Goal: Task Accomplishment & Management: Complete application form

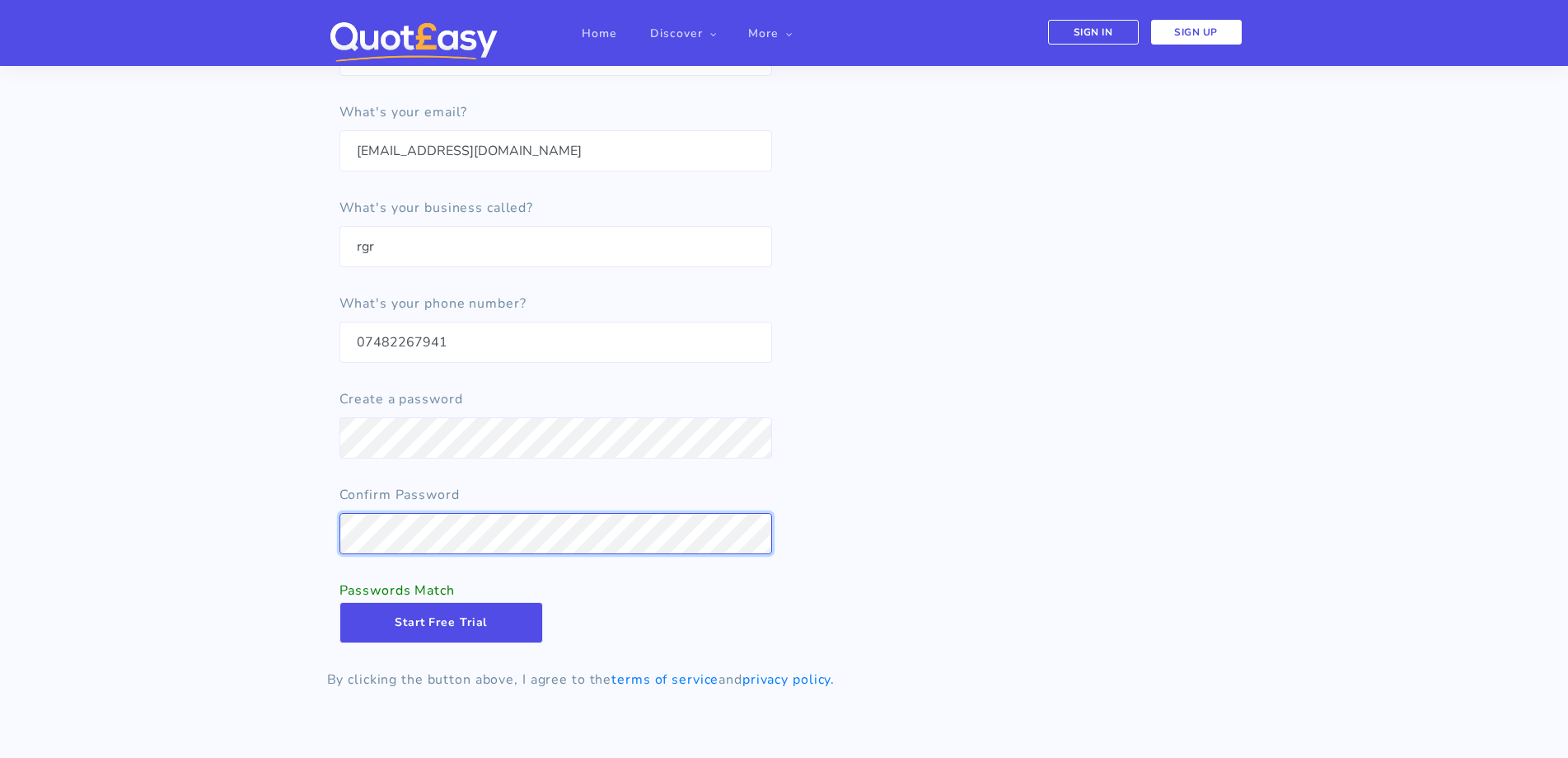
scroll to position [247, 0]
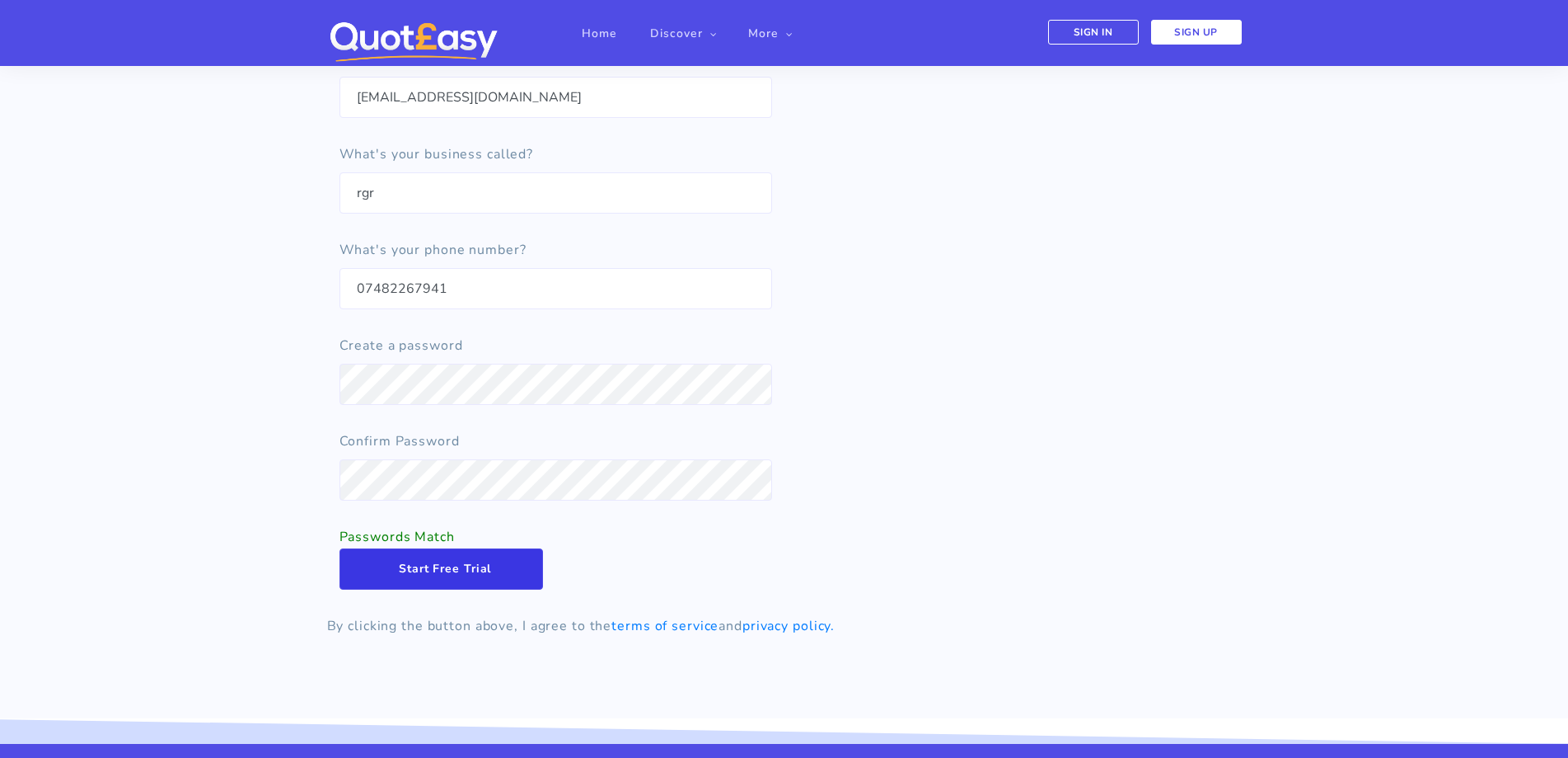
click at [456, 577] on input "Start Free Trial" at bounding box center [441, 569] width 204 height 41
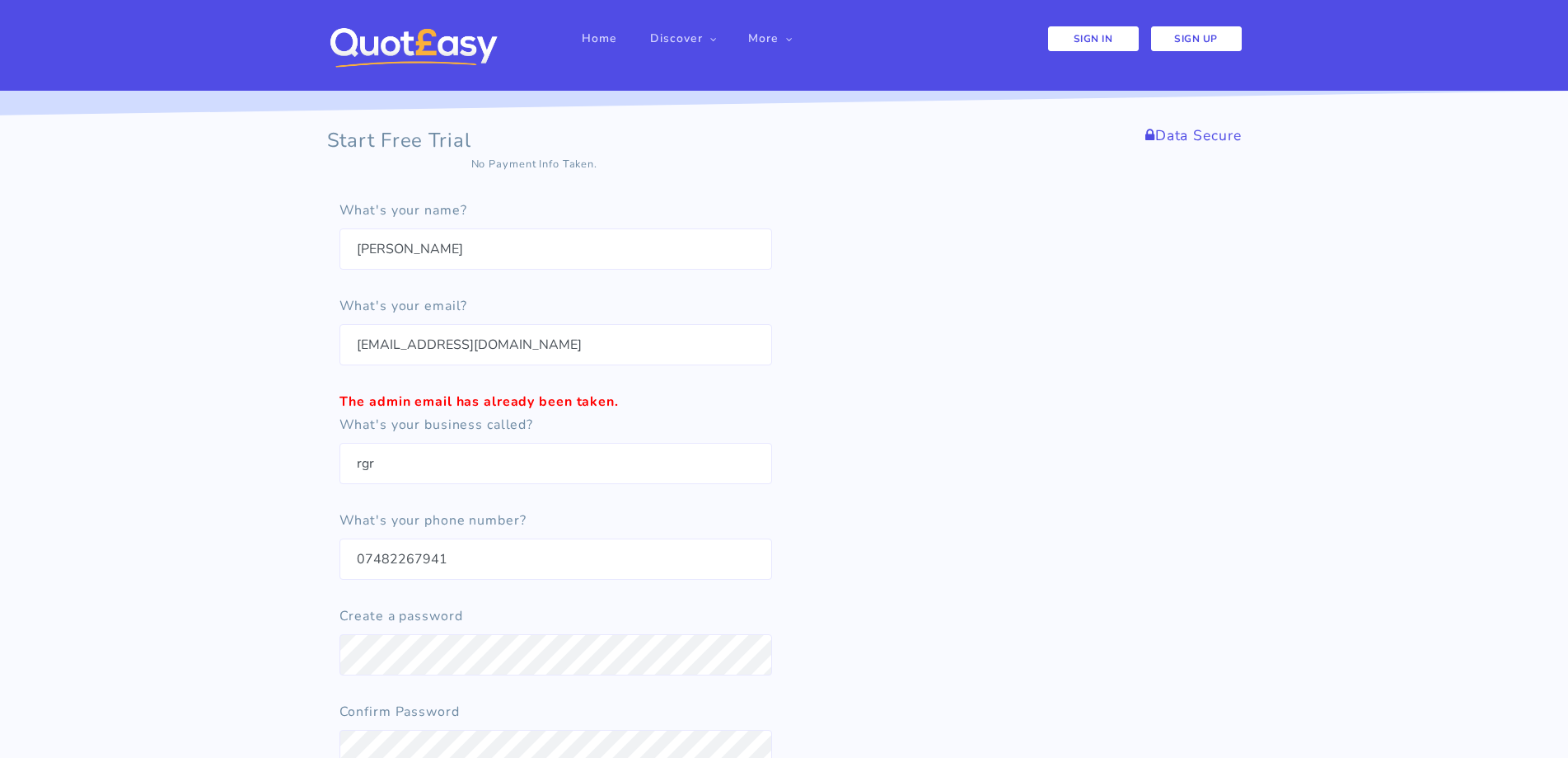
click at [1101, 37] on link "Sign In" at bounding box center [1094, 39] width 91 height 25
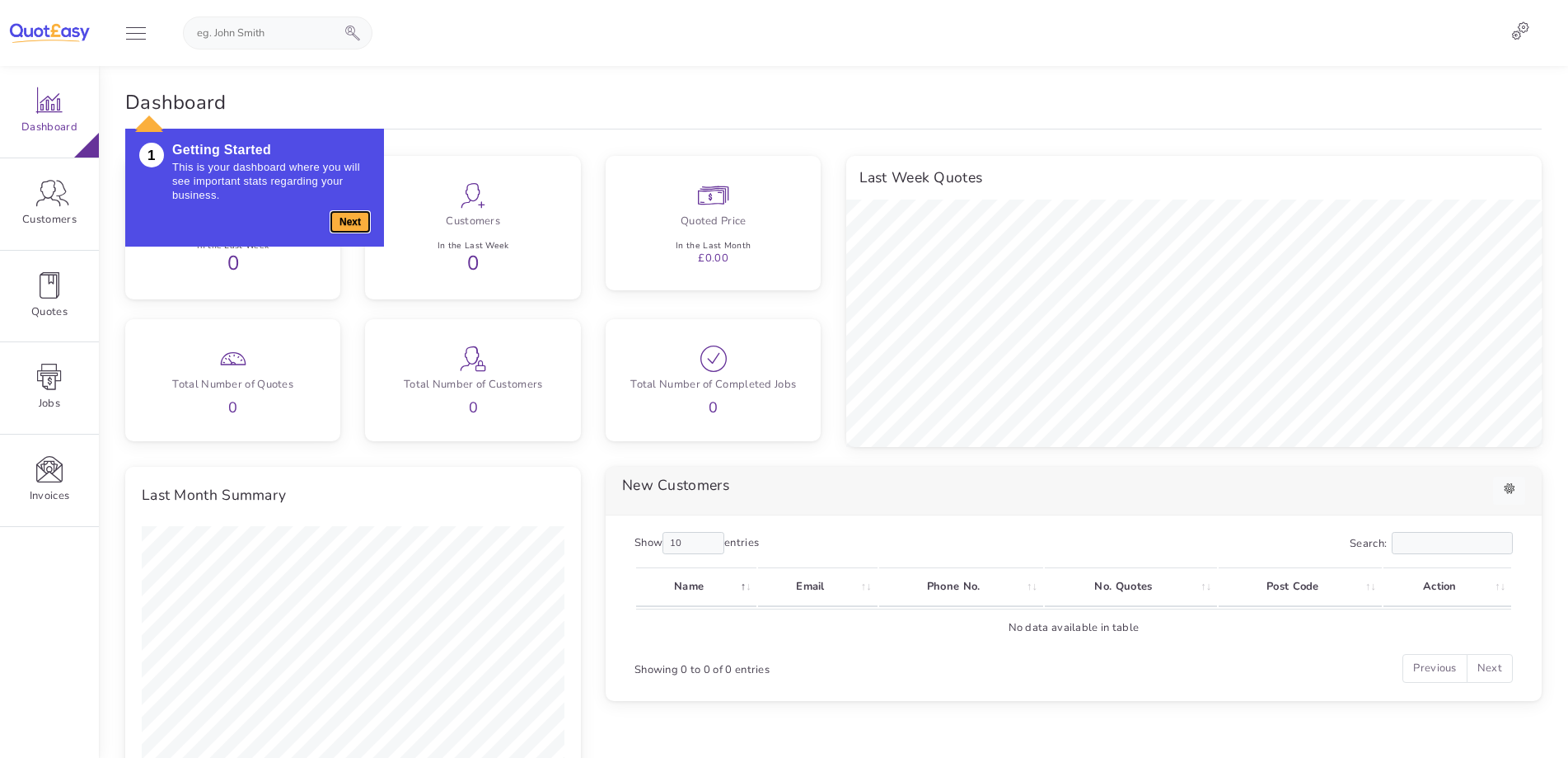
click at [352, 218] on button "Next" at bounding box center [350, 222] width 40 height 21
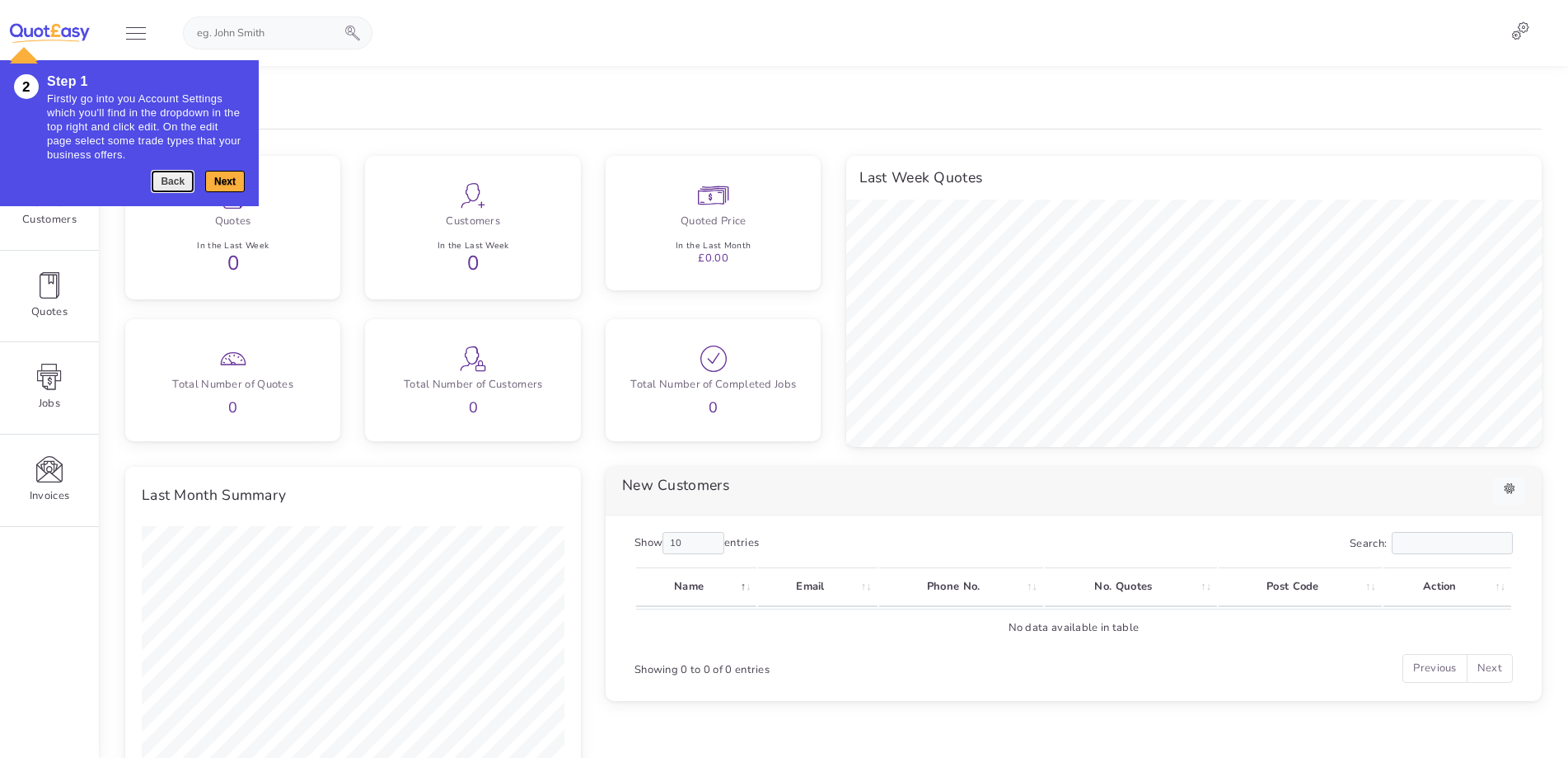
click at [195, 181] on div "Back Next" at bounding box center [129, 181] width 230 height 21
click at [216, 177] on button "Next" at bounding box center [225, 181] width 40 height 21
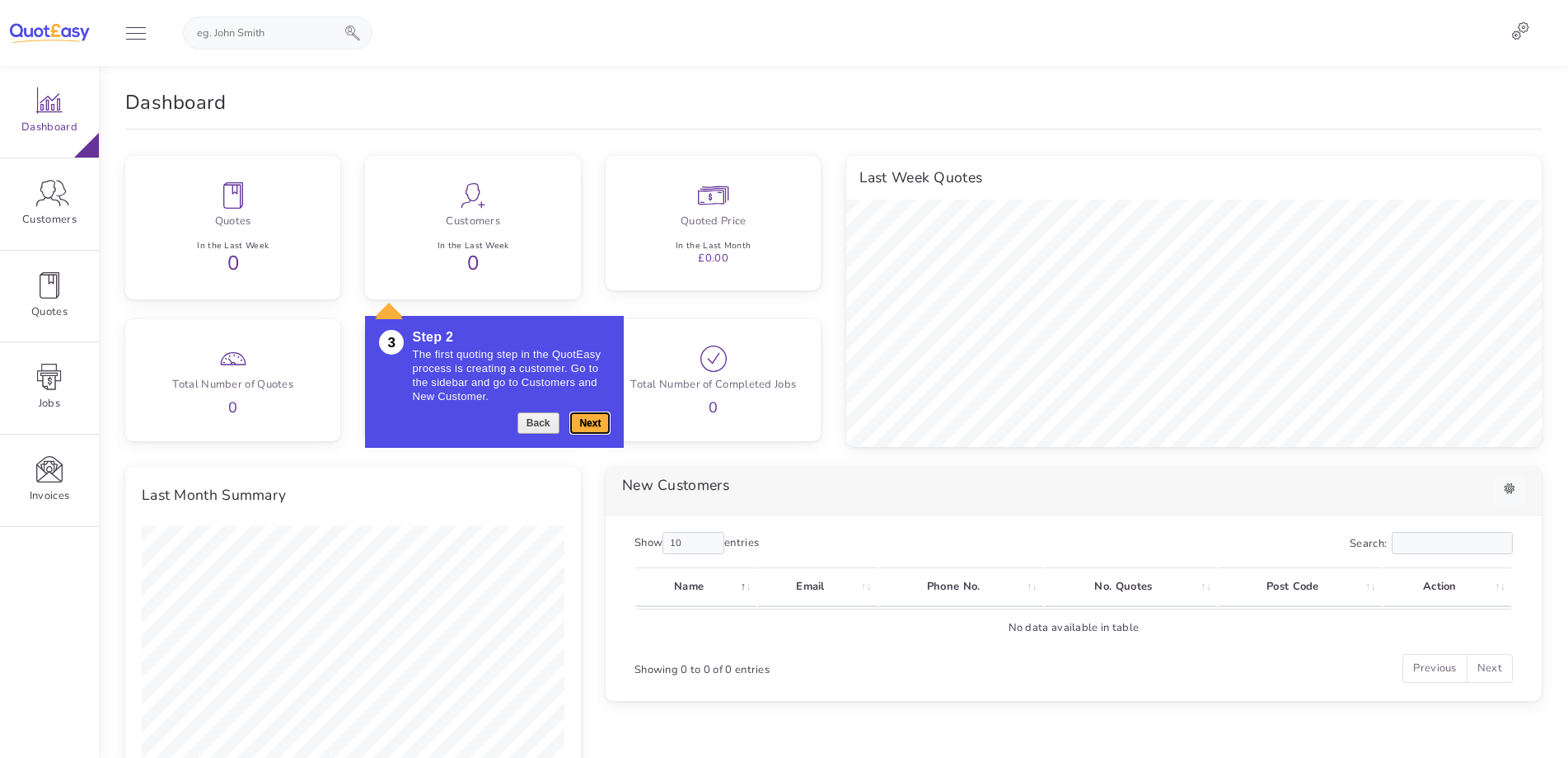
click at [593, 417] on button "Next" at bounding box center [590, 423] width 40 height 21
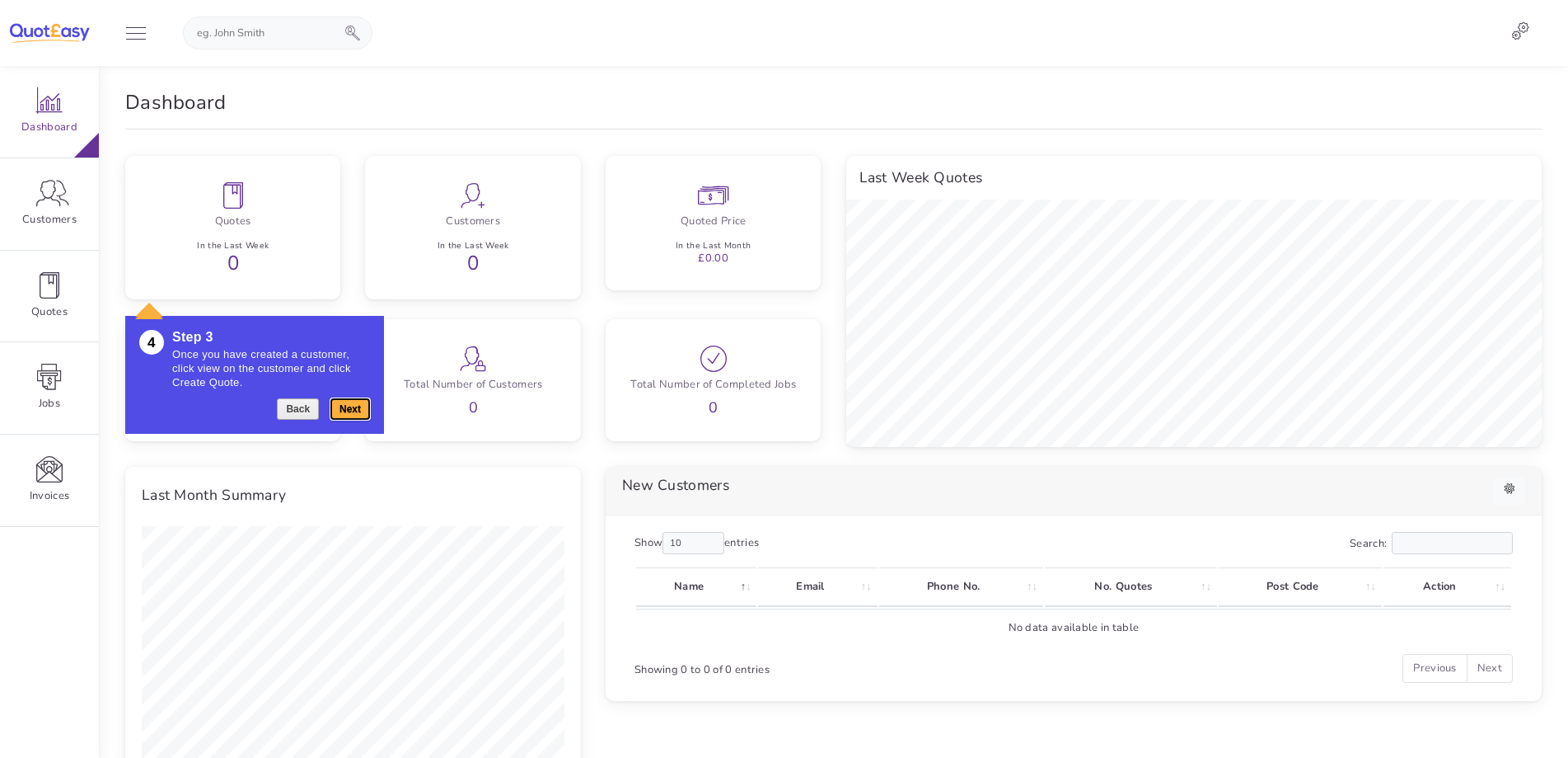
click at [359, 409] on button "Next" at bounding box center [350, 409] width 40 height 21
click at [354, 428] on button "Next" at bounding box center [350, 423] width 40 height 21
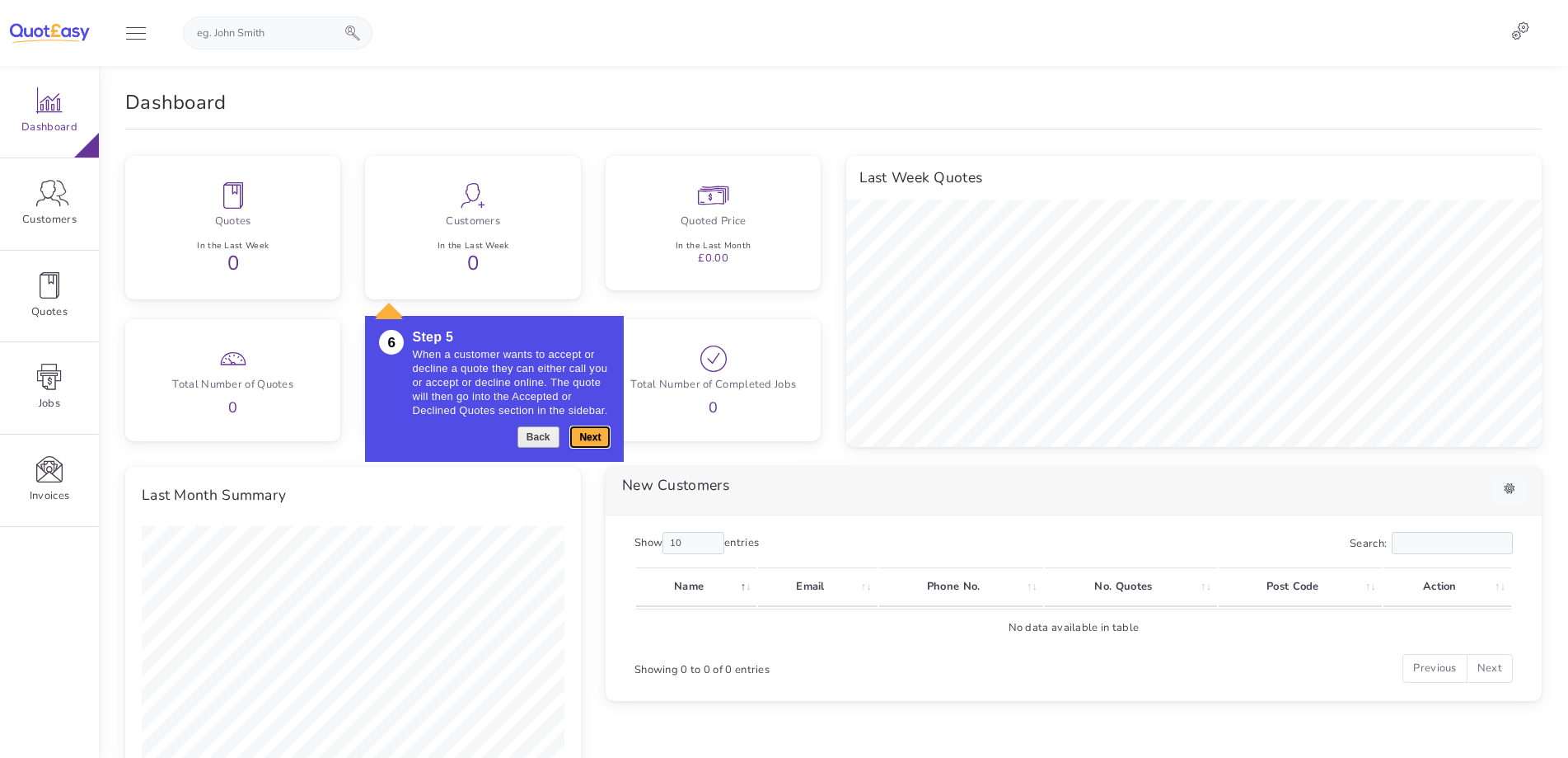
click at [591, 438] on button "Next" at bounding box center [590, 437] width 40 height 21
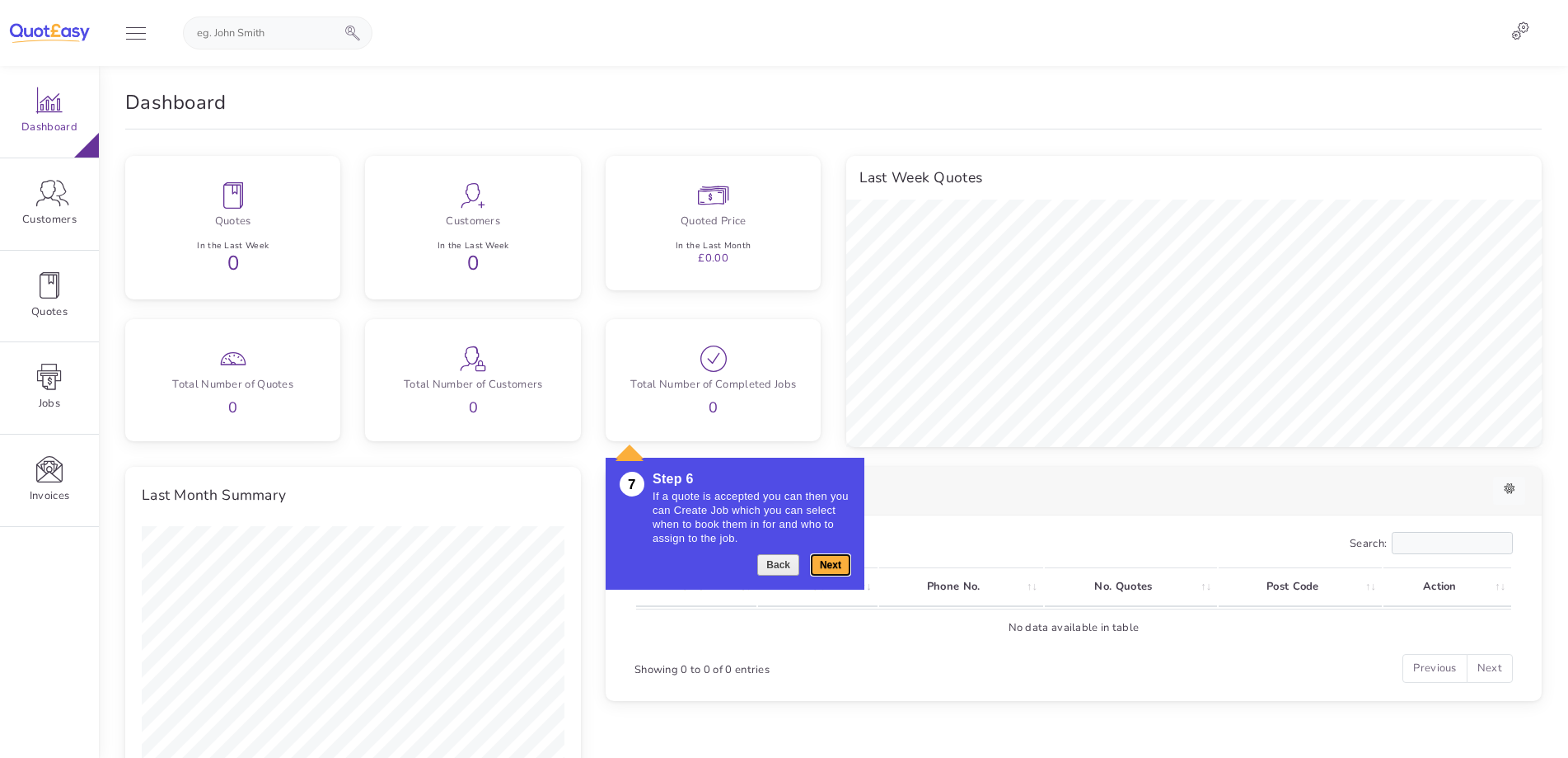
click at [836, 558] on button "Next" at bounding box center [830, 565] width 40 height 21
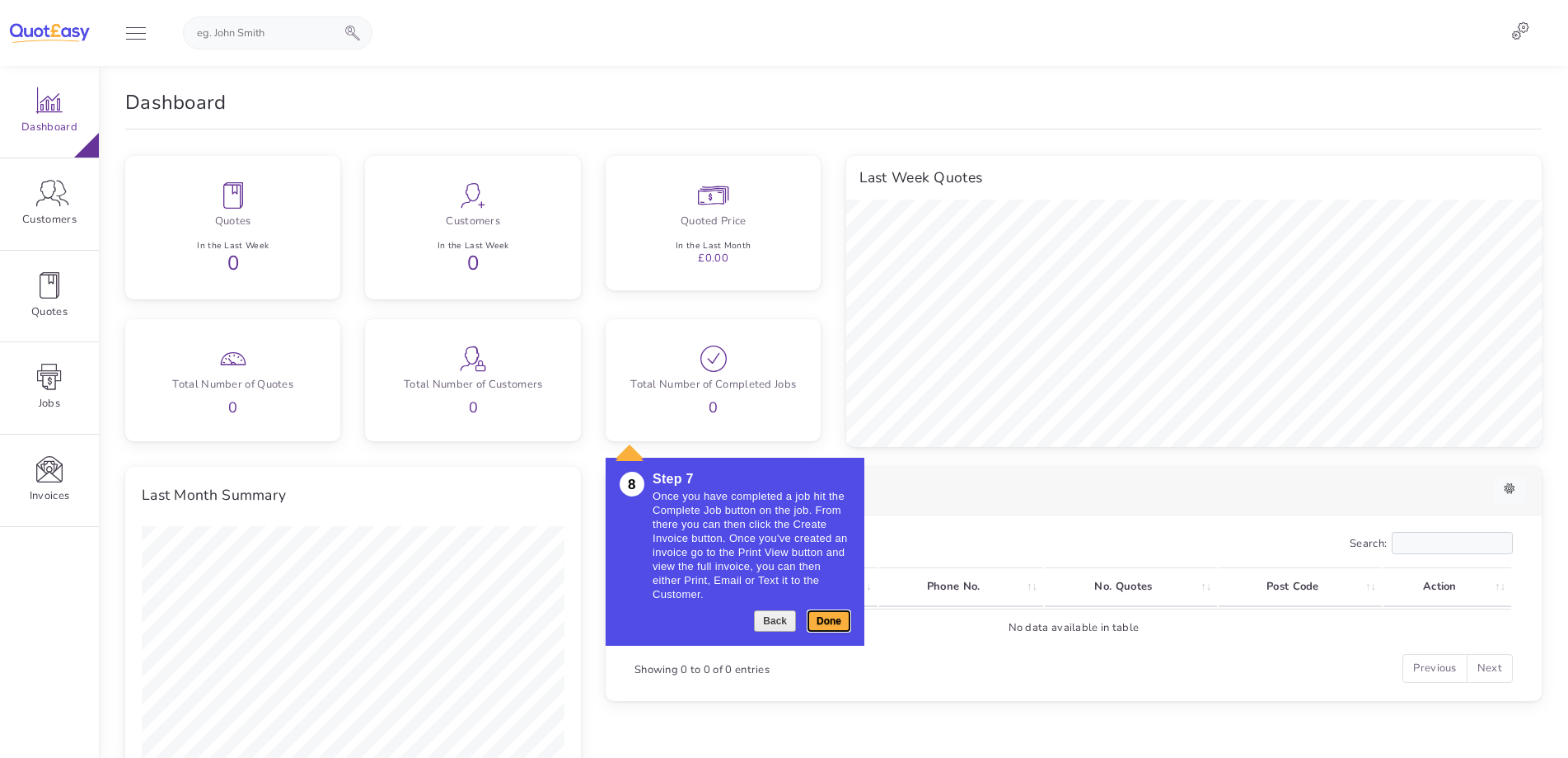
click at [838, 625] on button "Done" at bounding box center [829, 621] width 43 height 21
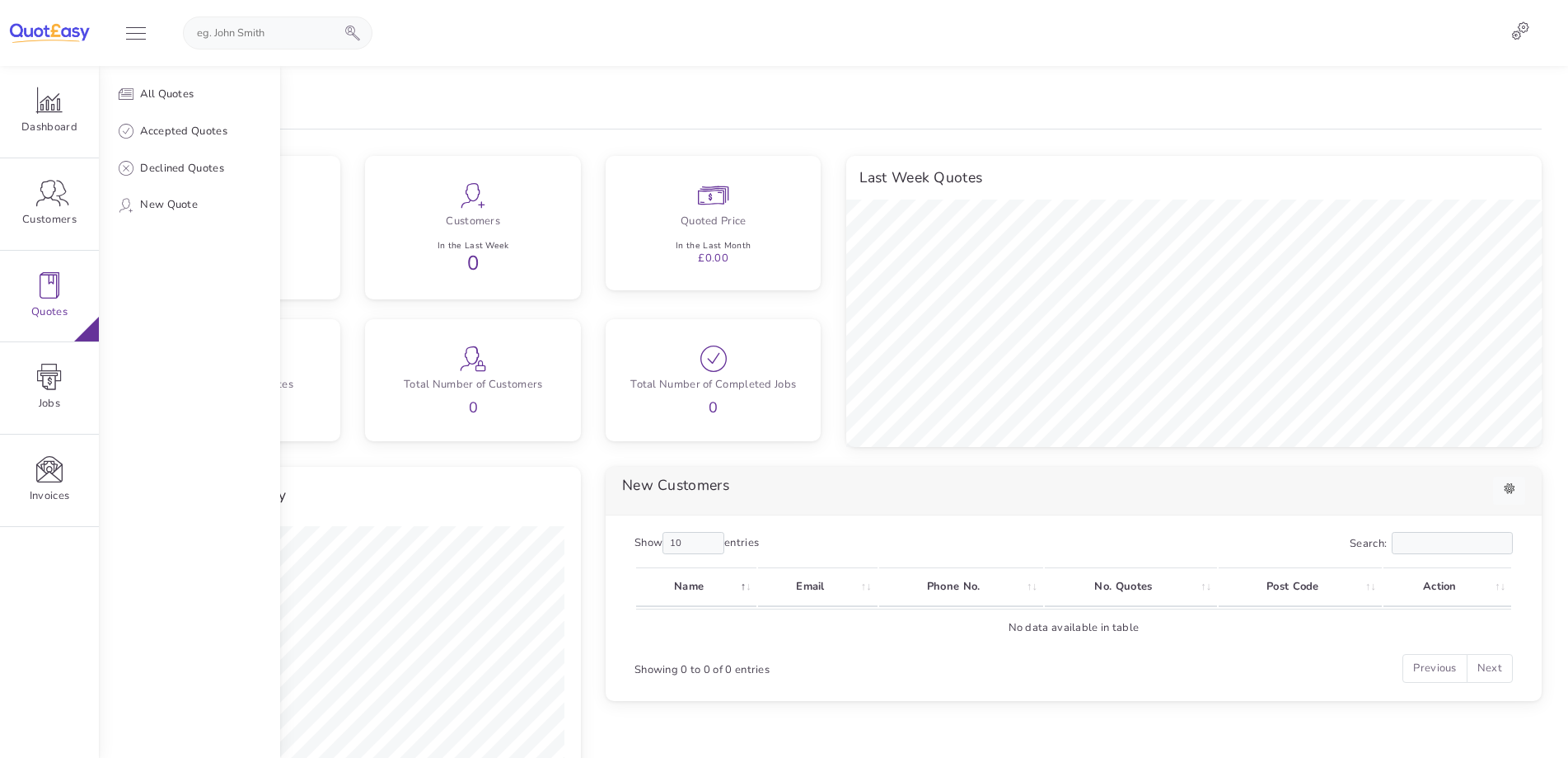
click at [88, 295] on link "Quotes" at bounding box center [50, 296] width 99 height 92
click at [207, 201] on link "New Quote" at bounding box center [189, 204] width 181 height 37
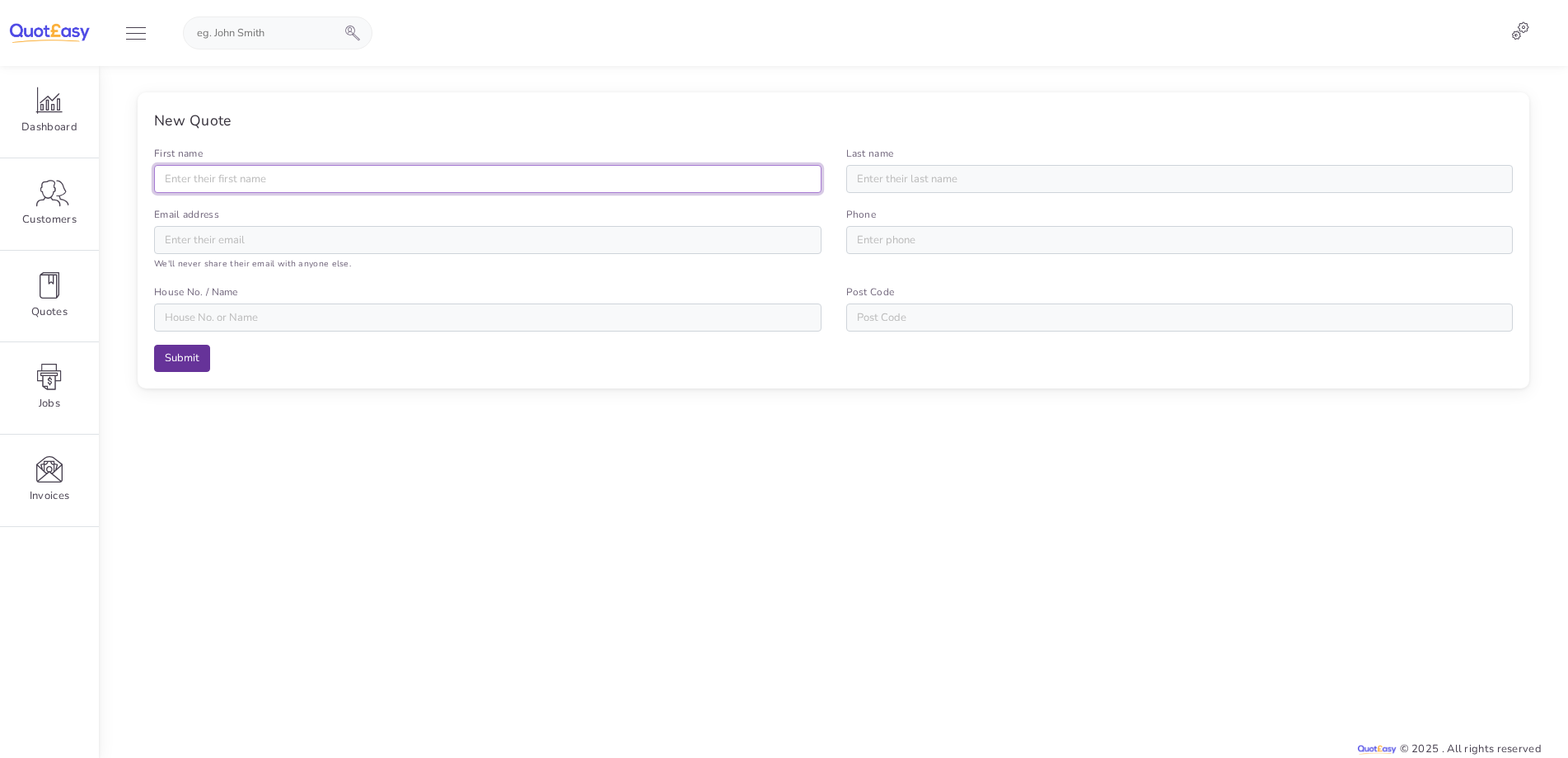
drag, startPoint x: 301, startPoint y: 184, endPoint x: 291, endPoint y: 184, distance: 10.0
click at [294, 184] on input "First name" at bounding box center [488, 179] width 668 height 28
click at [561, 131] on div "New Quote" at bounding box center [834, 121] width 1359 height 23
click at [363, 177] on input "First name" at bounding box center [488, 179] width 668 height 28
type input "Sulaimaan"
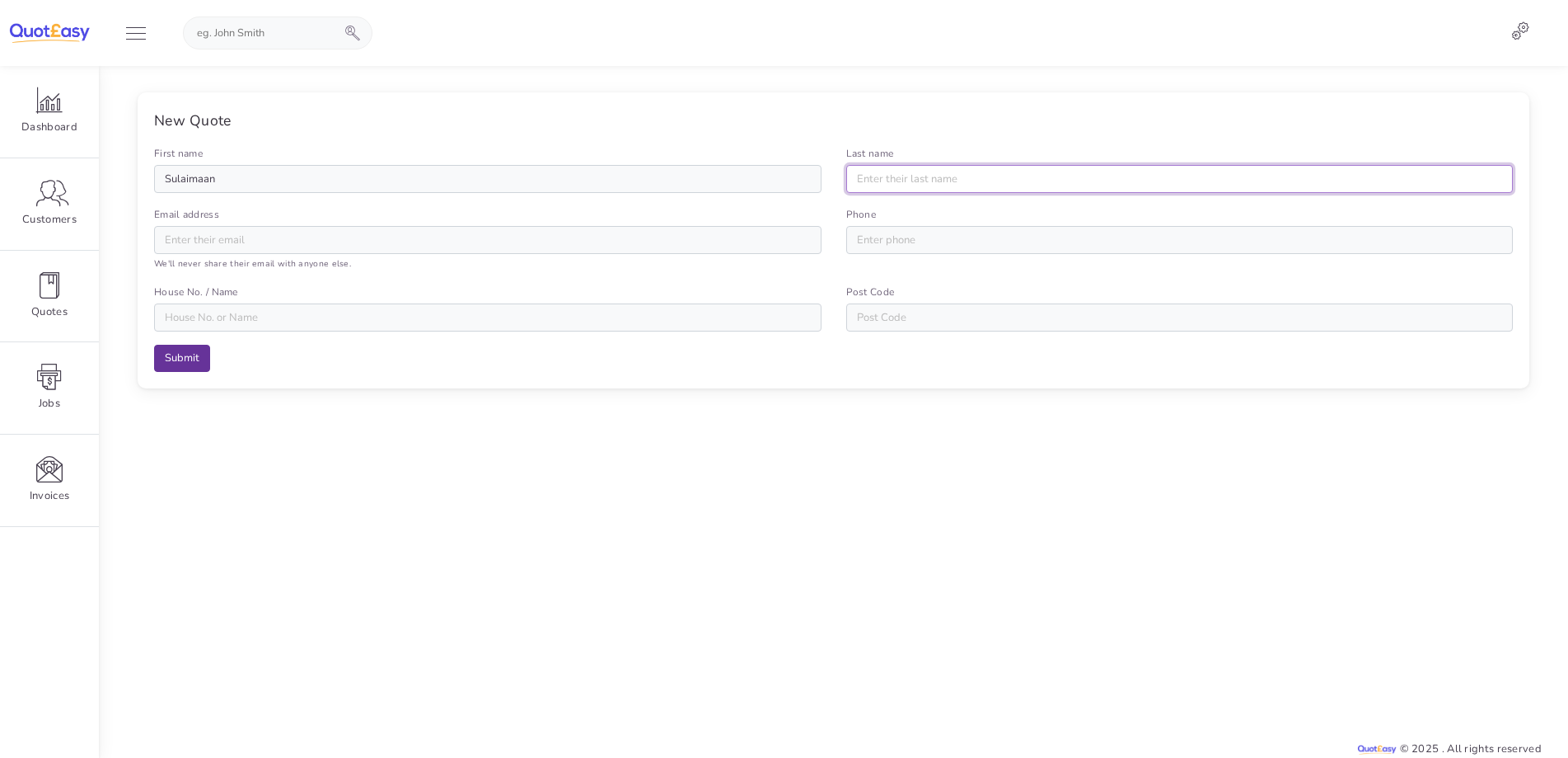
type input "Amerat"
type input "[EMAIL_ADDRESS][DOMAIN_NAME]"
type input "07482267941"
type input "E10 7HT"
click at [186, 357] on input "Submit" at bounding box center [183, 359] width 56 height 28
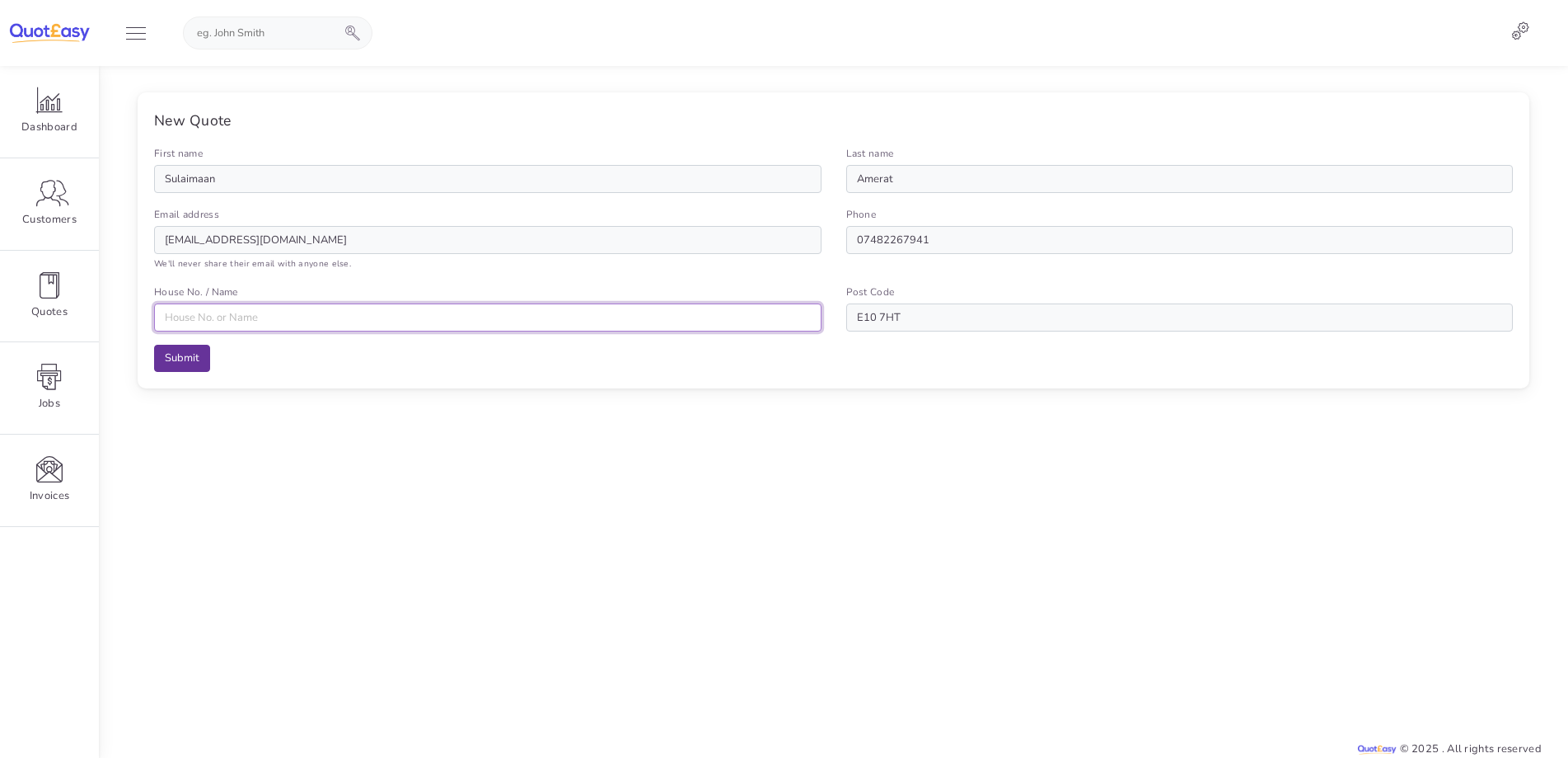
click at [315, 323] on input "House No. / Name" at bounding box center [488, 317] width 668 height 28
type input "tropifresh"
click at [168, 350] on input "Submit" at bounding box center [183, 359] width 56 height 28
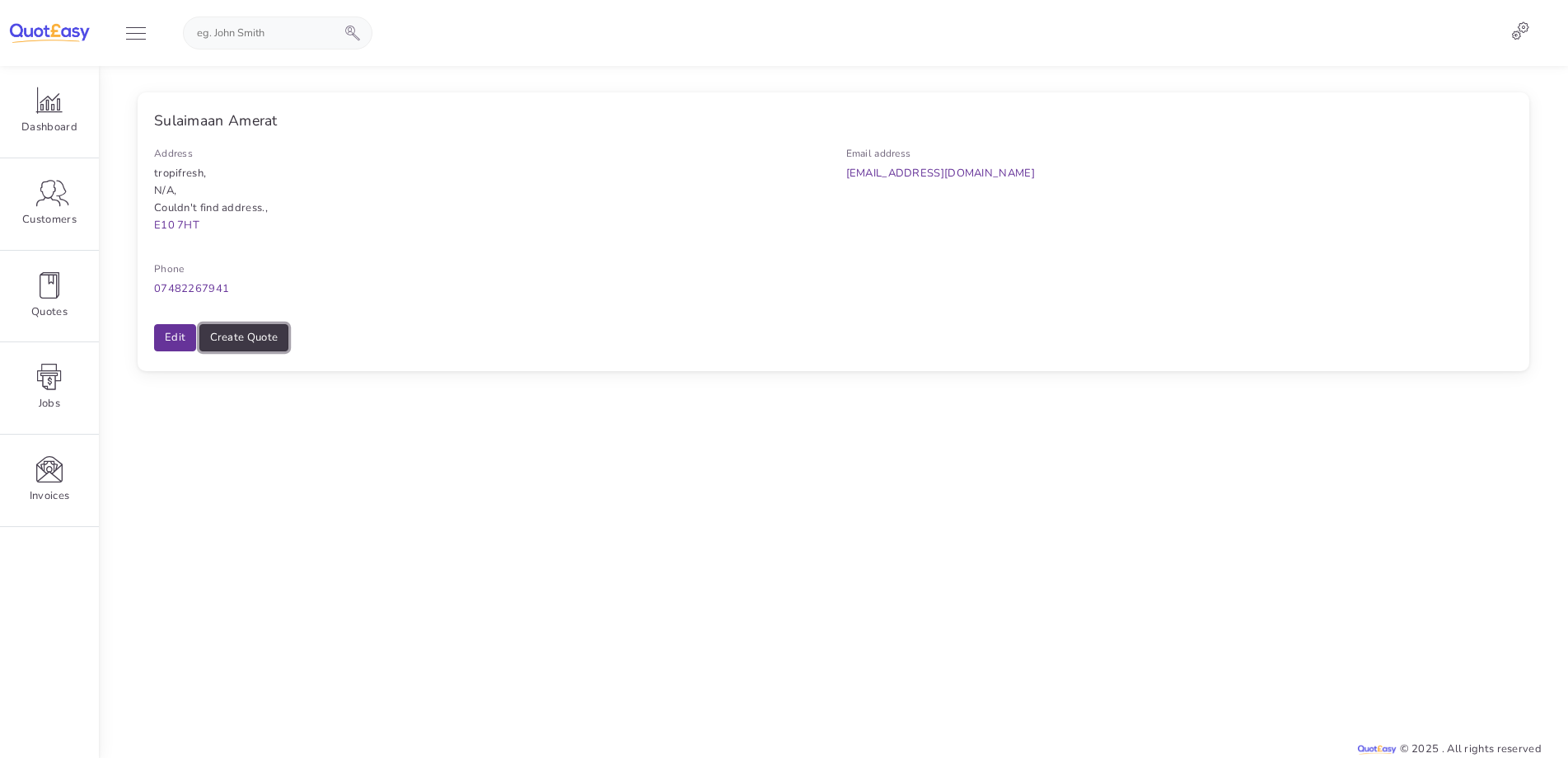
click at [258, 343] on link "Create Quote" at bounding box center [244, 338] width 90 height 28
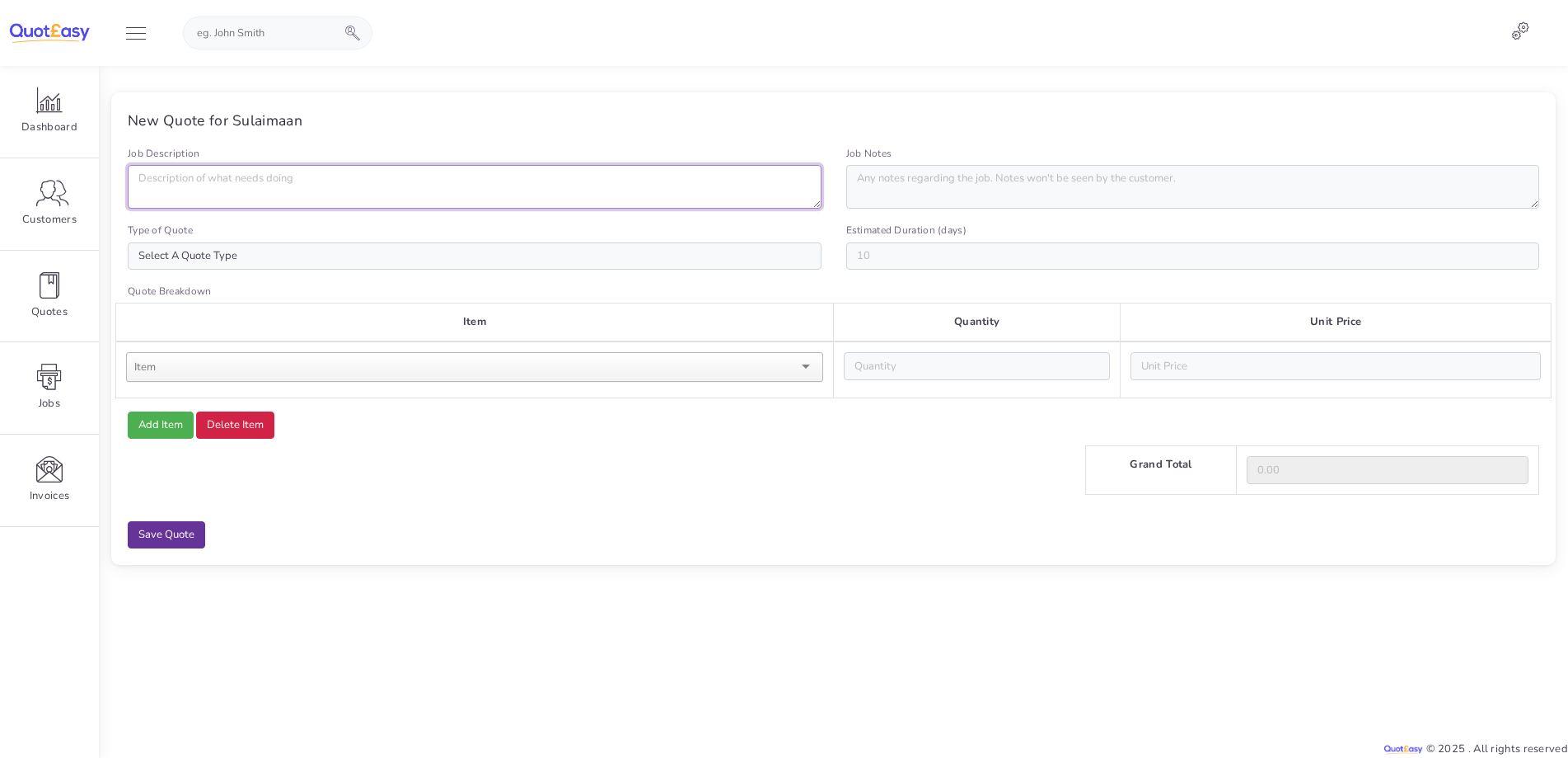
click at [411, 193] on textarea "Job Description" at bounding box center [475, 186] width 694 height 44
click at [918, 185] on textarea "Job Notes" at bounding box center [1193, 186] width 694 height 44
click at [755, 456] on div "Quote Breakdown Item Quantity Unit Price 0 Add Item Delete Item" at bounding box center [834, 395] width 1437 height 225
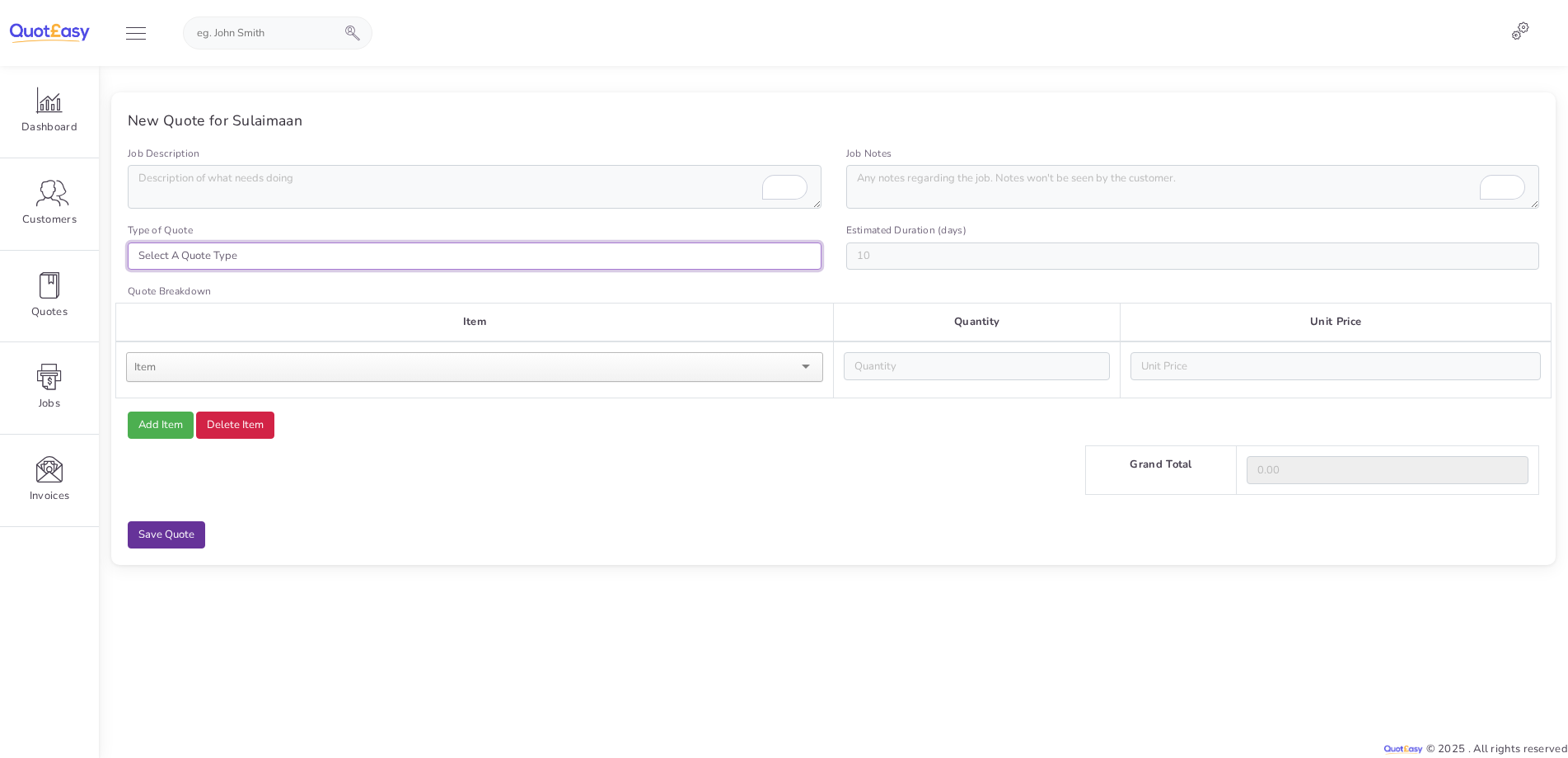
click at [317, 257] on select "Select A Quote Type General Building" at bounding box center [475, 256] width 694 height 28
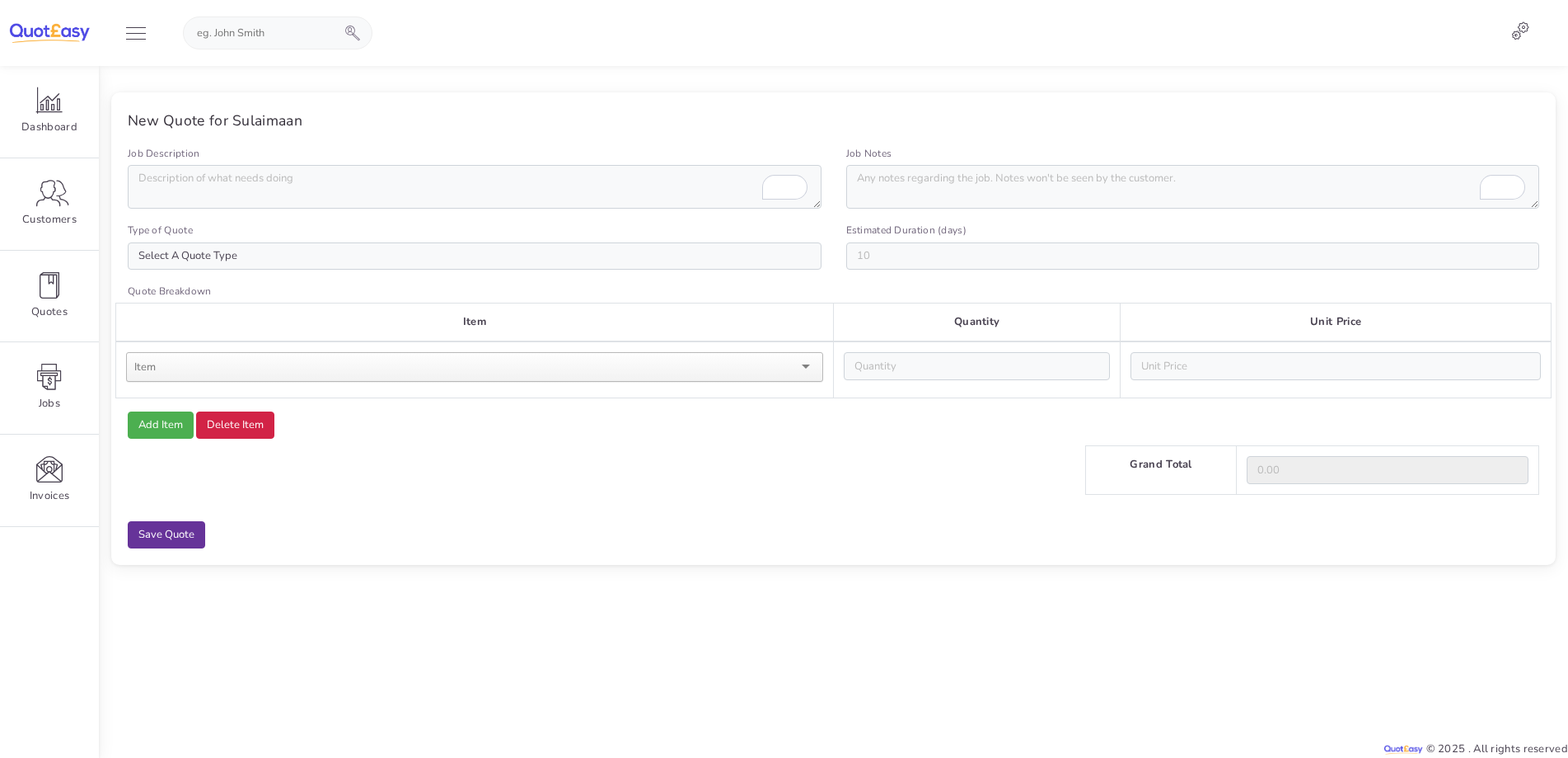
click at [342, 236] on div "Type of Quote Select A Quote Type General Building" at bounding box center [475, 246] width 719 height 48
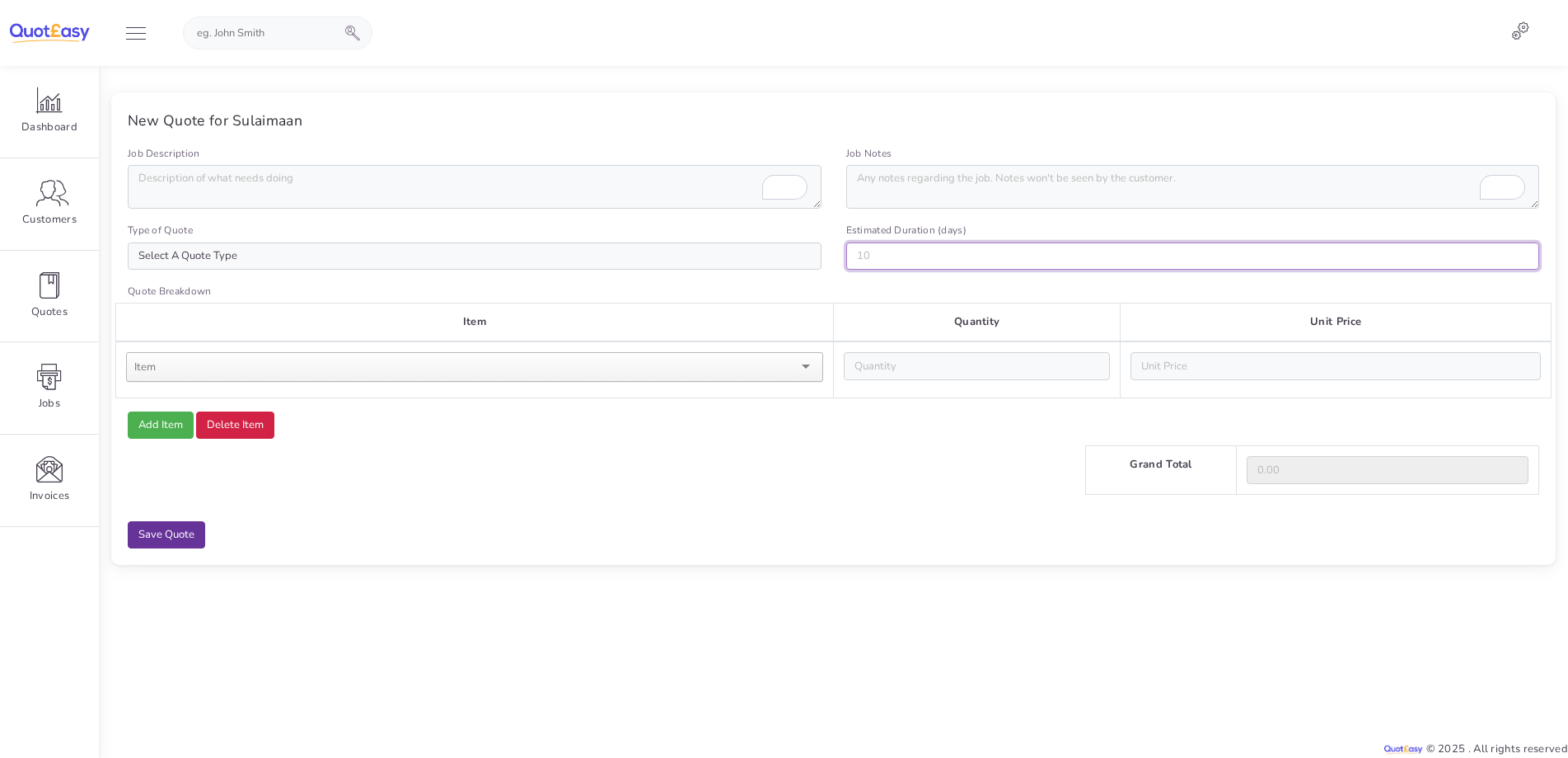
click at [920, 255] on input "Estimated Duration (days)" at bounding box center [1193, 256] width 694 height 28
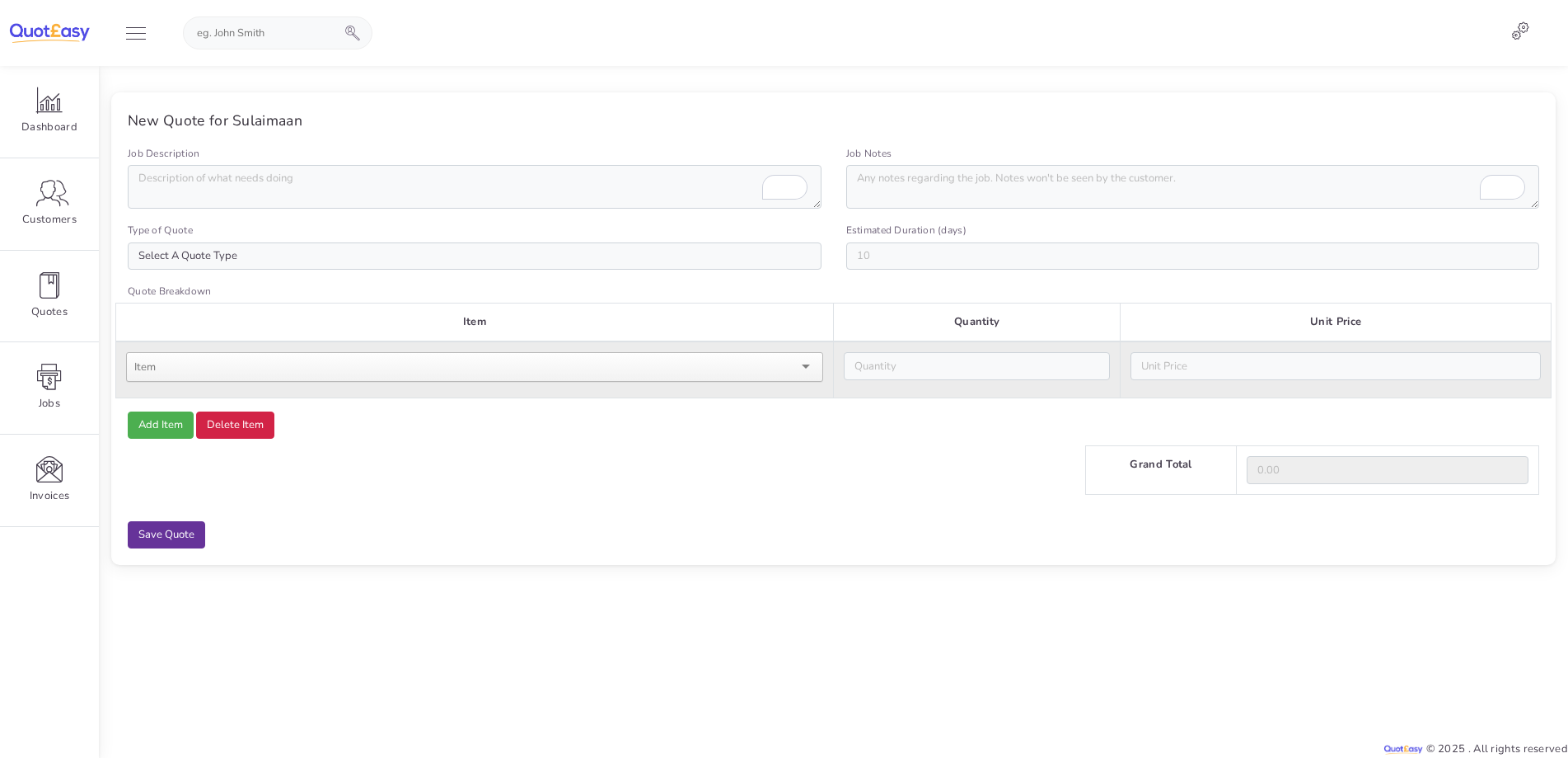
click at [481, 381] on div at bounding box center [475, 367] width 697 height 30
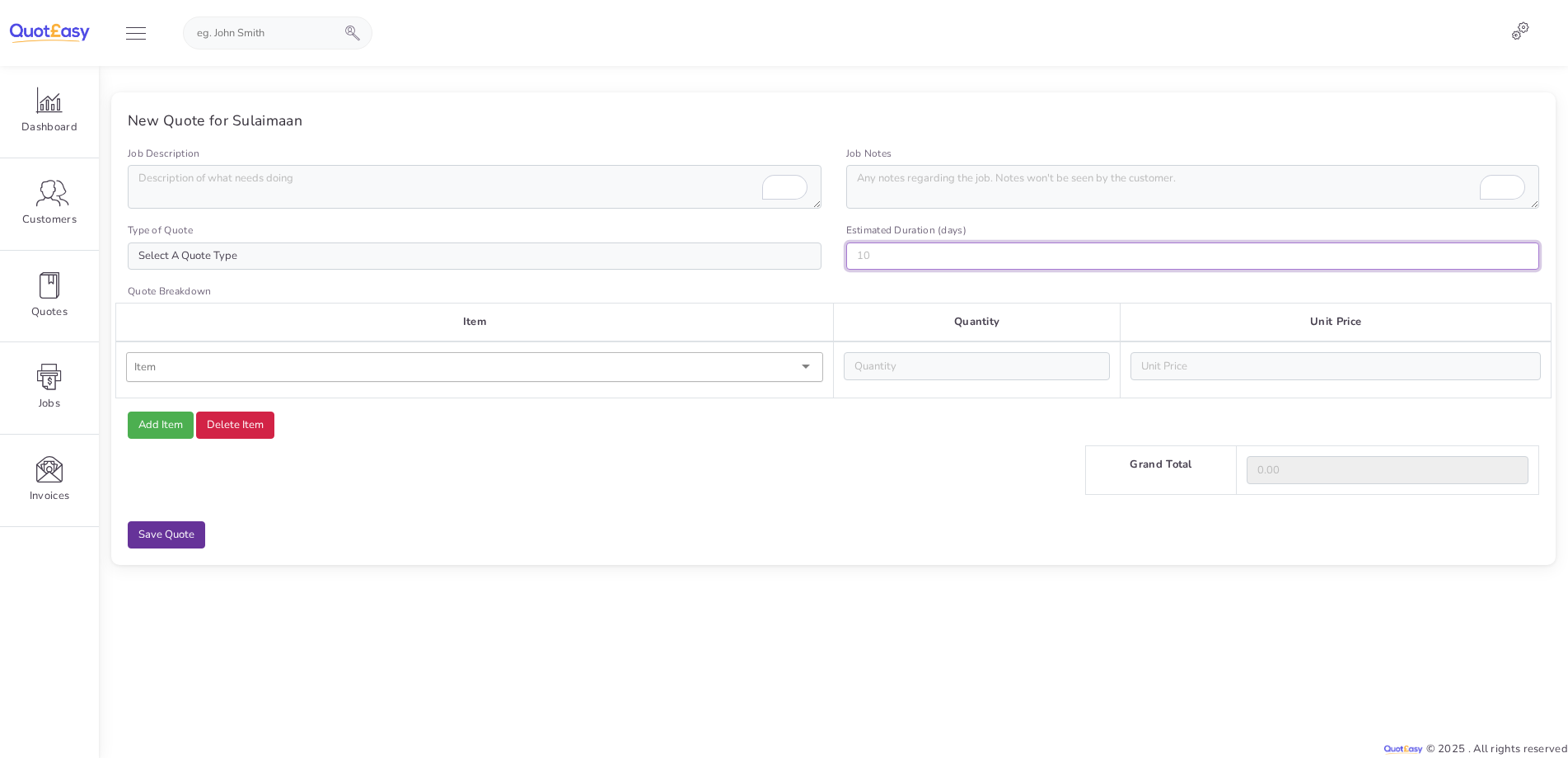
click at [907, 245] on input "Estimated Duration (days)" at bounding box center [1193, 256] width 694 height 28
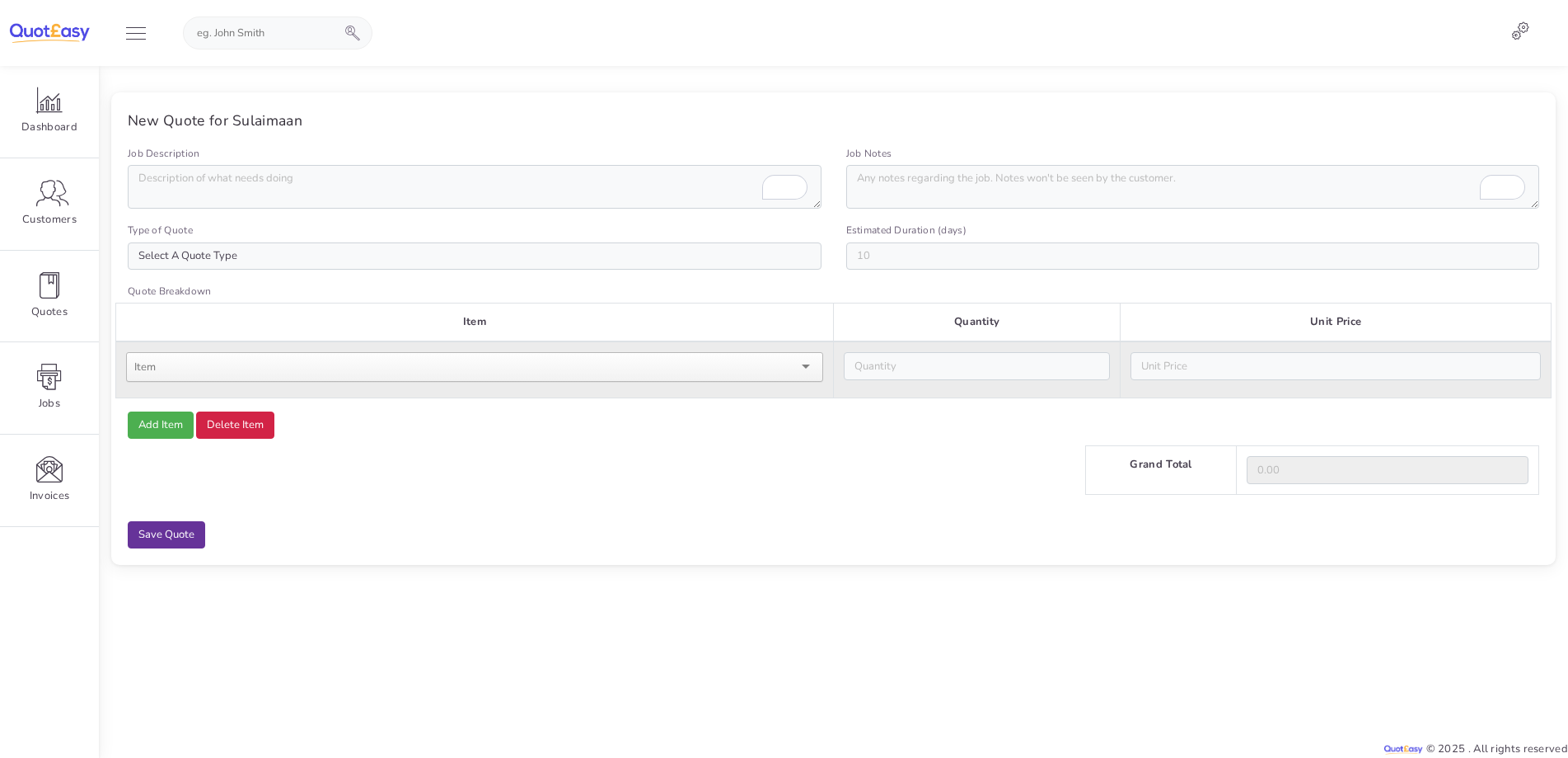
click at [572, 384] on div at bounding box center [475, 369] width 697 height 36
click at [603, 380] on div at bounding box center [475, 367] width 697 height 30
click at [628, 370] on div at bounding box center [475, 367] width 697 height 30
type input "l"
type input "0.00"
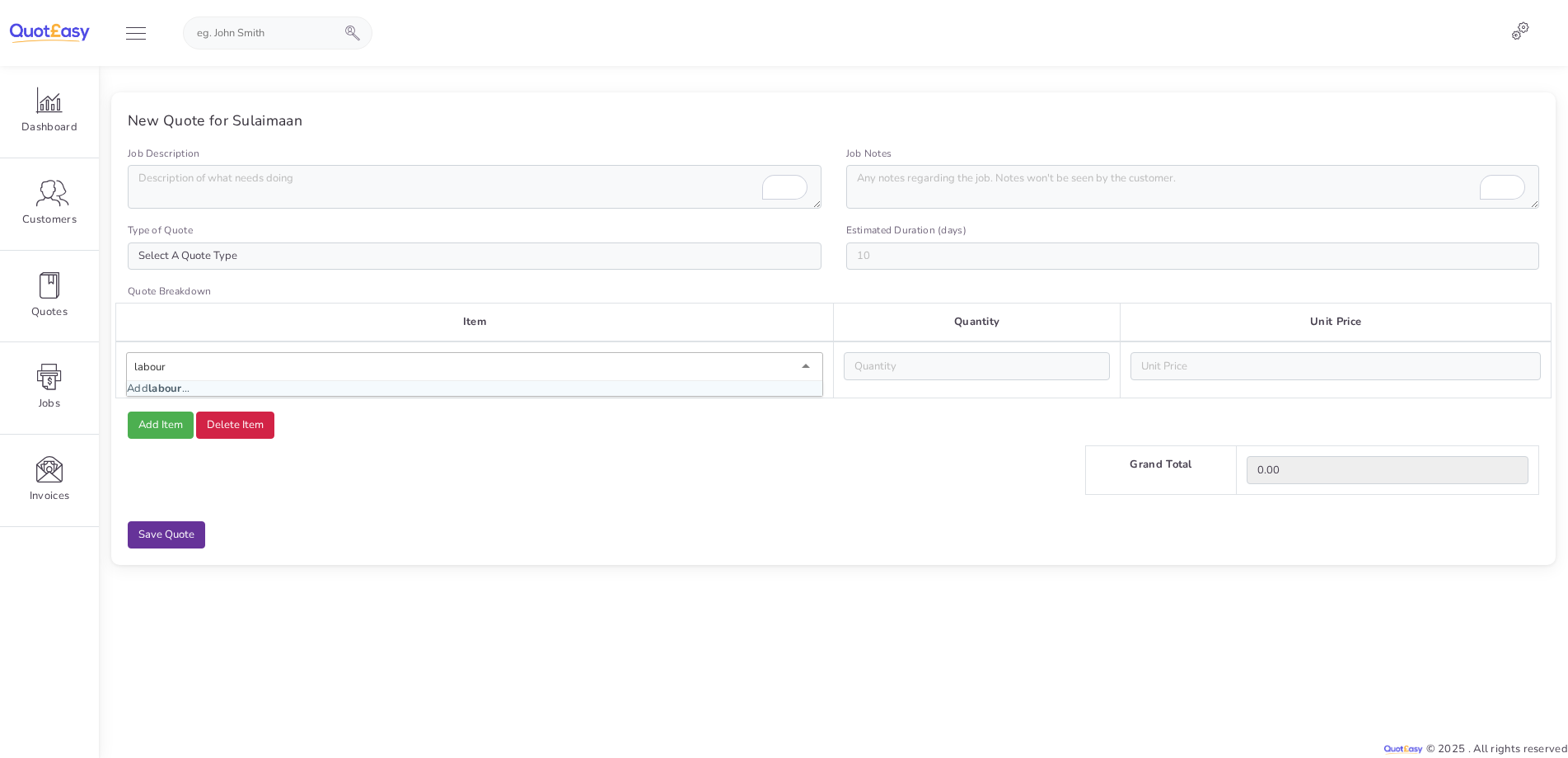
type input "labour"
click at [360, 417] on div "Add Item Delete Item" at bounding box center [834, 426] width 1437 height 28
click at [159, 421] on button "Add Item" at bounding box center [161, 426] width 66 height 28
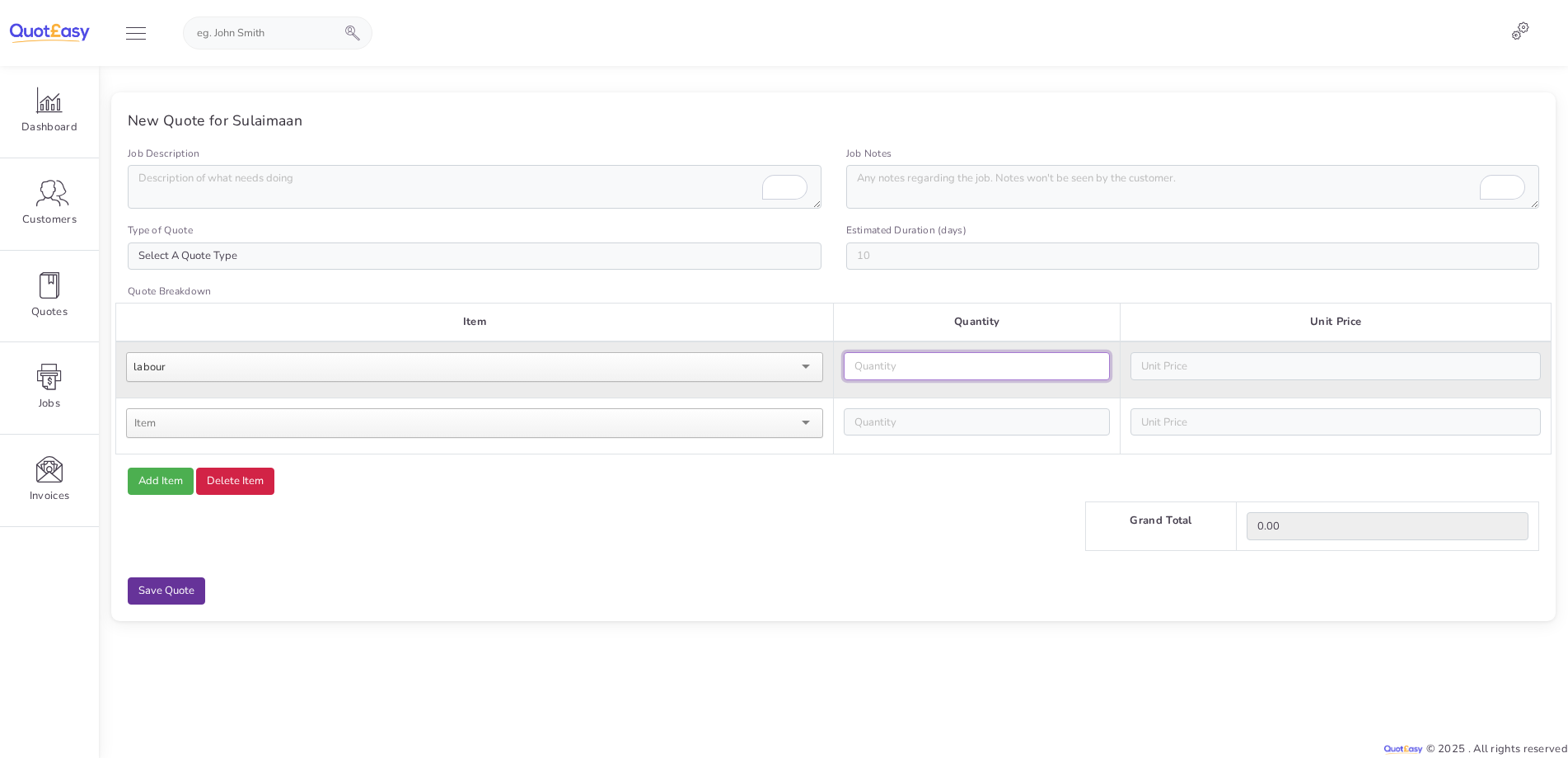
click at [929, 360] on input "number" at bounding box center [976, 366] width 266 height 28
click at [1163, 367] on input "number" at bounding box center [1335, 366] width 411 height 28
type input "400"
click at [1000, 372] on input "number" at bounding box center [976, 366] width 266 height 28
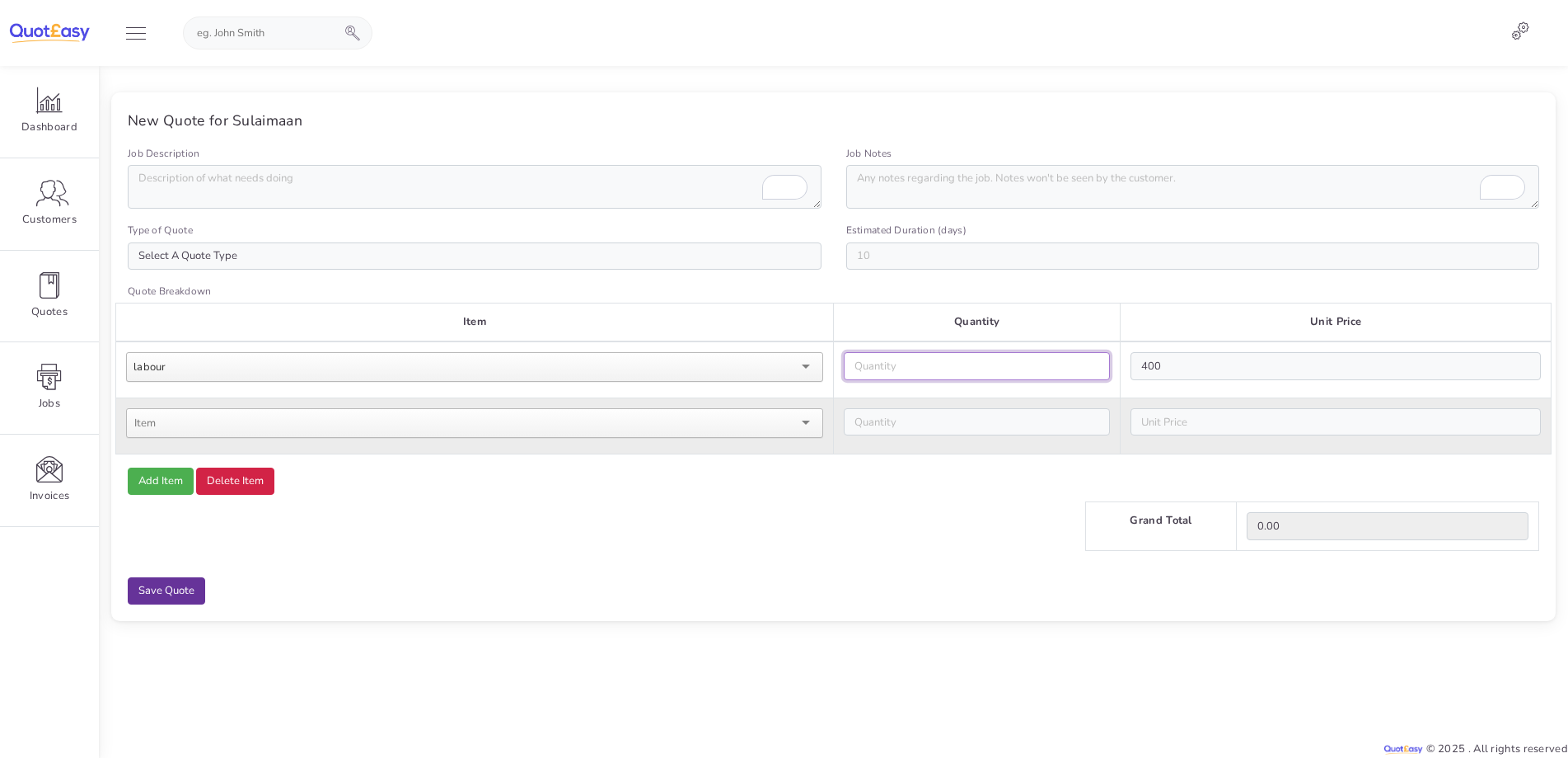
type input "1"
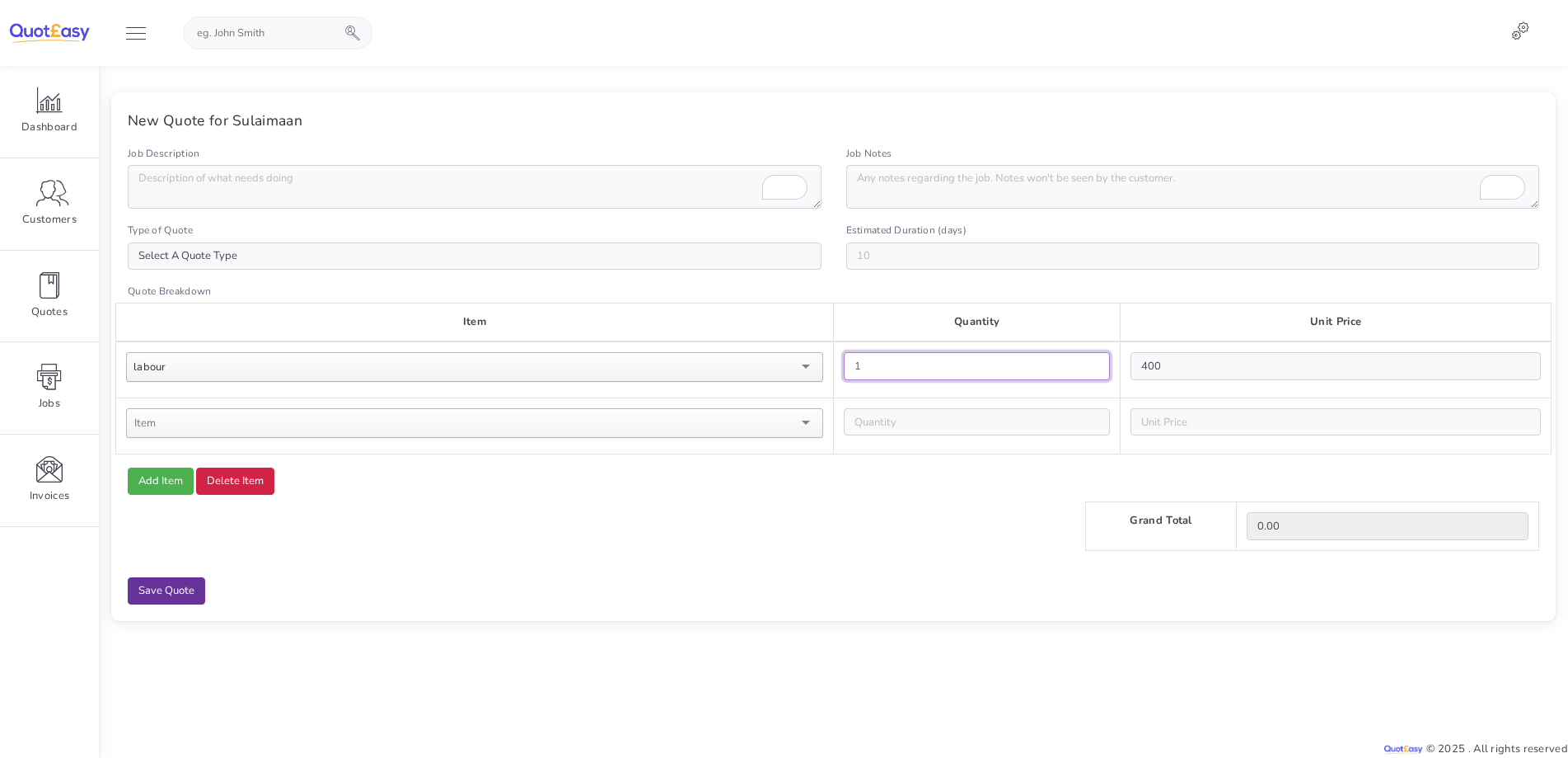
type input "400.00"
type input "1"
click at [998, 567] on div "Job Description Job Notes Type of Quote Select A Quote Type General Building Es…" at bounding box center [834, 375] width 1437 height 460
click at [177, 590] on input "Save Quote" at bounding box center [167, 591] width 78 height 28
click at [307, 164] on div "Job Description" at bounding box center [475, 177] width 719 height 64
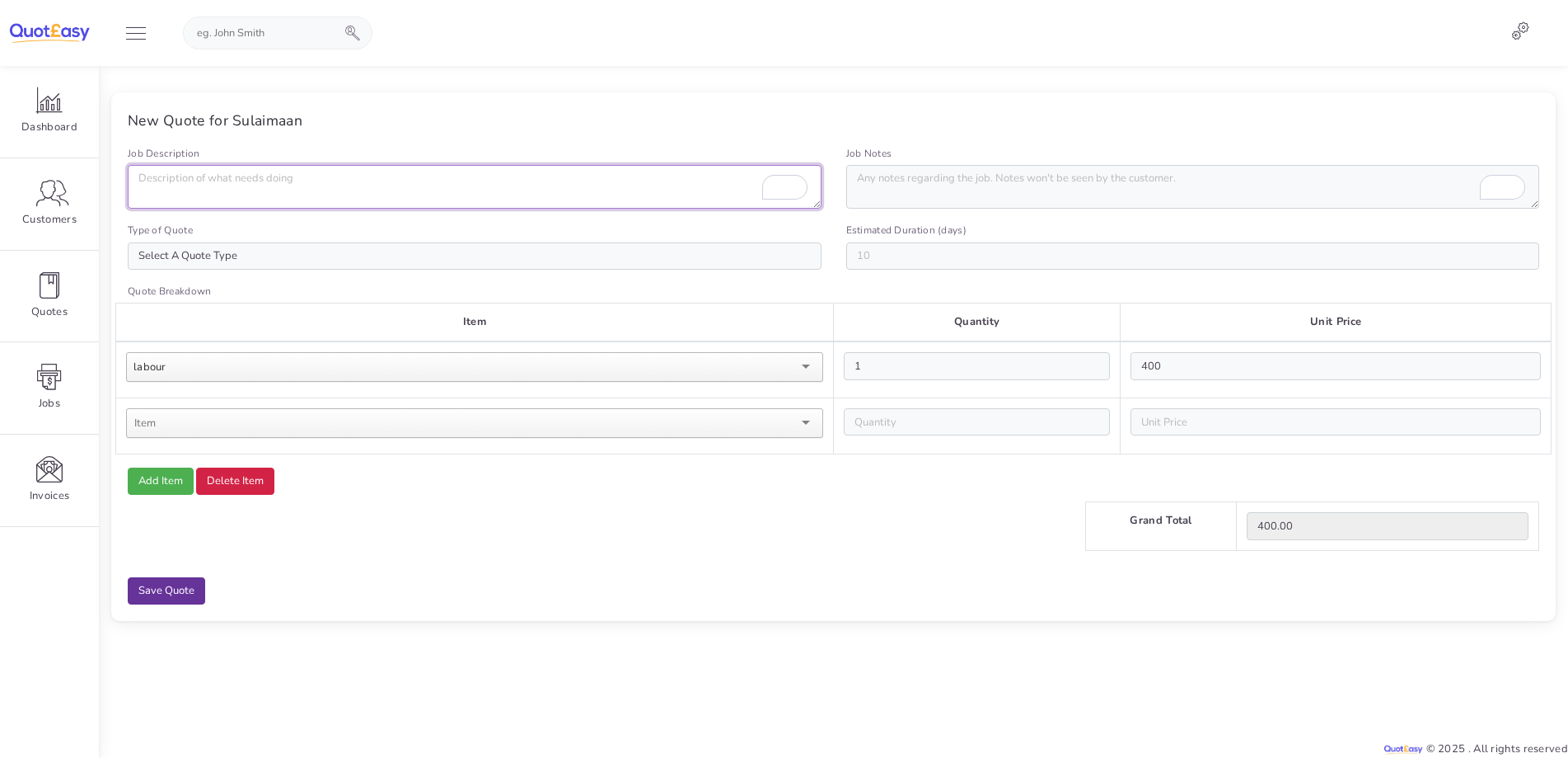
click at [307, 164] on textarea "Job Description" at bounding box center [475, 186] width 694 height 44
type textarea "stuff"
click at [415, 601] on div "Save Quote" at bounding box center [834, 591] width 1437 height 28
click at [163, 583] on input "Save Quote" at bounding box center [167, 591] width 78 height 28
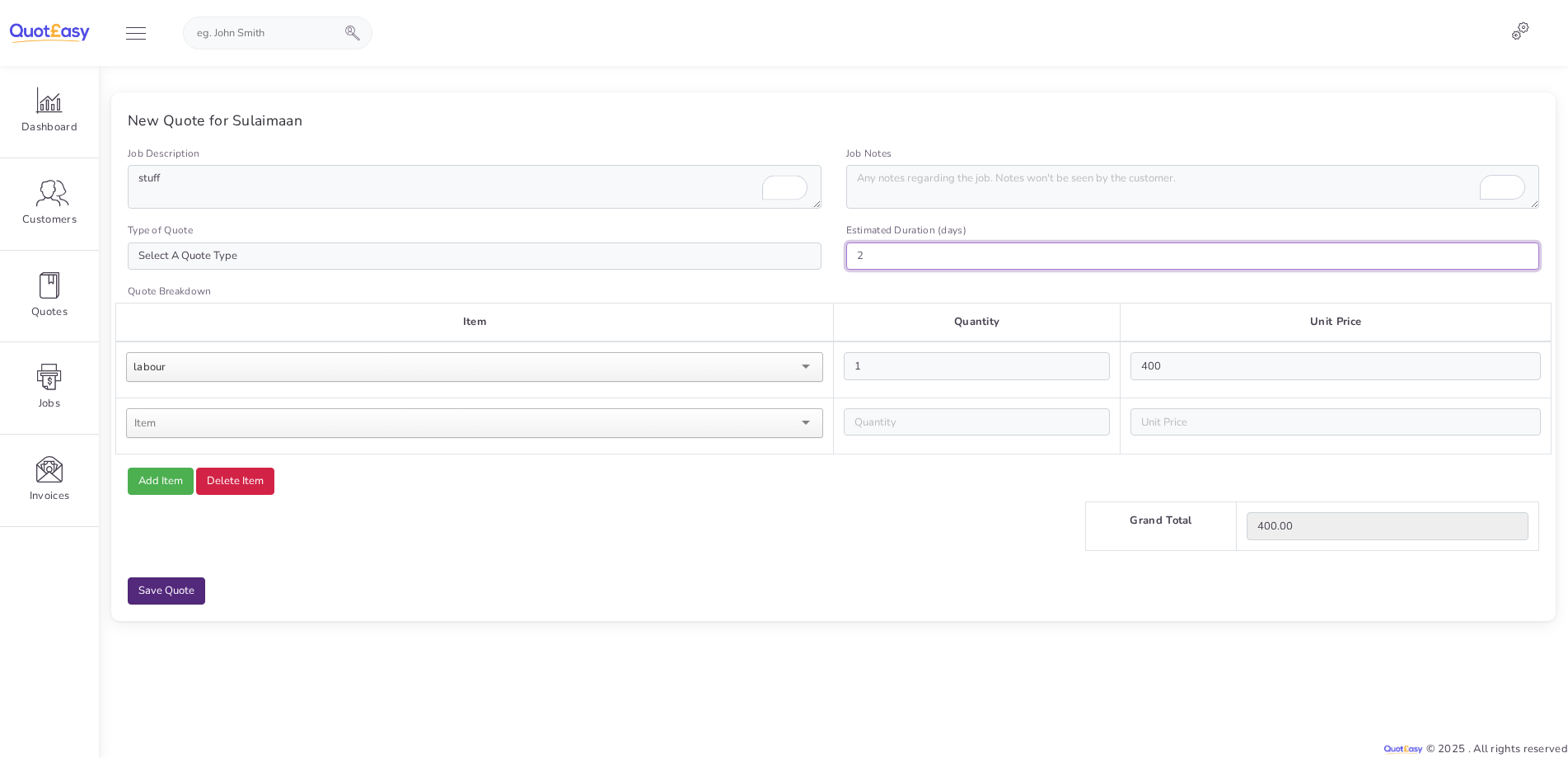
type input "2"
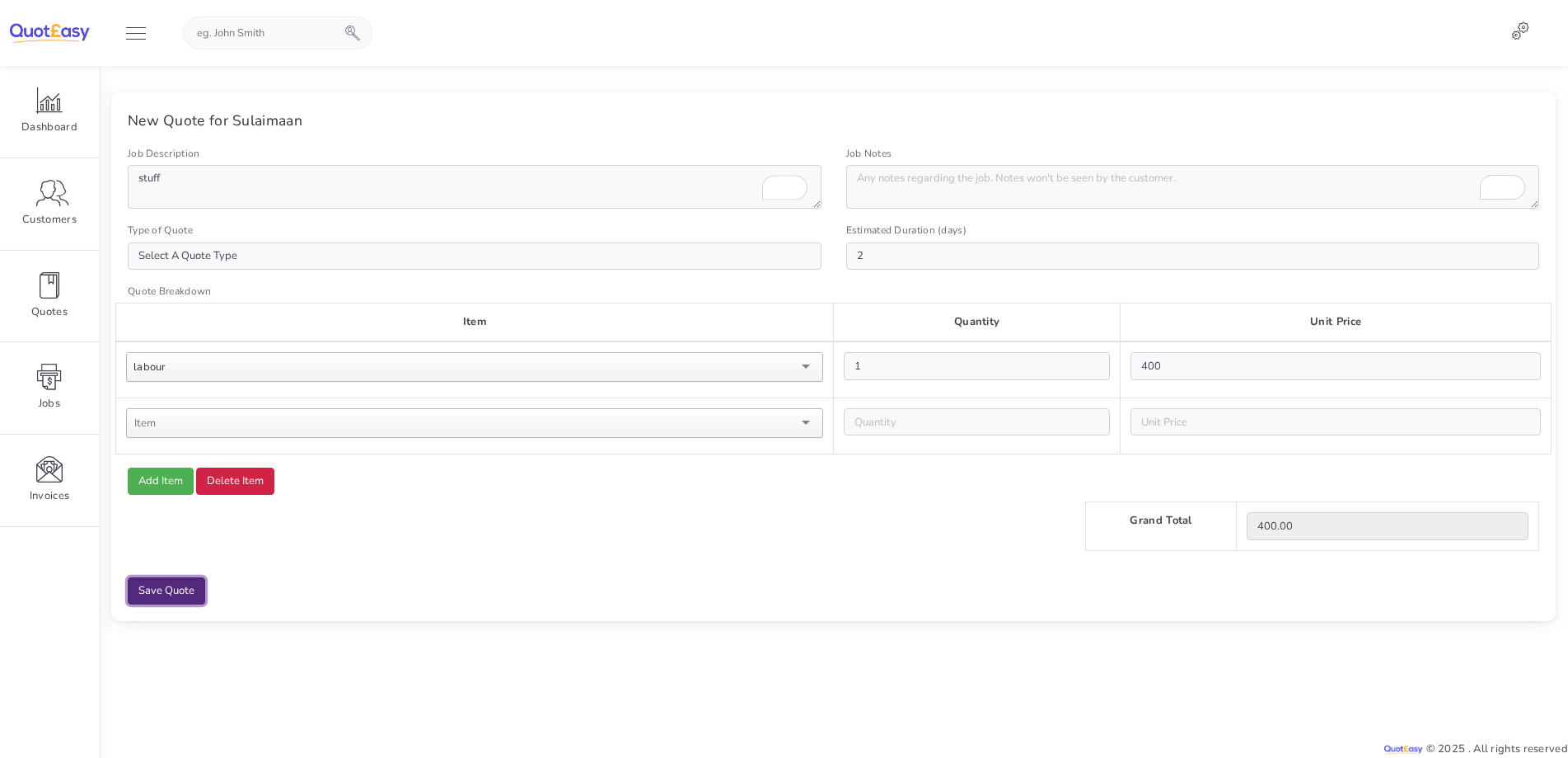
click at [169, 594] on input "Save Quote" at bounding box center [167, 591] width 78 height 28
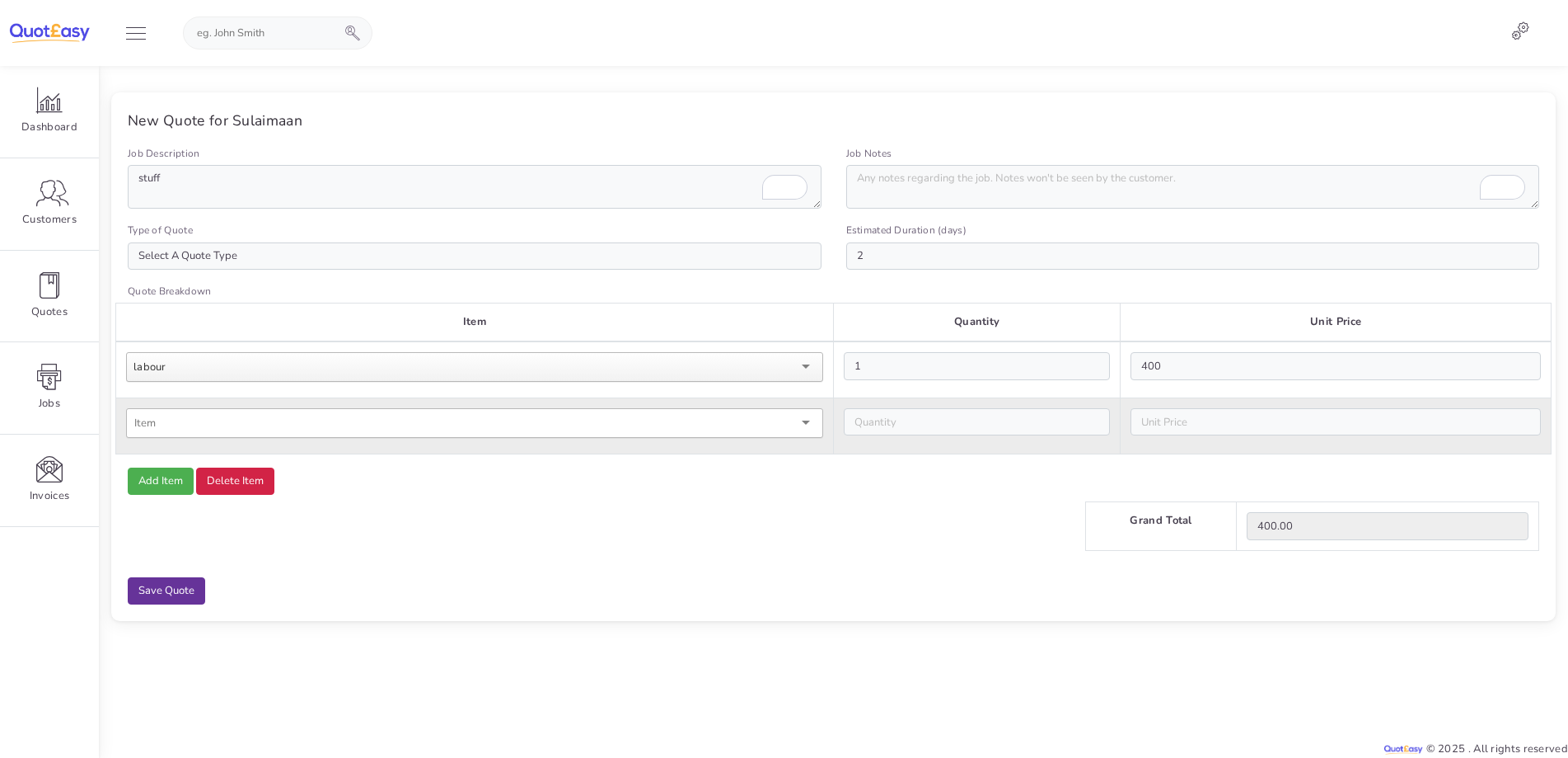
click at [249, 432] on div at bounding box center [475, 423] width 697 height 30
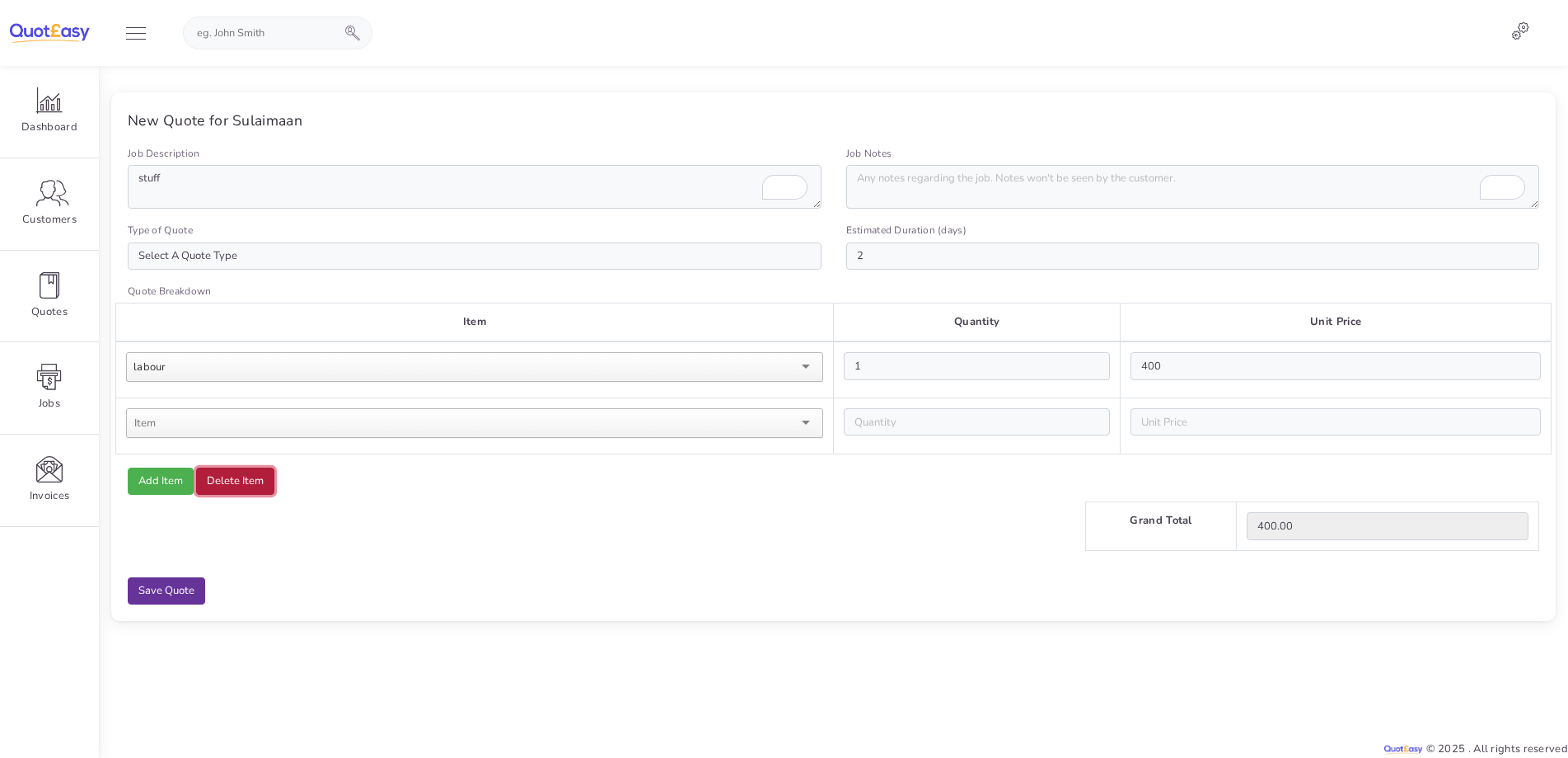
click at [245, 479] on button "Delete Item" at bounding box center [235, 482] width 78 height 28
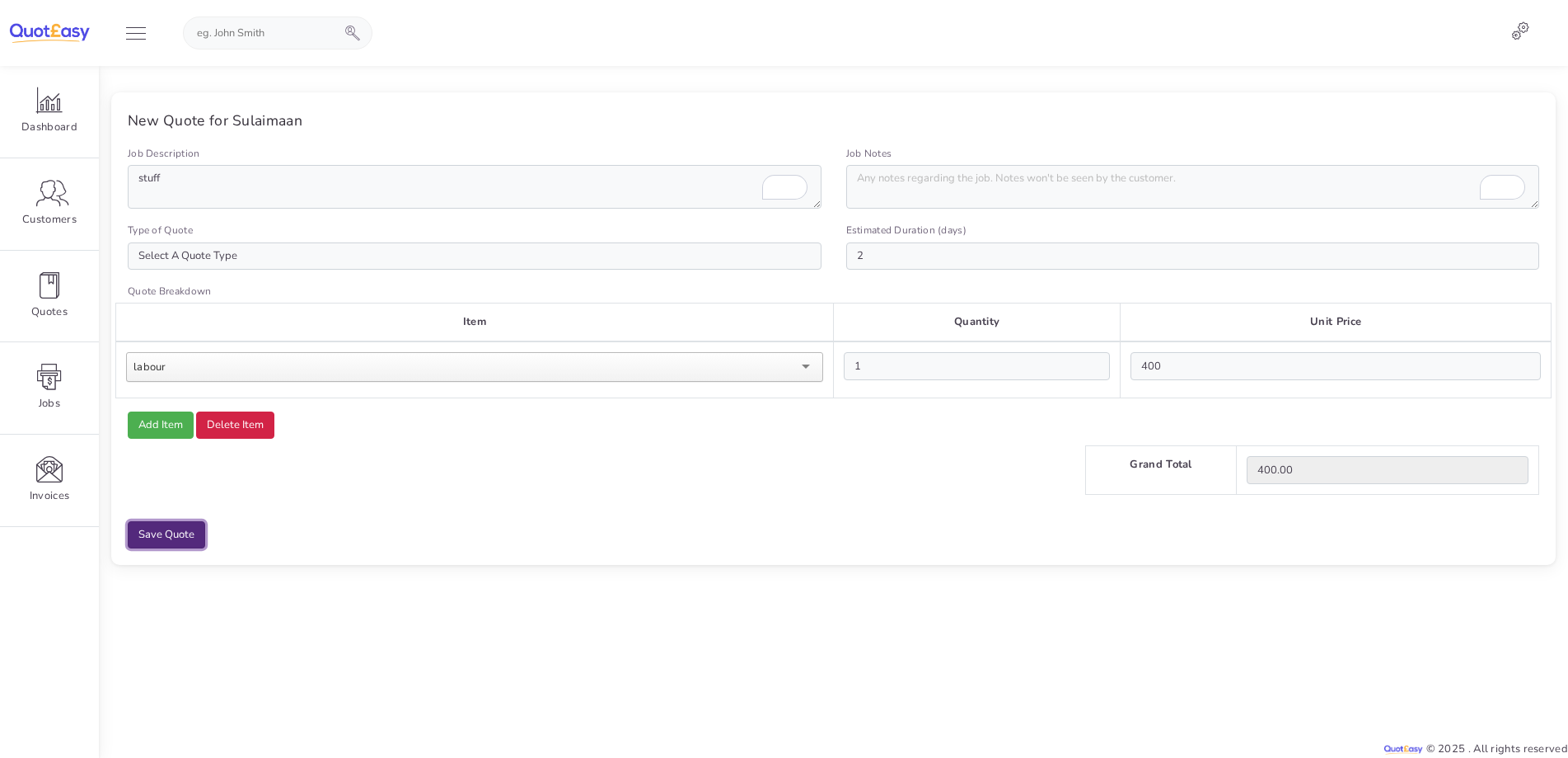
click at [167, 536] on input "Save Quote" at bounding box center [167, 535] width 78 height 28
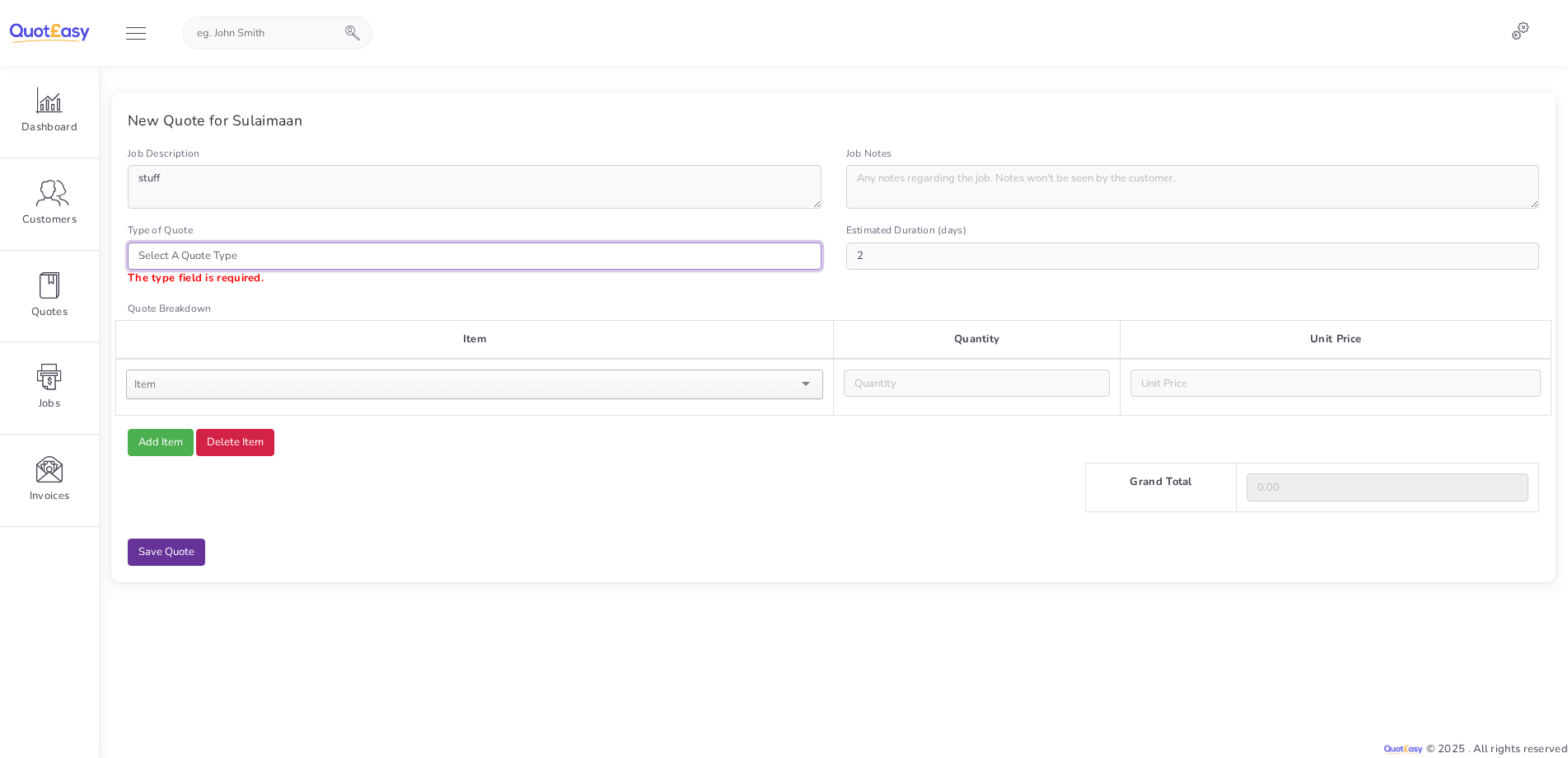
click at [227, 261] on select "Select A Quote Type General Building" at bounding box center [475, 256] width 694 height 28
click at [307, 247] on select "Select A Quote Type General Building" at bounding box center [475, 256] width 694 height 28
click at [305, 252] on select "Select A Quote Type General Building" at bounding box center [475, 256] width 694 height 28
select select "4"
click at [128, 242] on select "Select A Quote Type General Building" at bounding box center [475, 256] width 694 height 28
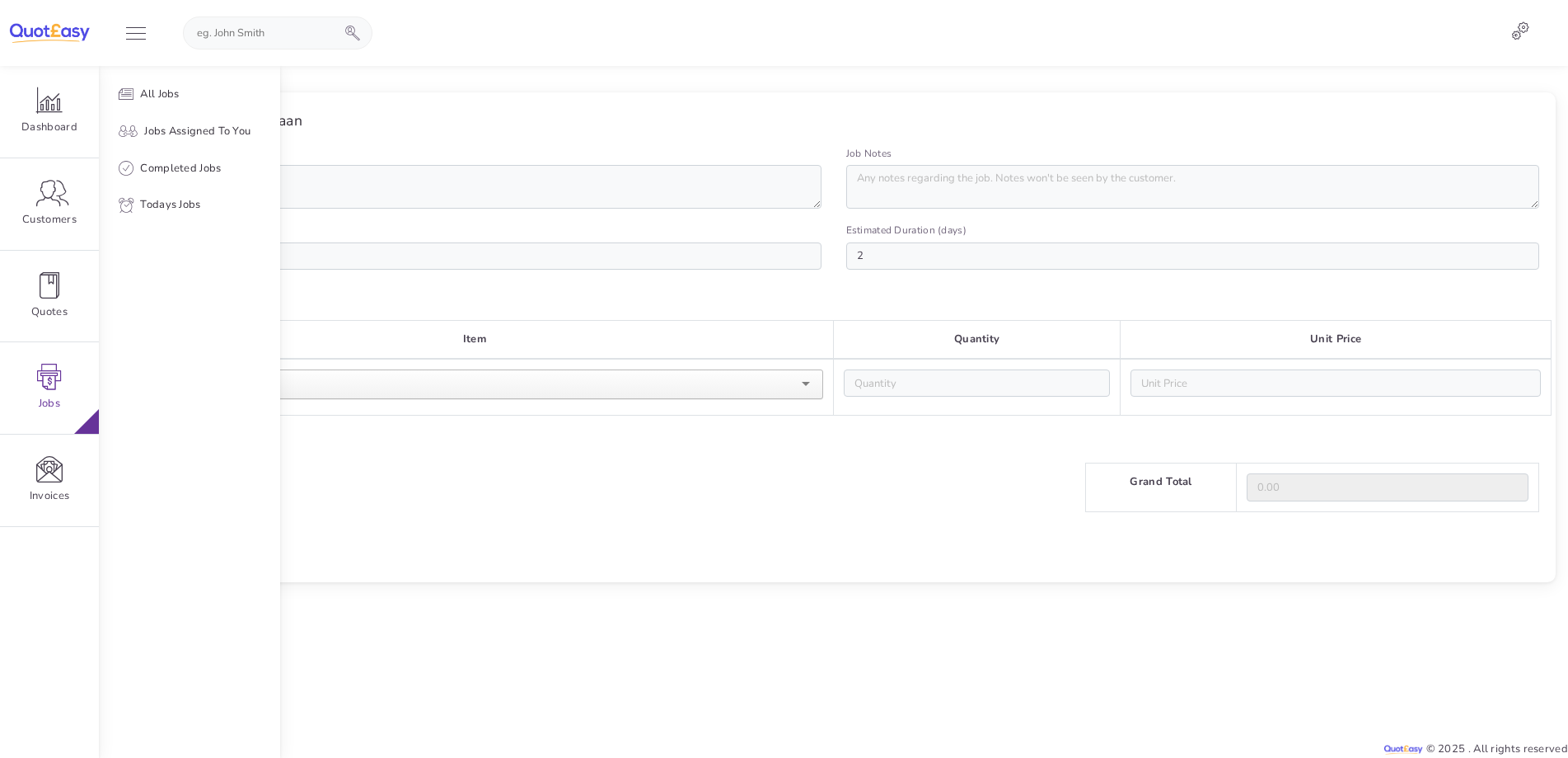
click at [59, 387] on icon at bounding box center [50, 377] width 26 height 26
click at [237, 106] on link "All Quotes" at bounding box center [189, 94] width 181 height 37
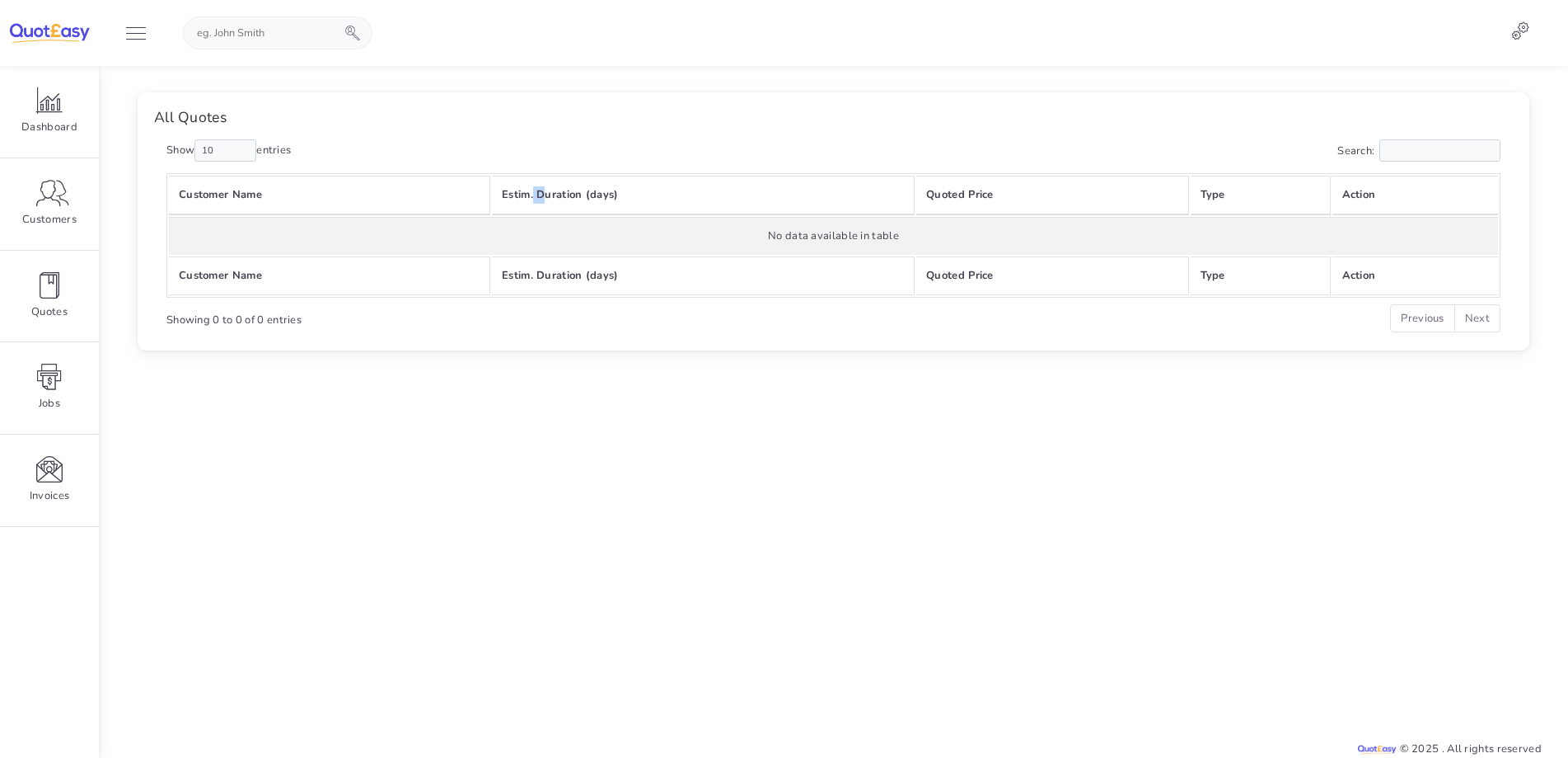
drag, startPoint x: 539, startPoint y: 198, endPoint x: 519, endPoint y: 204, distance: 20.9
click at [534, 201] on th "Estim. Duration (days)" at bounding box center [703, 195] width 423 height 40
click at [264, 198] on th "Customer Name" at bounding box center [329, 195] width 321 height 40
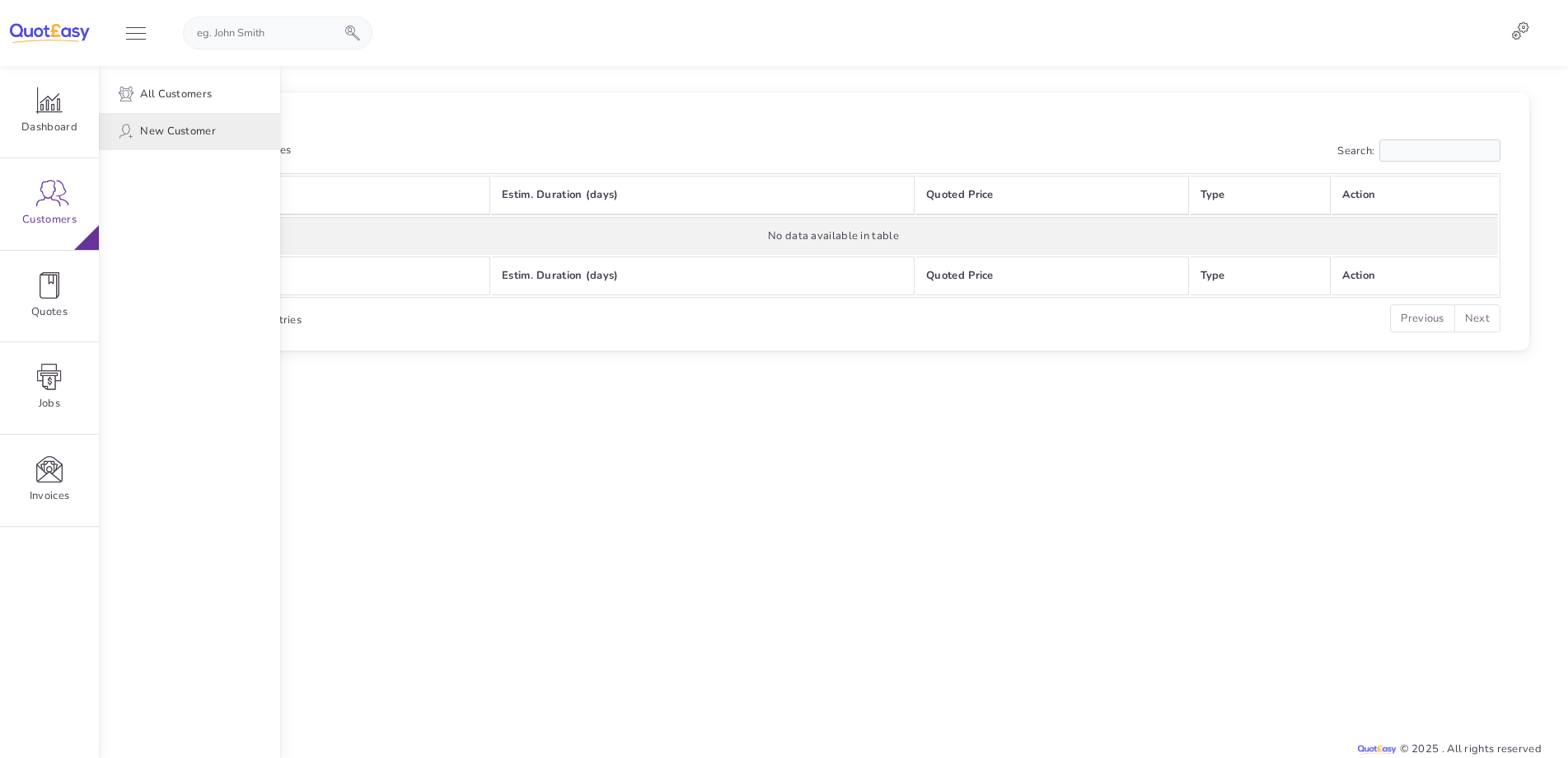
click at [209, 115] on link "New Customer" at bounding box center [189, 131] width 181 height 37
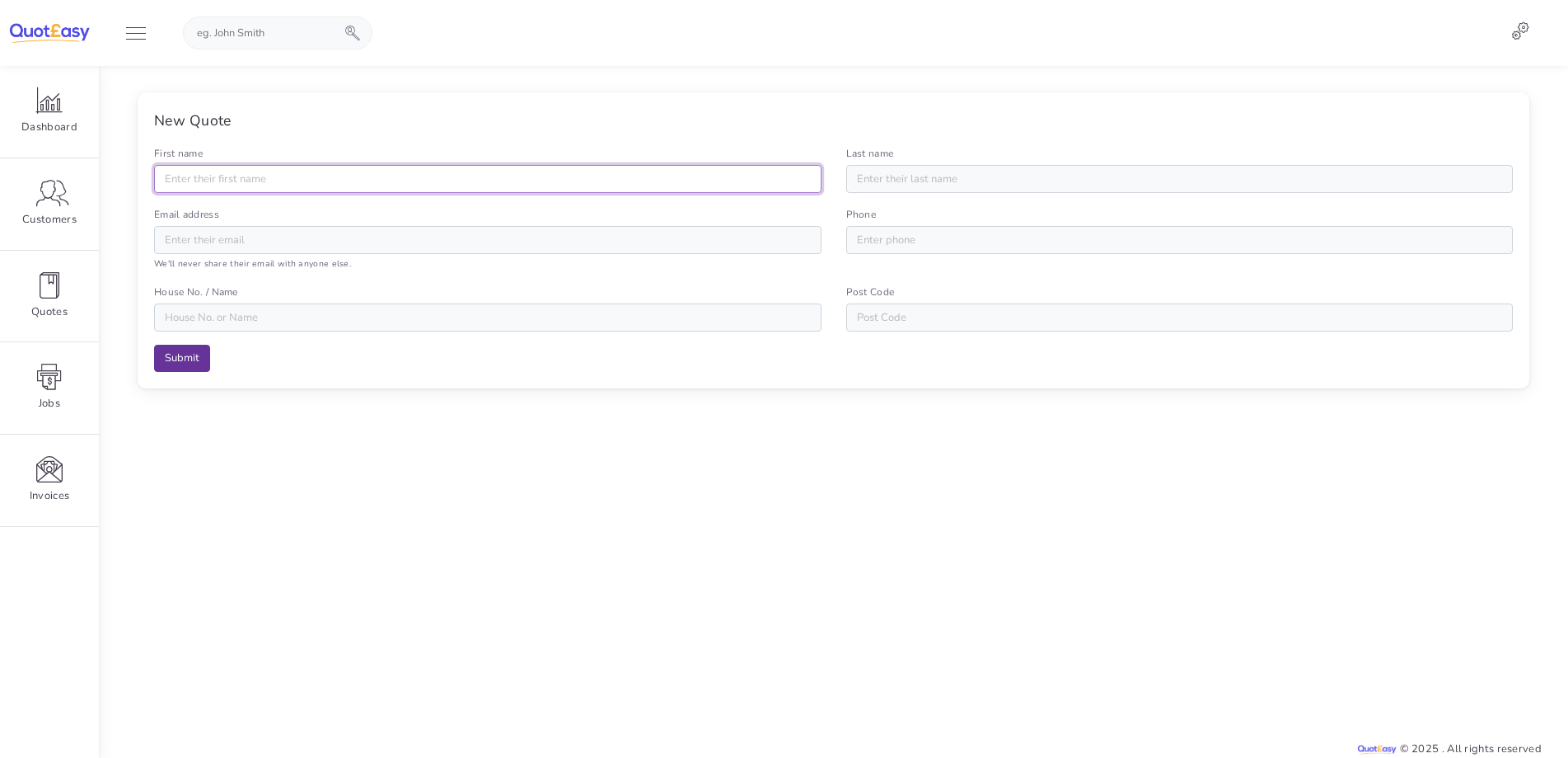
click at [325, 179] on input "First name" at bounding box center [488, 179] width 668 height 28
click at [296, 492] on div at bounding box center [834, 568] width 1417 height 319
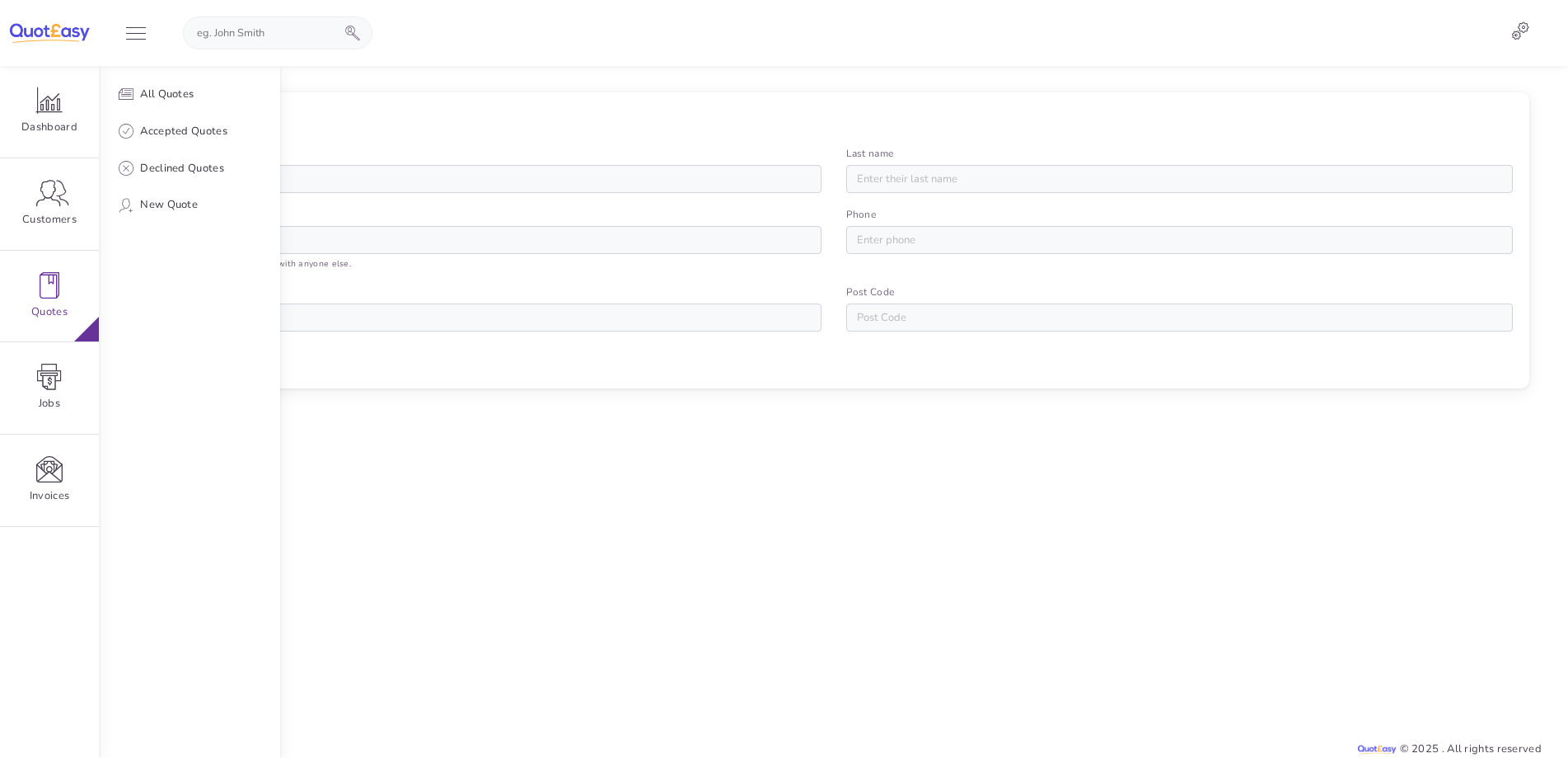
click at [64, 320] on span "Quotes" at bounding box center [50, 312] width 99 height 17
click at [260, 96] on link "All Quotes" at bounding box center [189, 94] width 181 height 37
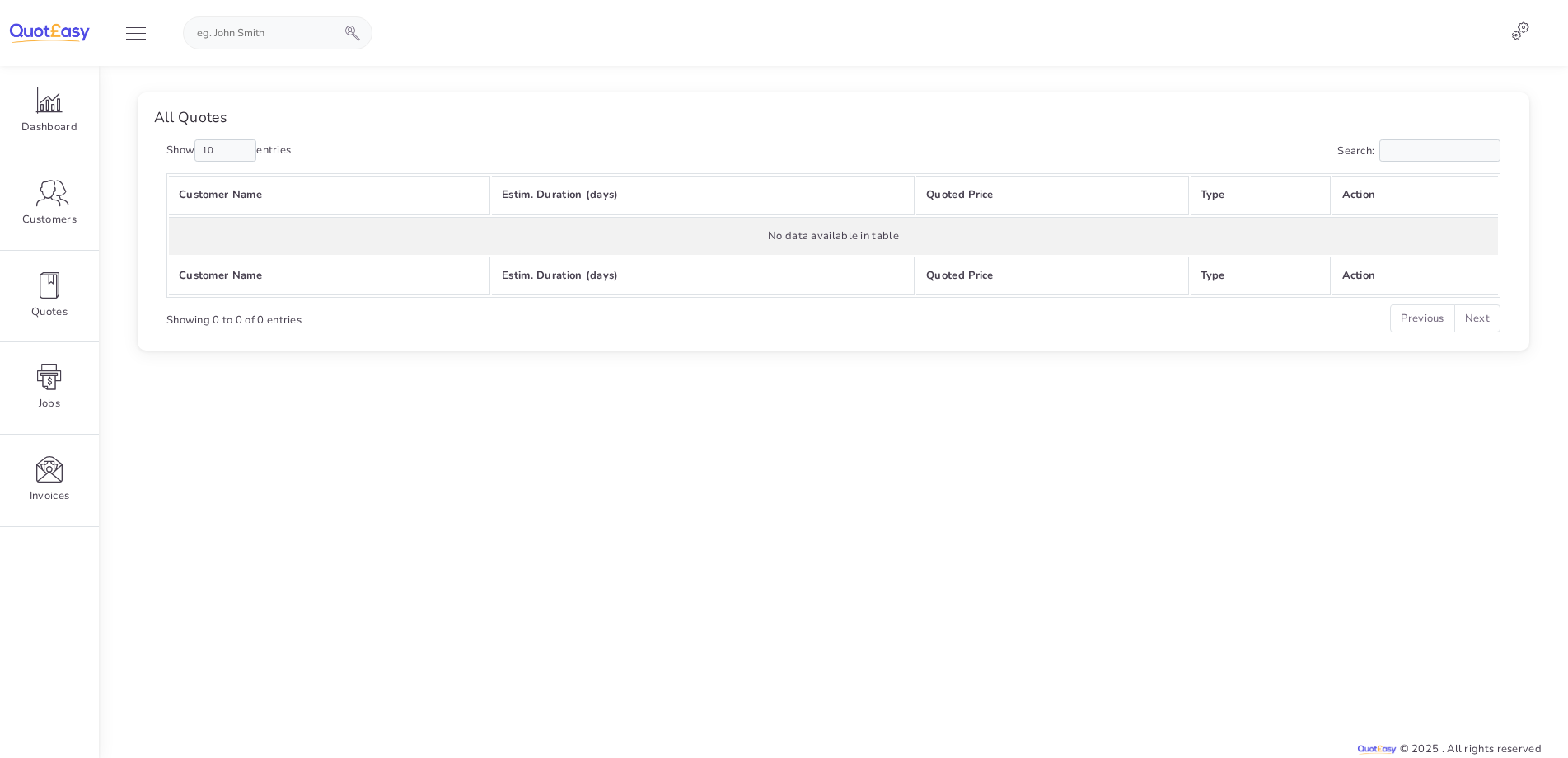
click at [877, 252] on td "No data available in table" at bounding box center [833, 236] width 1329 height 38
drag, startPoint x: 994, startPoint y: 215, endPoint x: 818, endPoint y: 287, distance: 190.2
click at [991, 216] on table "Customer Name Estim. Duration (days) Quoted Price Type Action No data available…" at bounding box center [833, 235] width 1334 height 124
click at [364, 339] on div "All Quotes Show 10 25 50 100 entries Search: Customer Name Estim. Duration (day…" at bounding box center [834, 222] width 1392 height 258
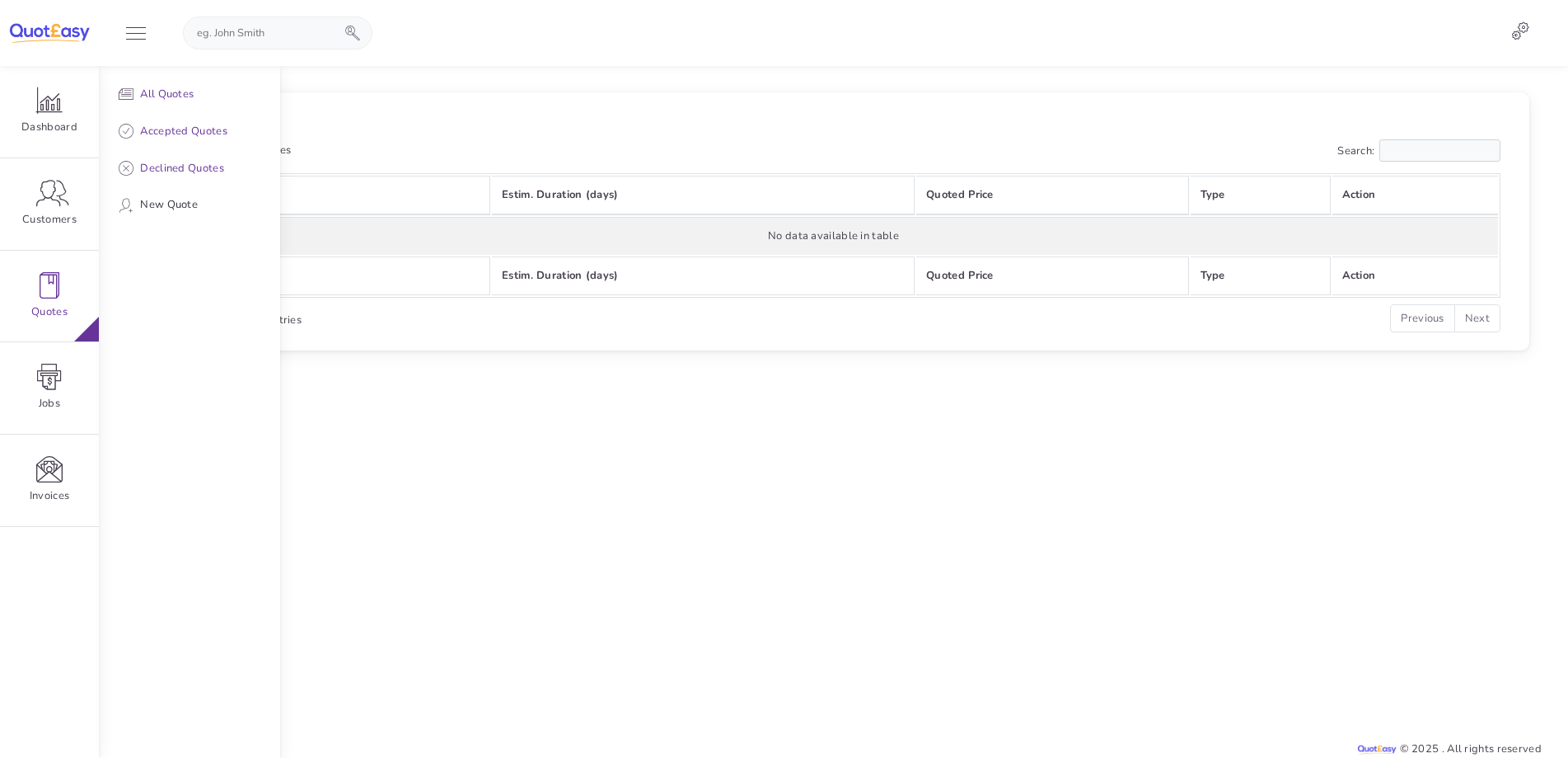
click at [61, 300] on link "Quotes" at bounding box center [50, 296] width 99 height 92
click at [196, 207] on span "New Quote" at bounding box center [169, 204] width 58 height 17
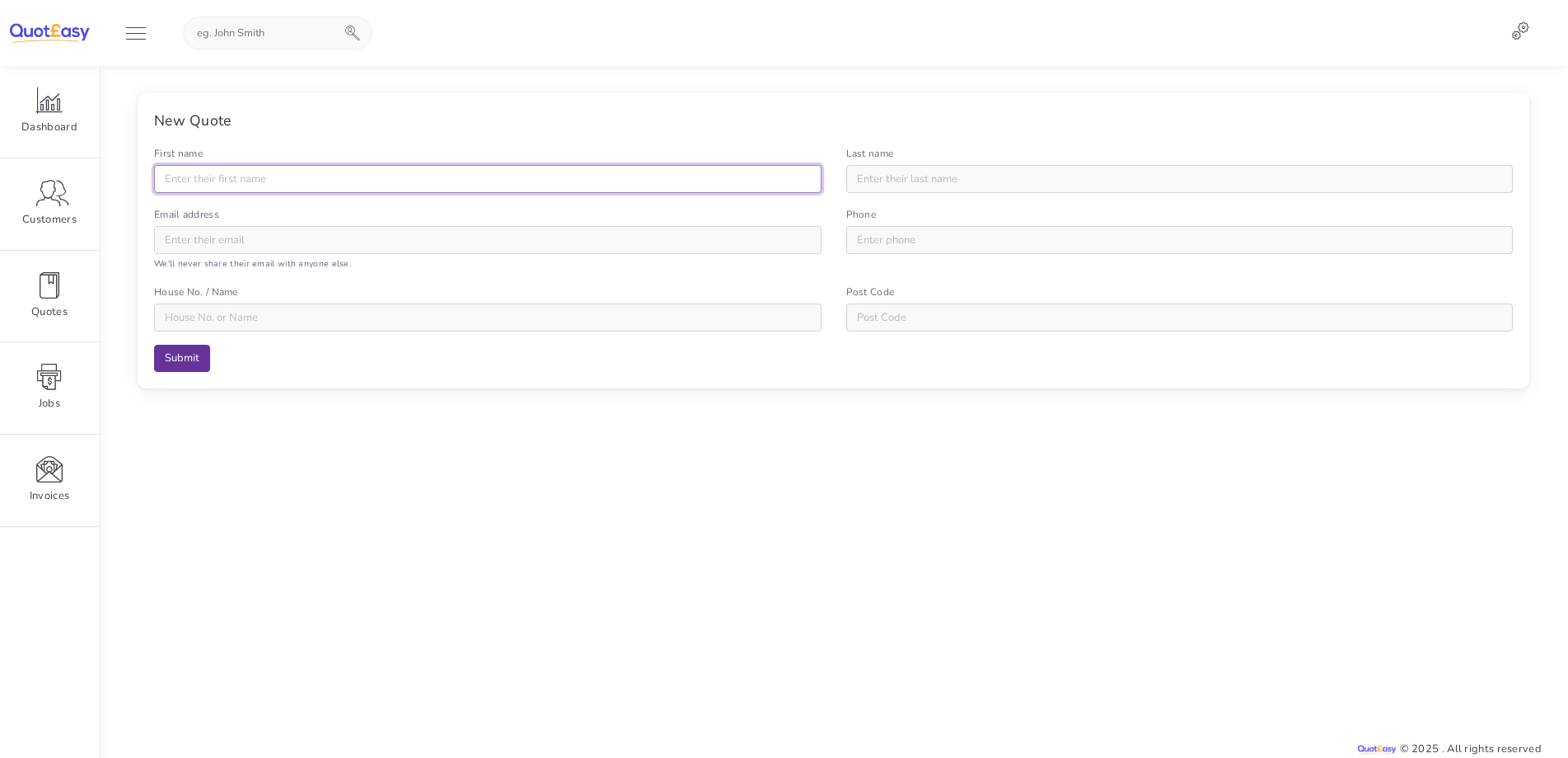
click at [377, 182] on input "First name" at bounding box center [488, 179] width 668 height 28
type input "Sulaimaan"
type input "Amerat"
type input "[EMAIL_ADDRESS][DOMAIN_NAME]"
type input "07482267941"
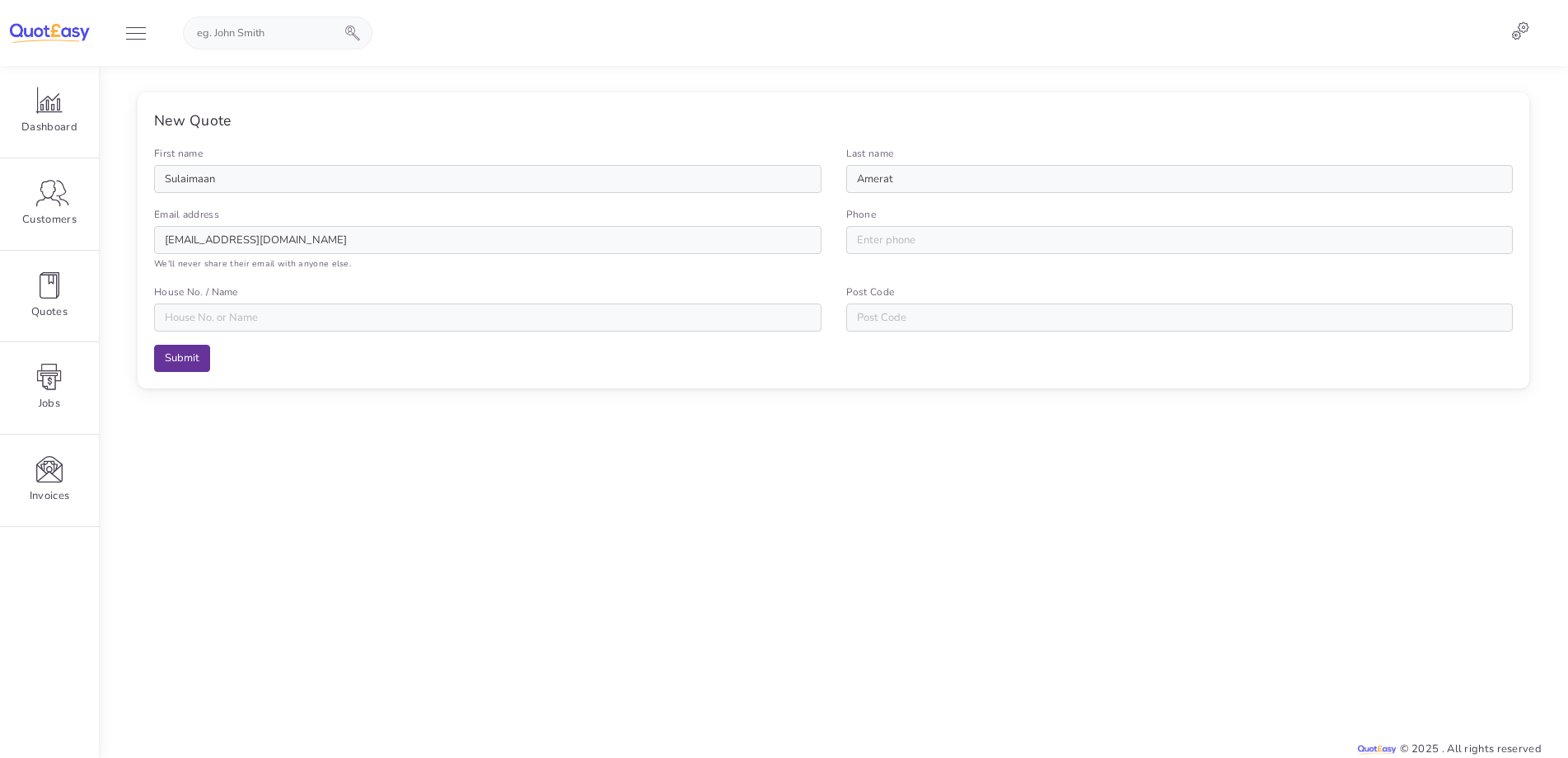
type input "E10 7HT"
click at [300, 318] on input "House No. / Name" at bounding box center [488, 317] width 668 height 28
type input "[STREET_ADDRESS]"
click at [154, 345] on input "Submit" at bounding box center [183, 359] width 56 height 28
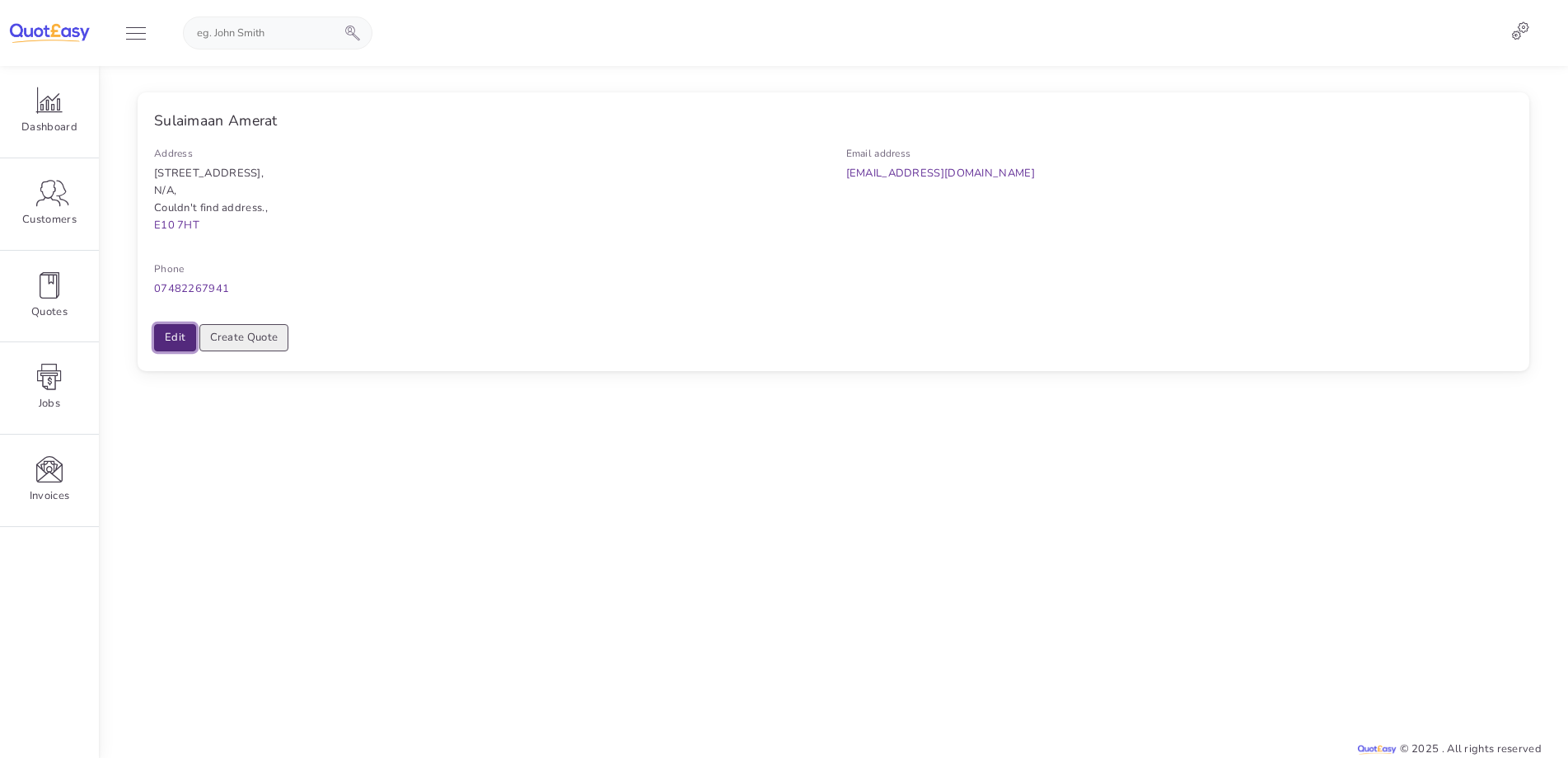
click at [180, 333] on link "Edit" at bounding box center [175, 338] width 42 height 28
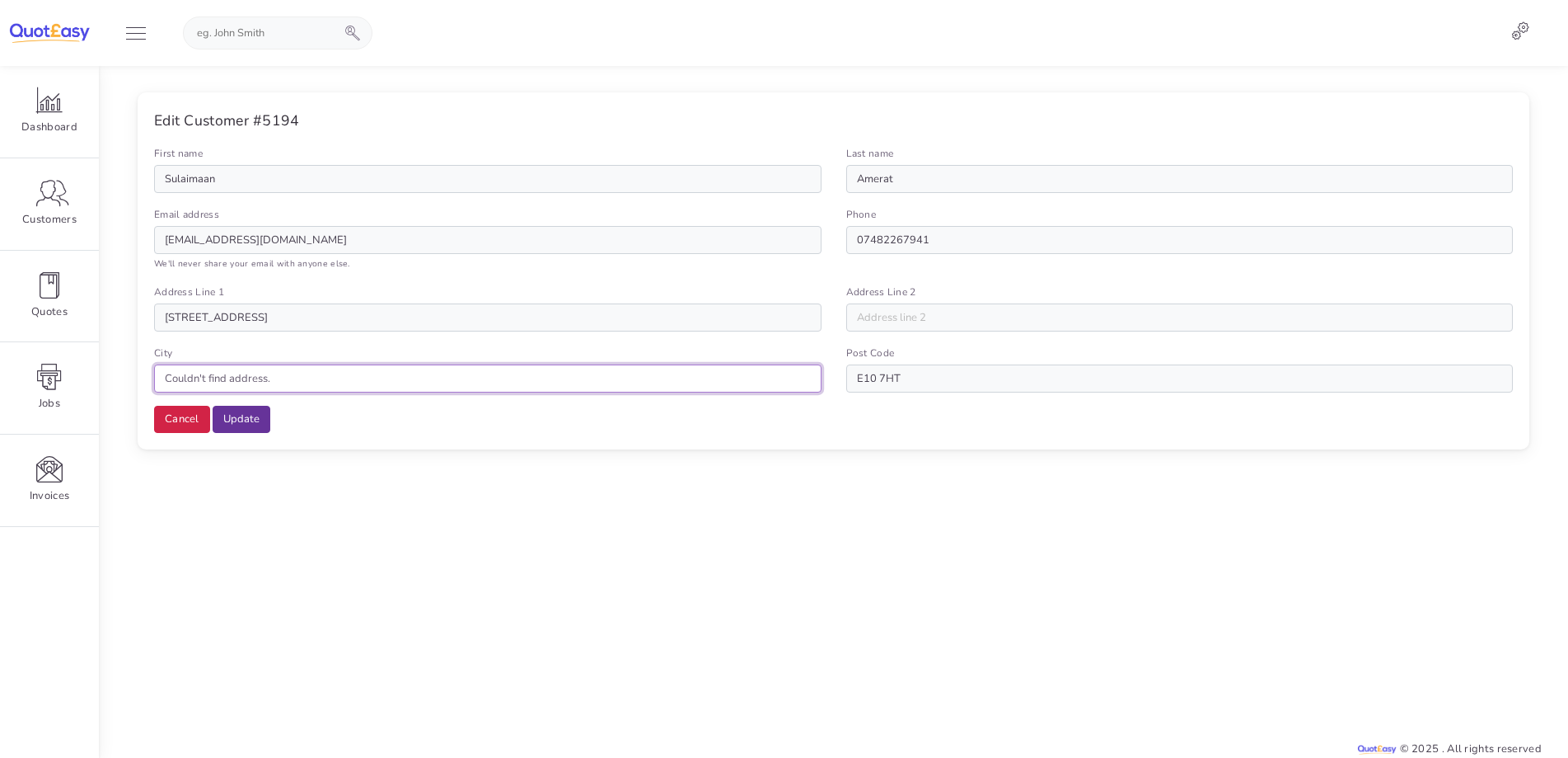
click at [283, 379] on input "Couldn't find address." at bounding box center [488, 379] width 668 height 28
type input "C"
type input "[GEOGRAPHIC_DATA]"
click at [227, 421] on input "Update" at bounding box center [241, 420] width 58 height 28
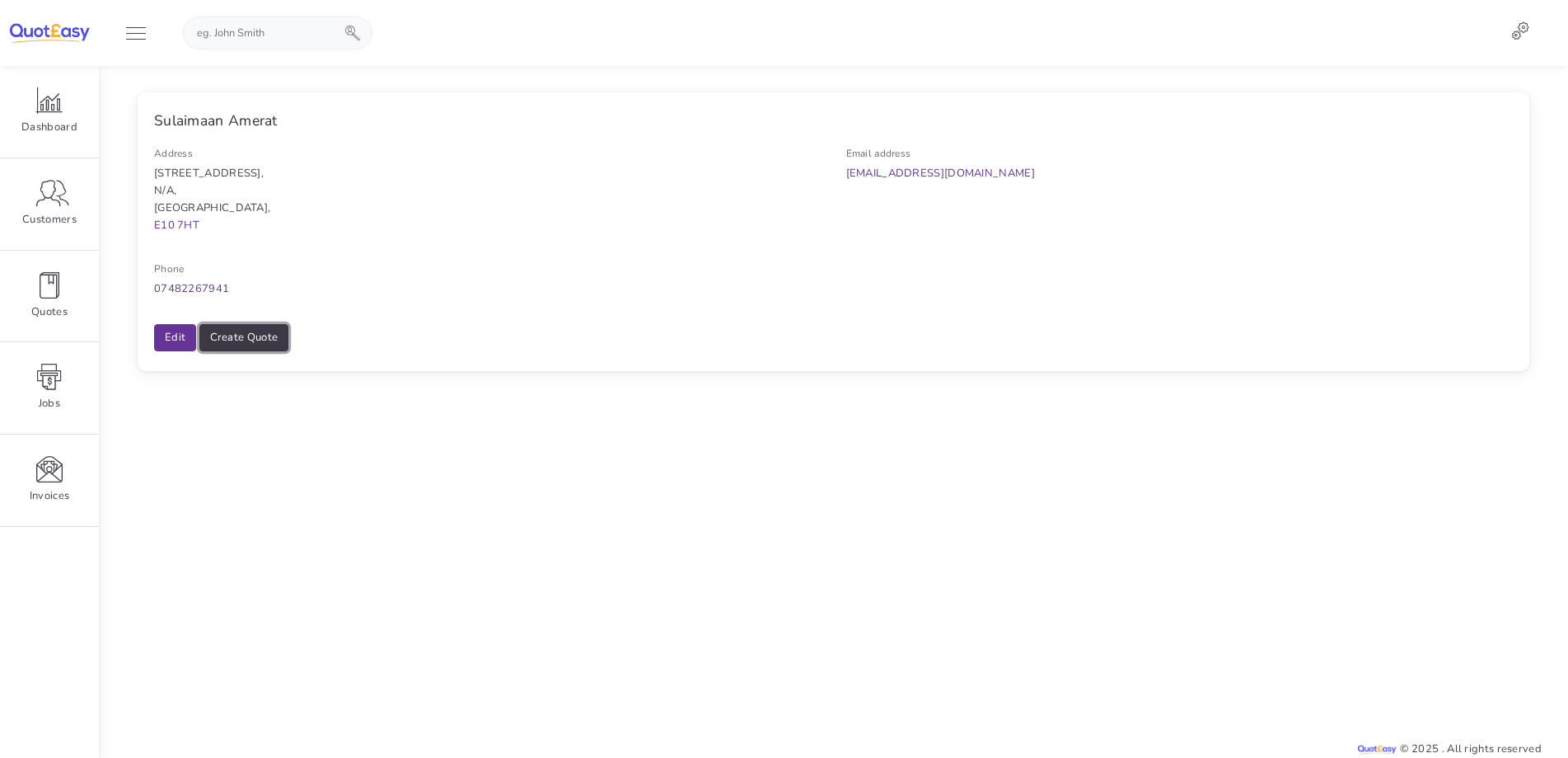
click at [254, 344] on link "Create Quote" at bounding box center [244, 338] width 90 height 28
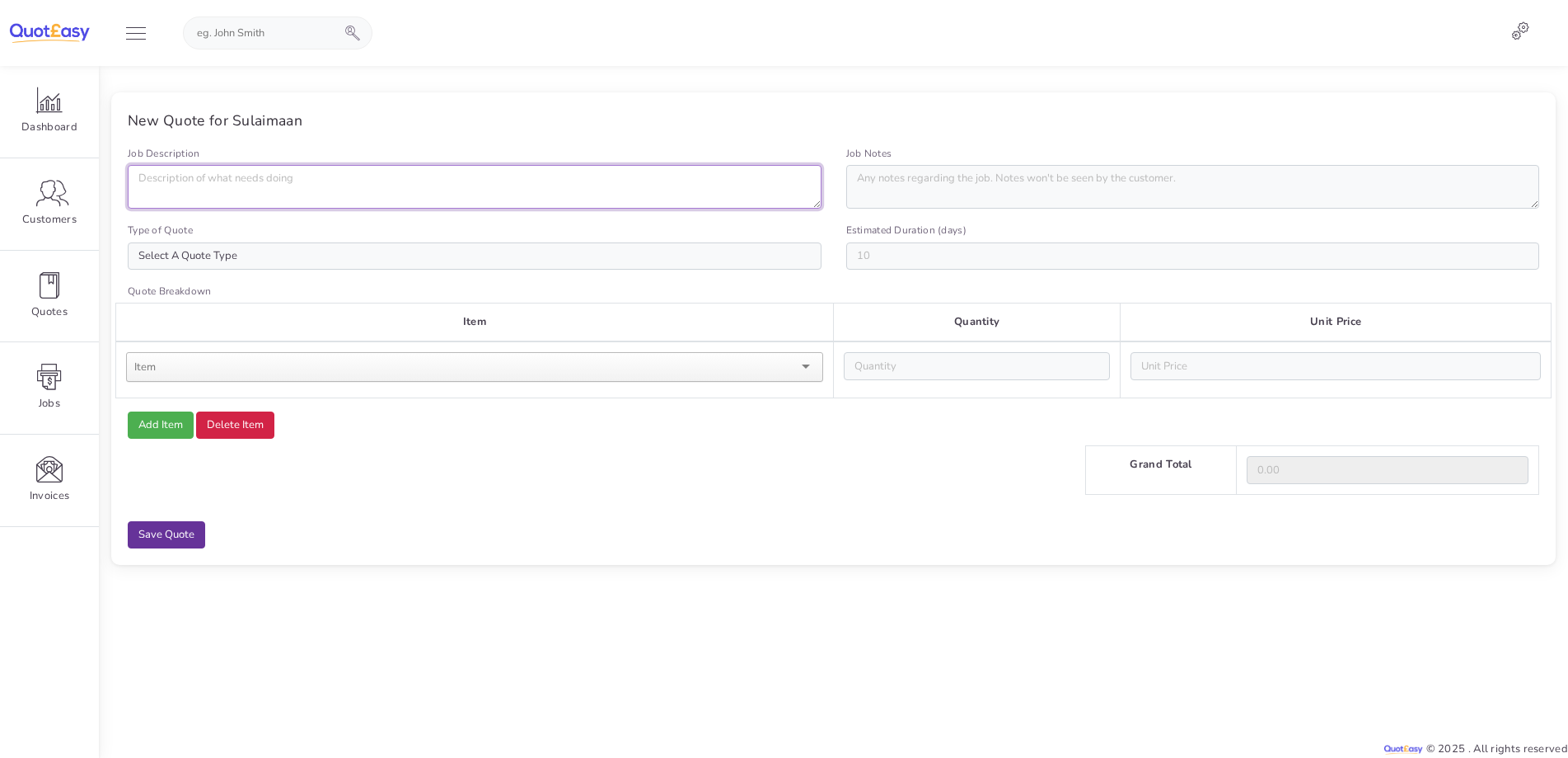
click at [298, 167] on textarea "Job Description" at bounding box center [475, 186] width 694 height 44
type textarea "s"
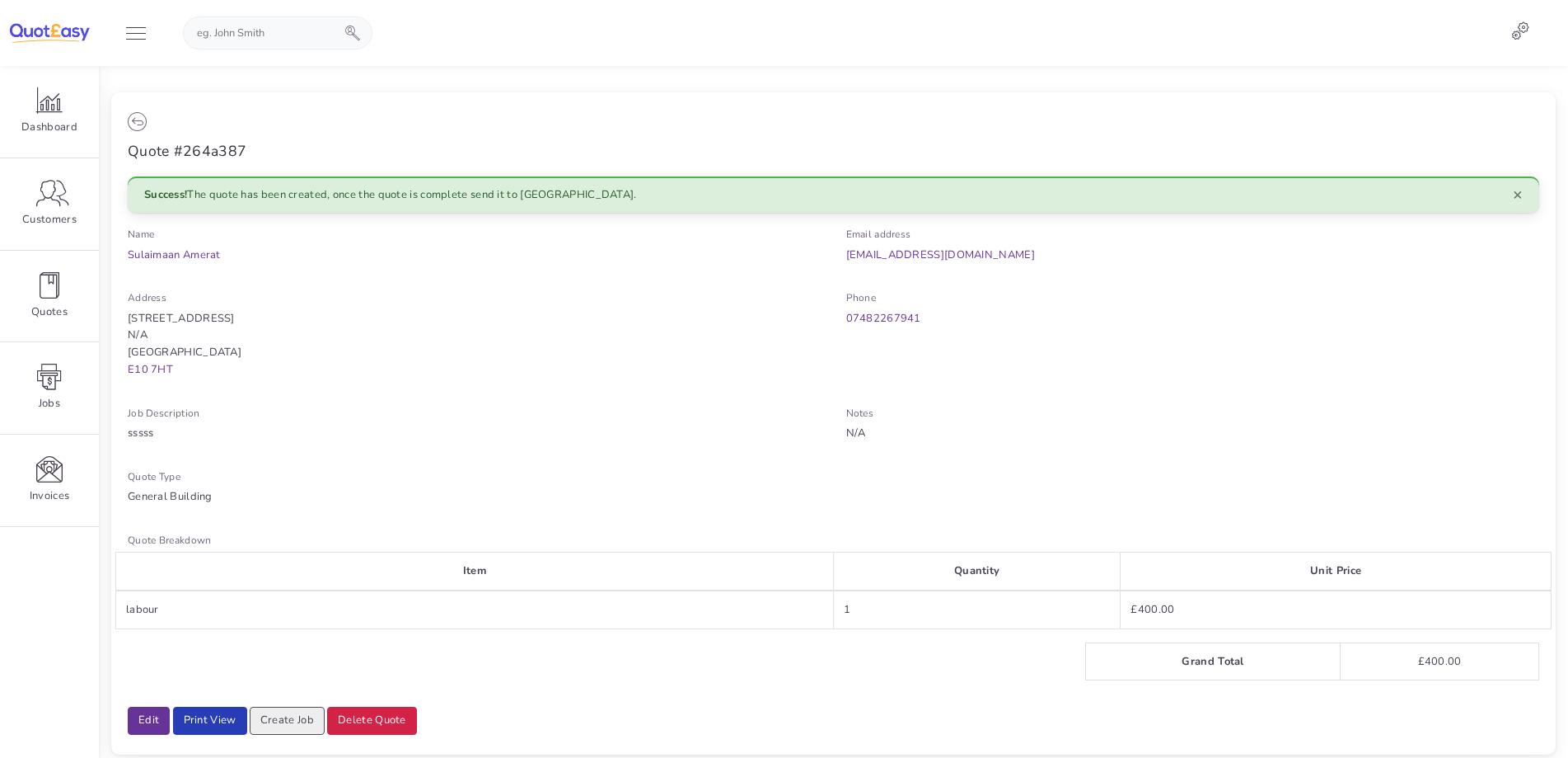
click at [663, 341] on p "22 gloucester rd e107ht N/A london E10 7HT" at bounding box center [475, 344] width 694 height 69
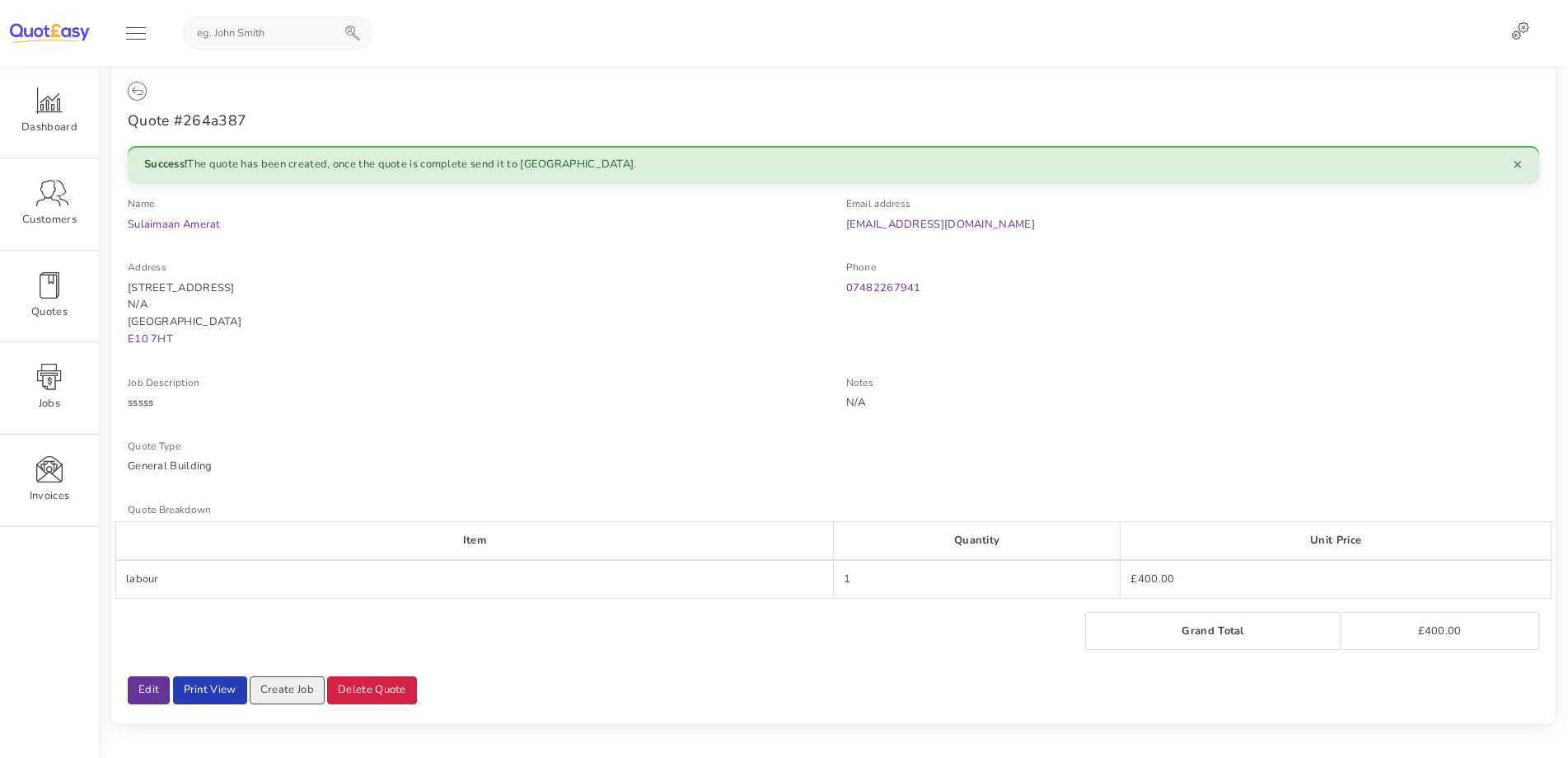
scroll to position [47, 0]
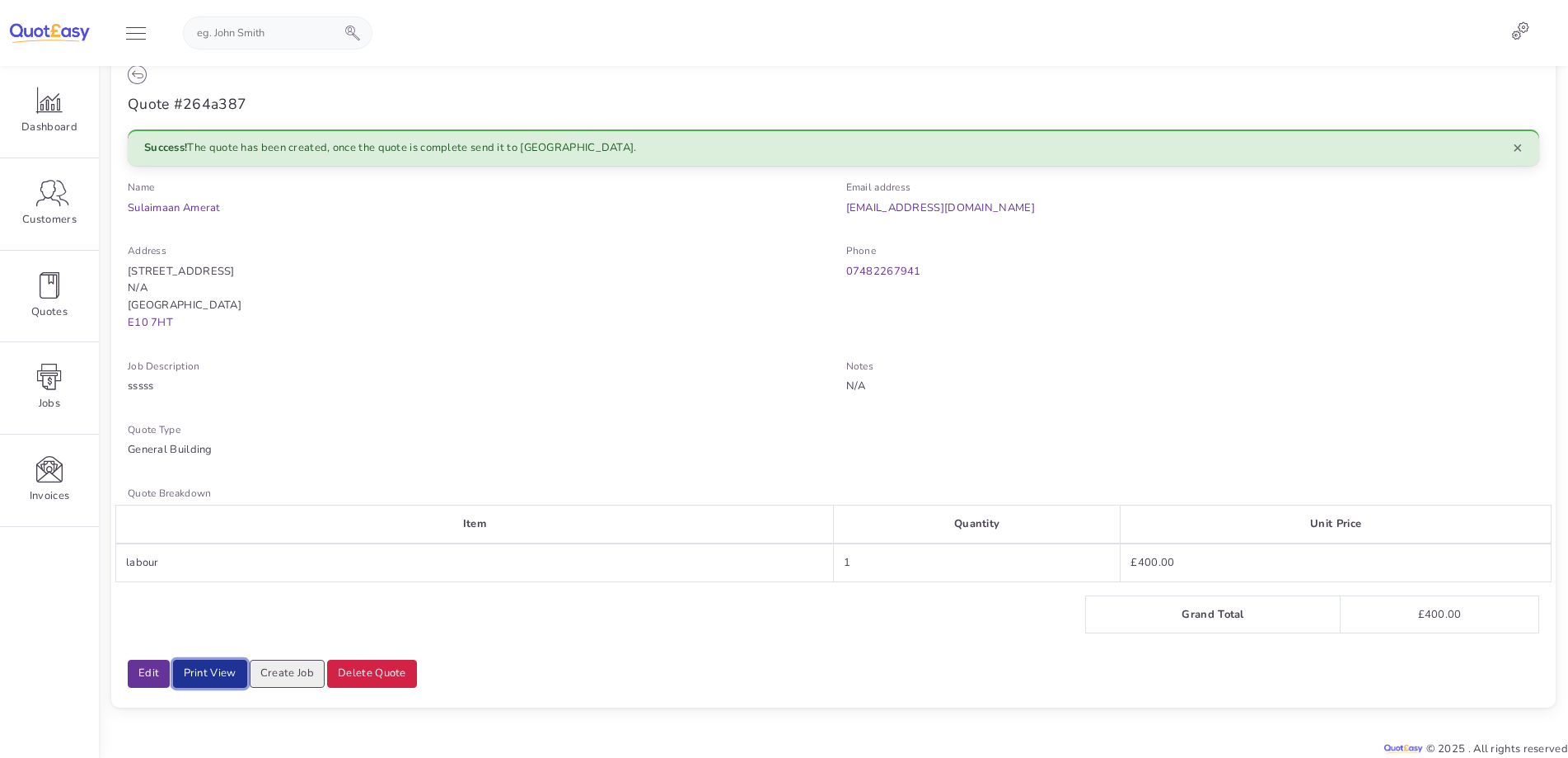
click at [230, 669] on link "Print View" at bounding box center [210, 674] width 74 height 28
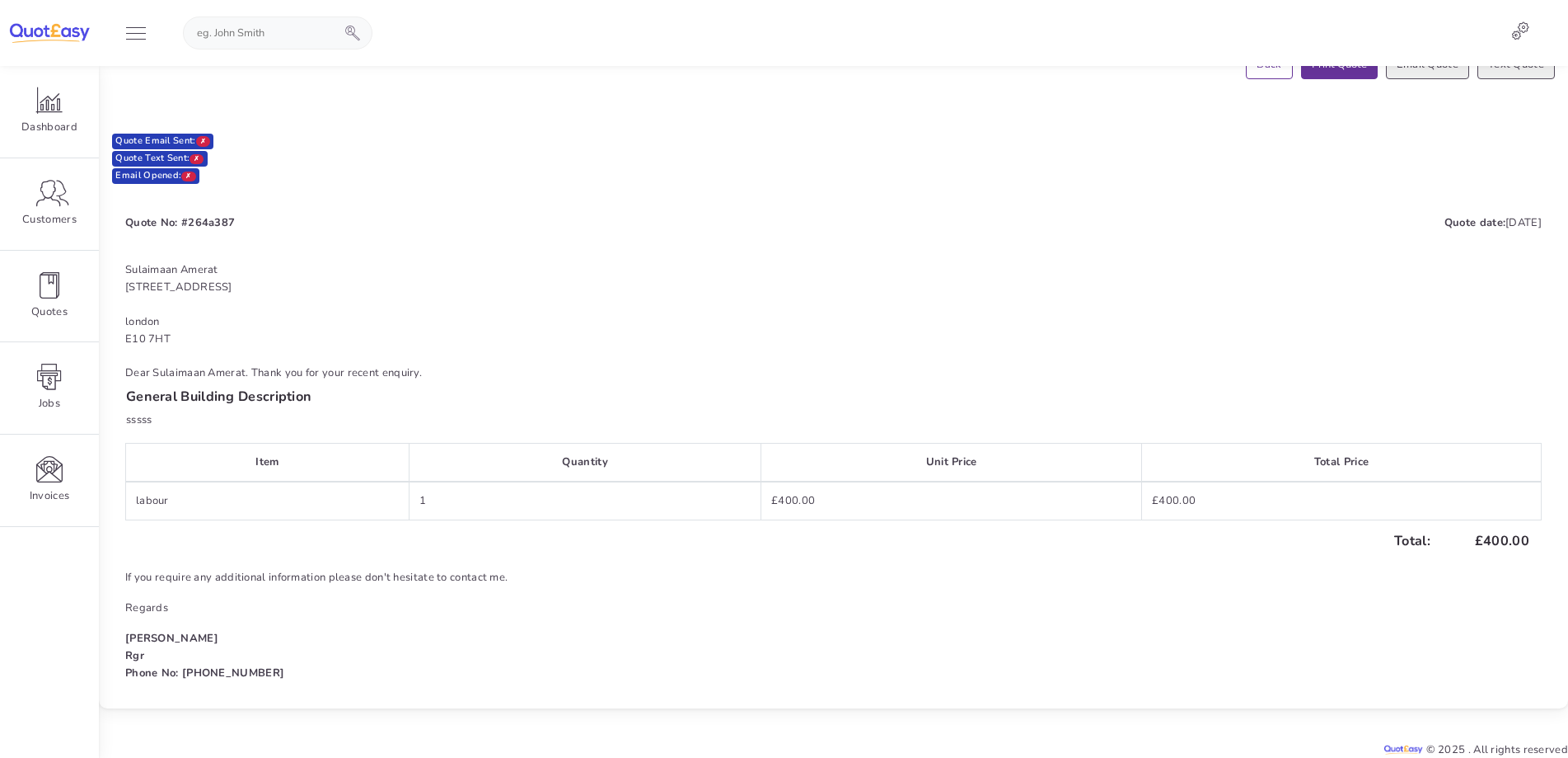
scroll to position [89, 0]
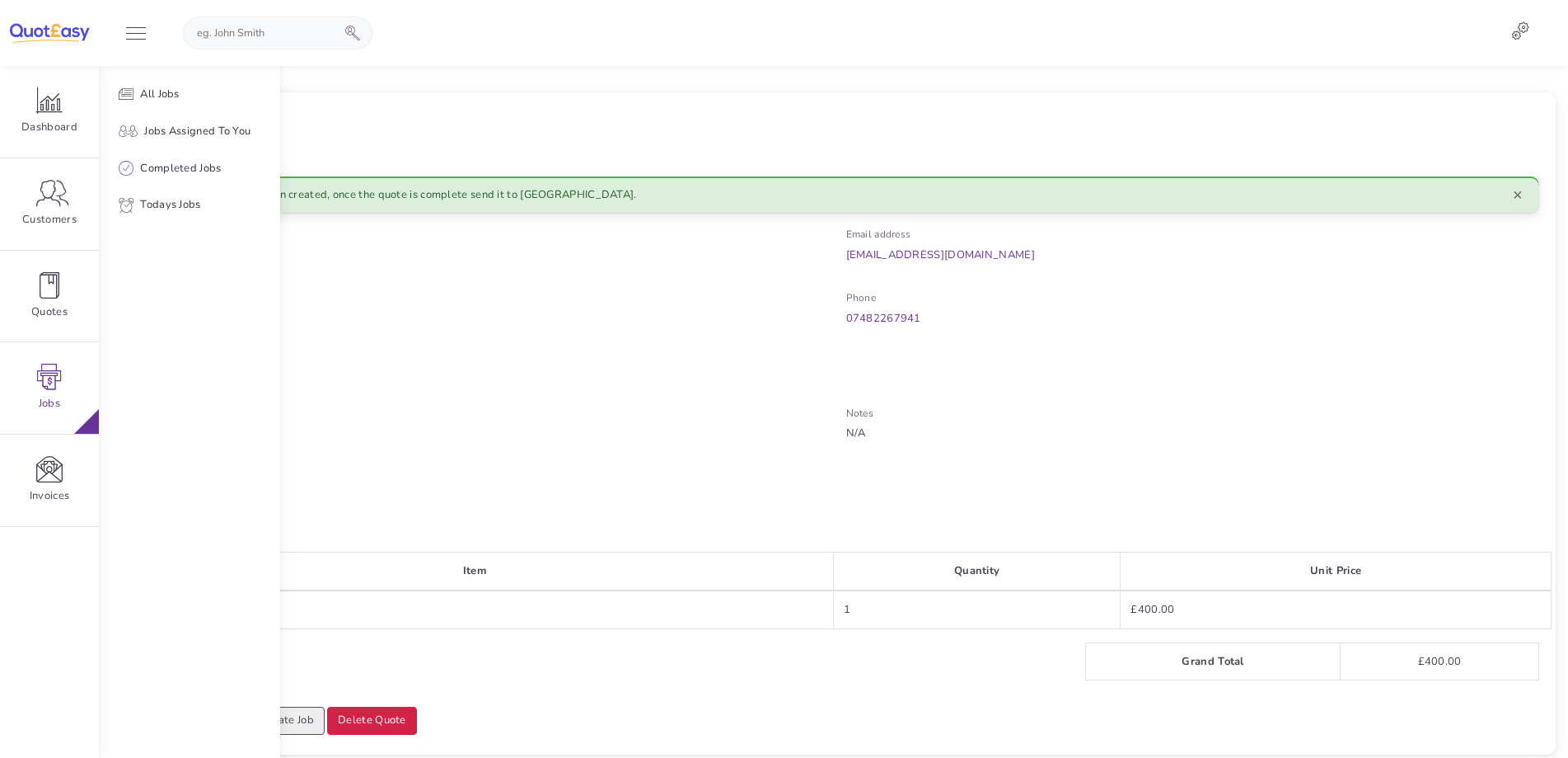
click at [765, 443] on div at bounding box center [924, 412] width 1288 height 692
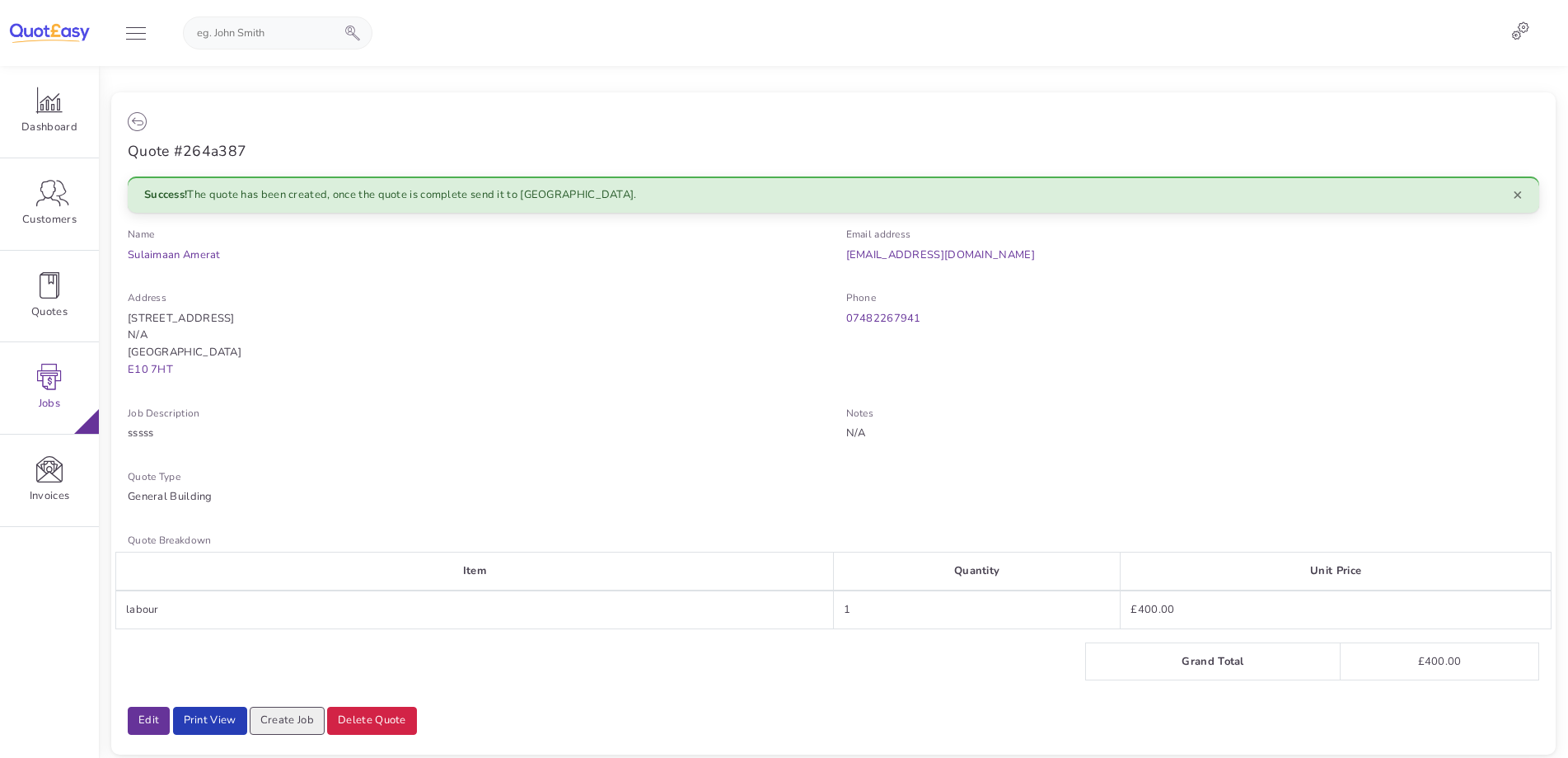
scroll to position [47, 0]
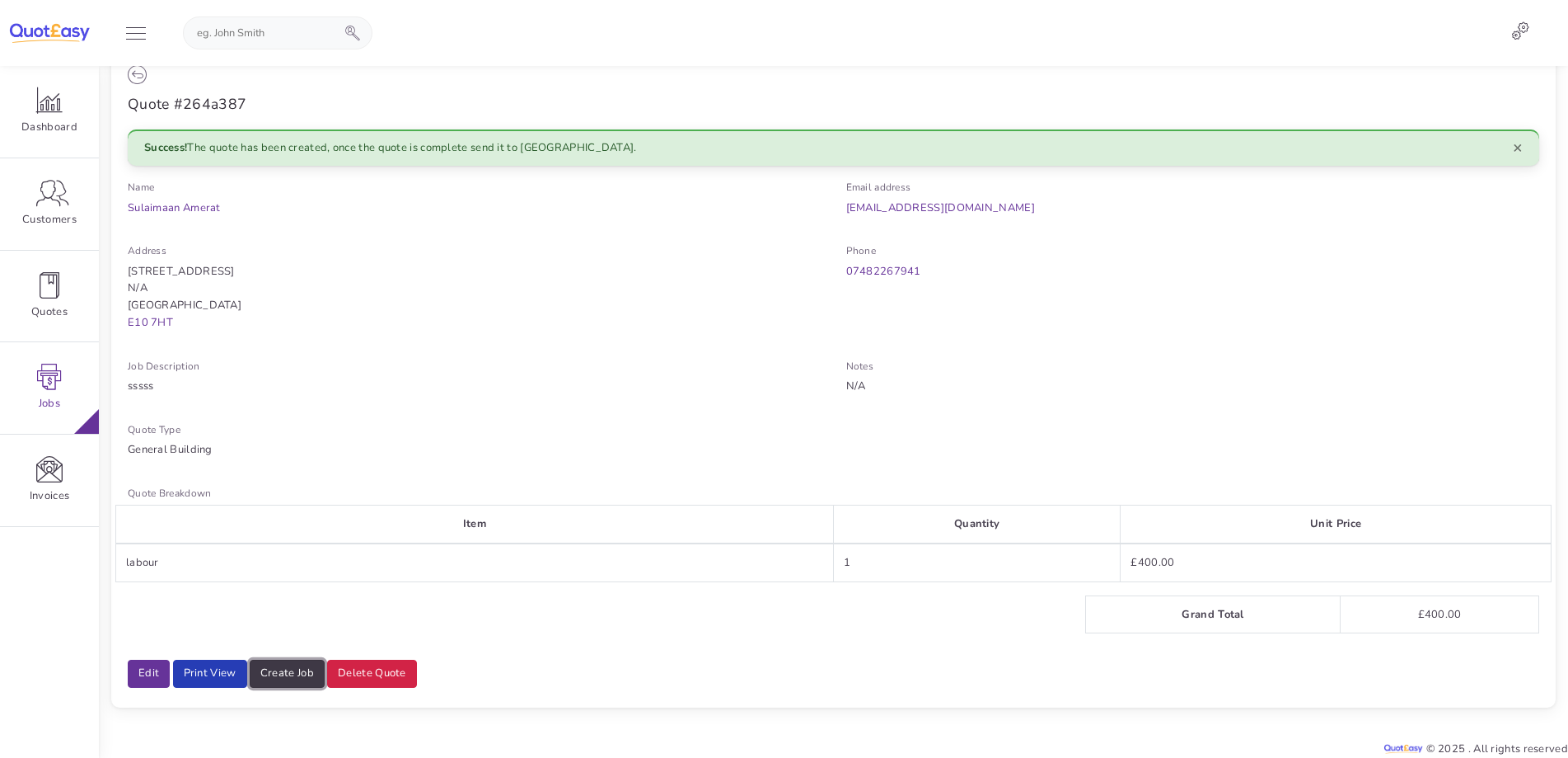
click at [292, 673] on link "Create Job" at bounding box center [287, 674] width 75 height 28
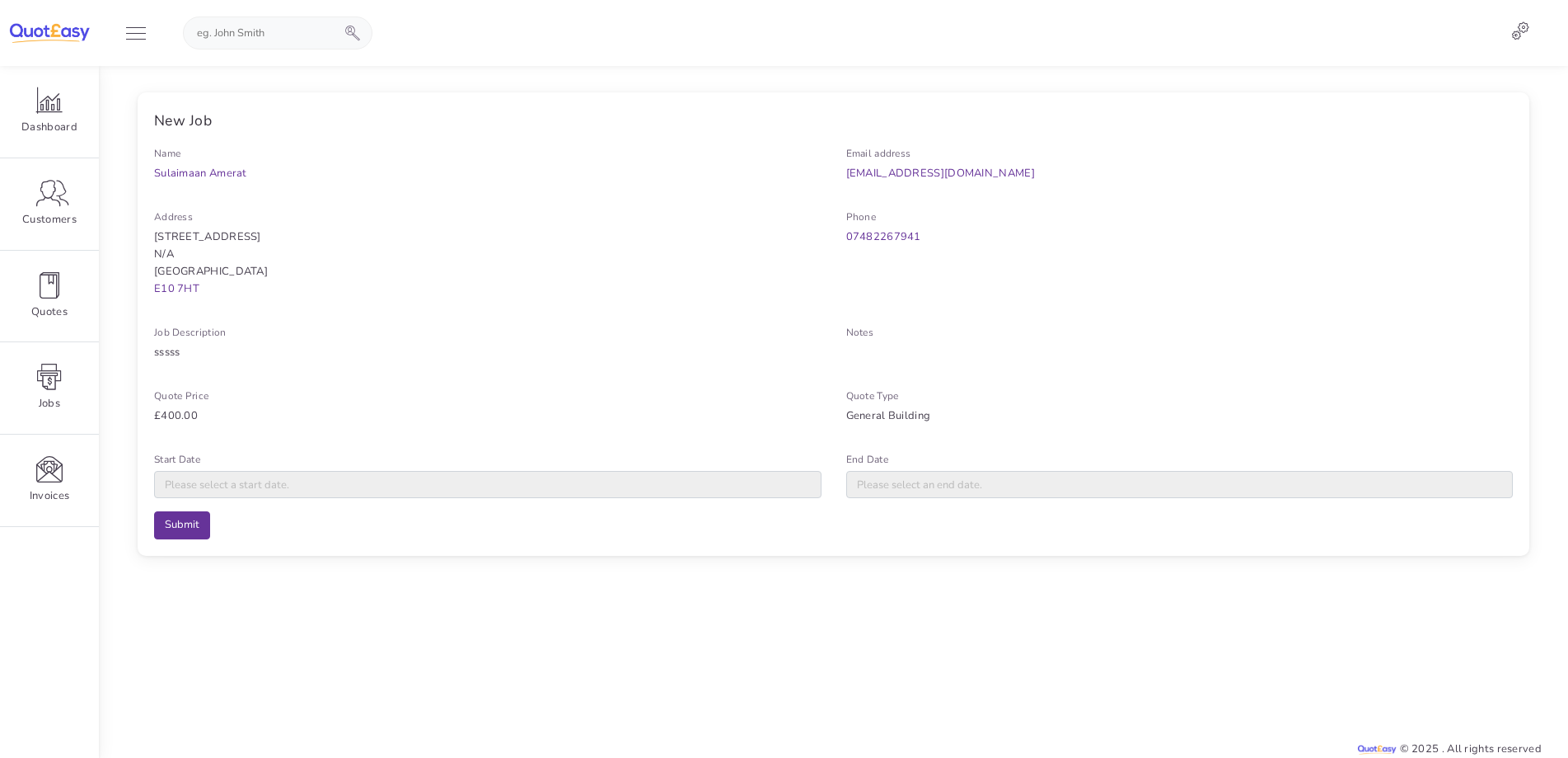
click at [322, 476] on input "Start Date" at bounding box center [488, 485] width 668 height 28
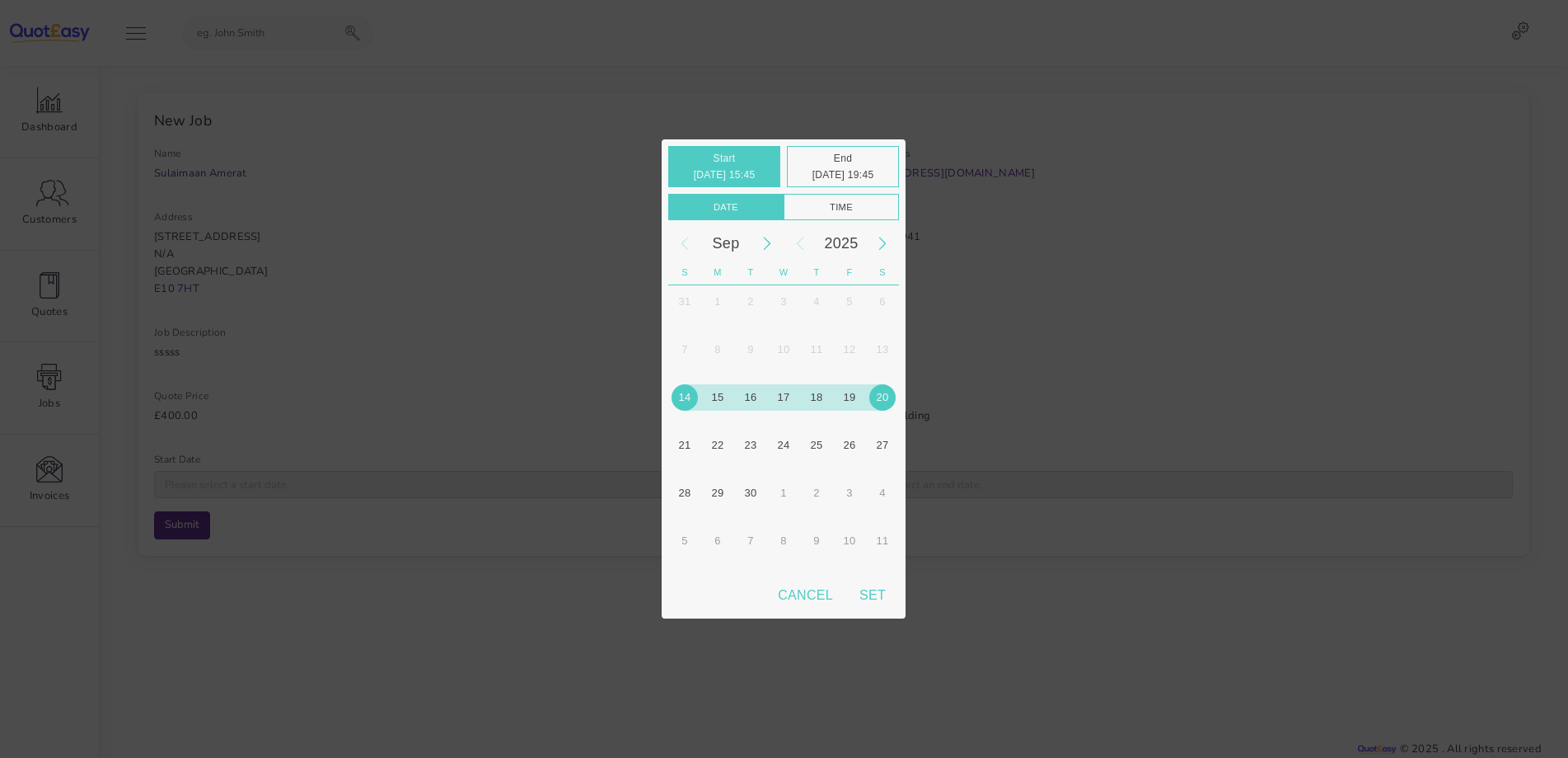
scroll to position [758, 1568]
click at [863, 591] on div "Set" at bounding box center [872, 595] width 53 height 33
type input "14/09/2025 15:45"
type input "20/09/2025 19:45"
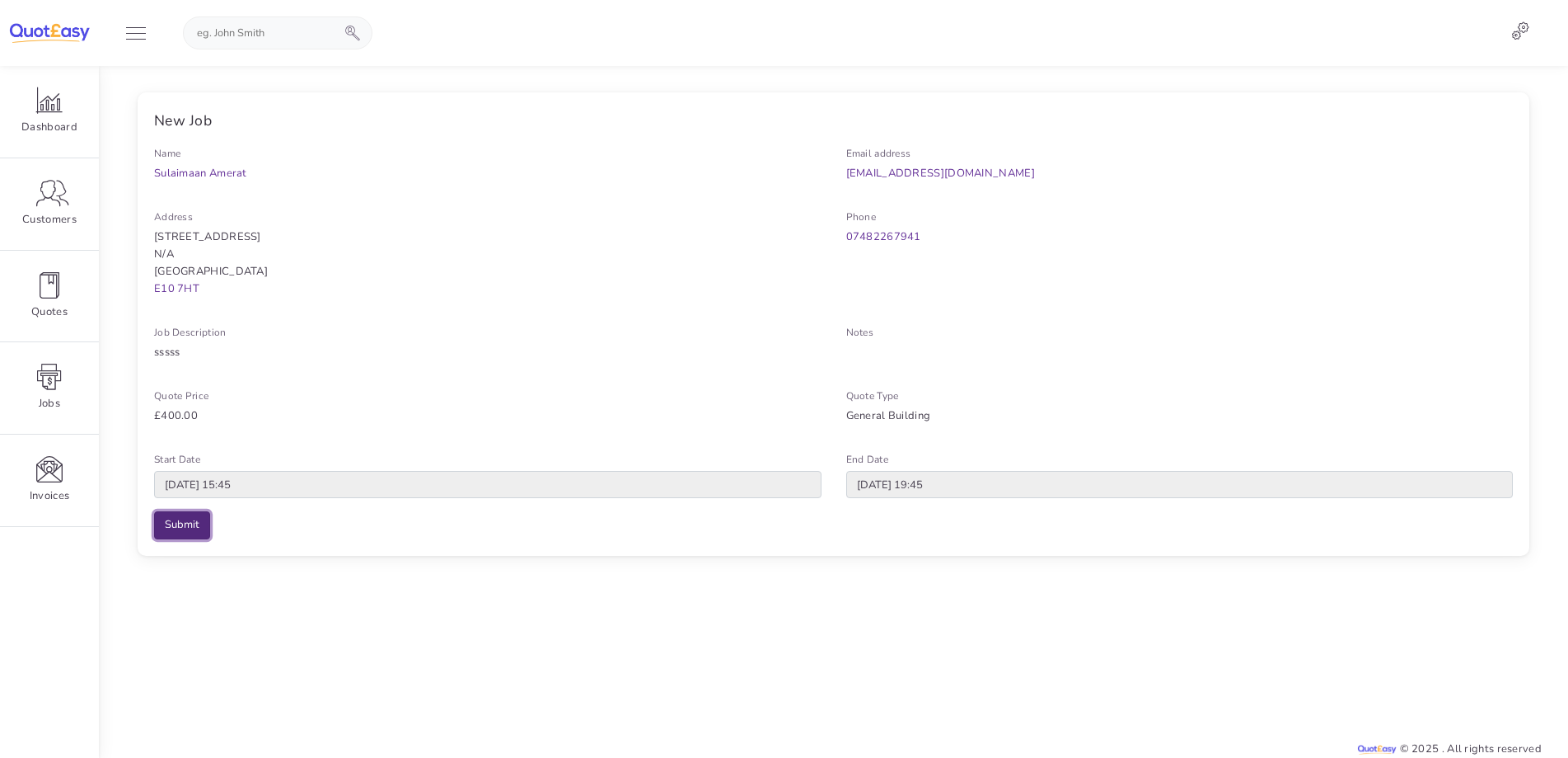
click at [168, 522] on input "Submit" at bounding box center [183, 525] width 56 height 28
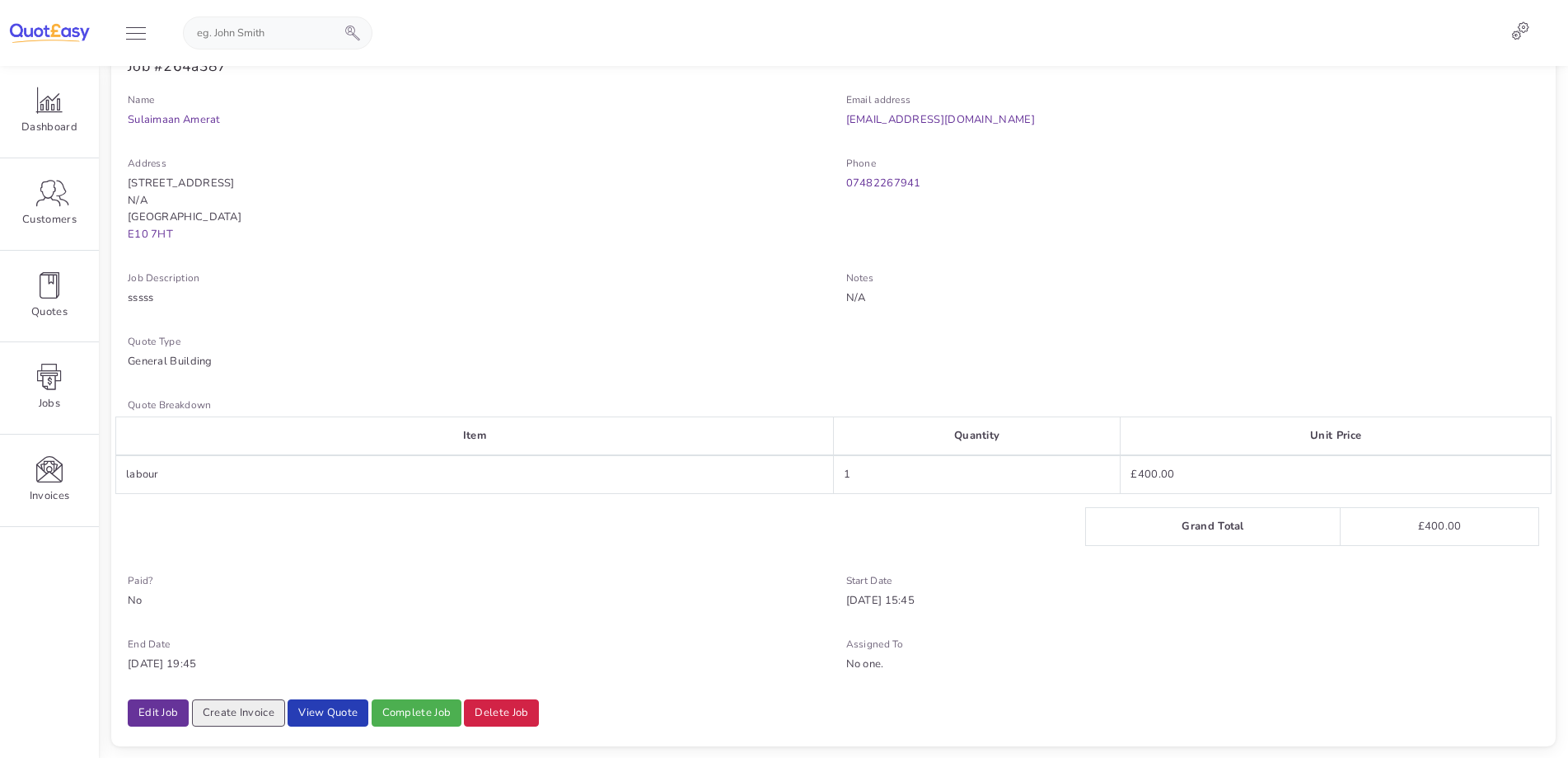
scroll to position [124, 0]
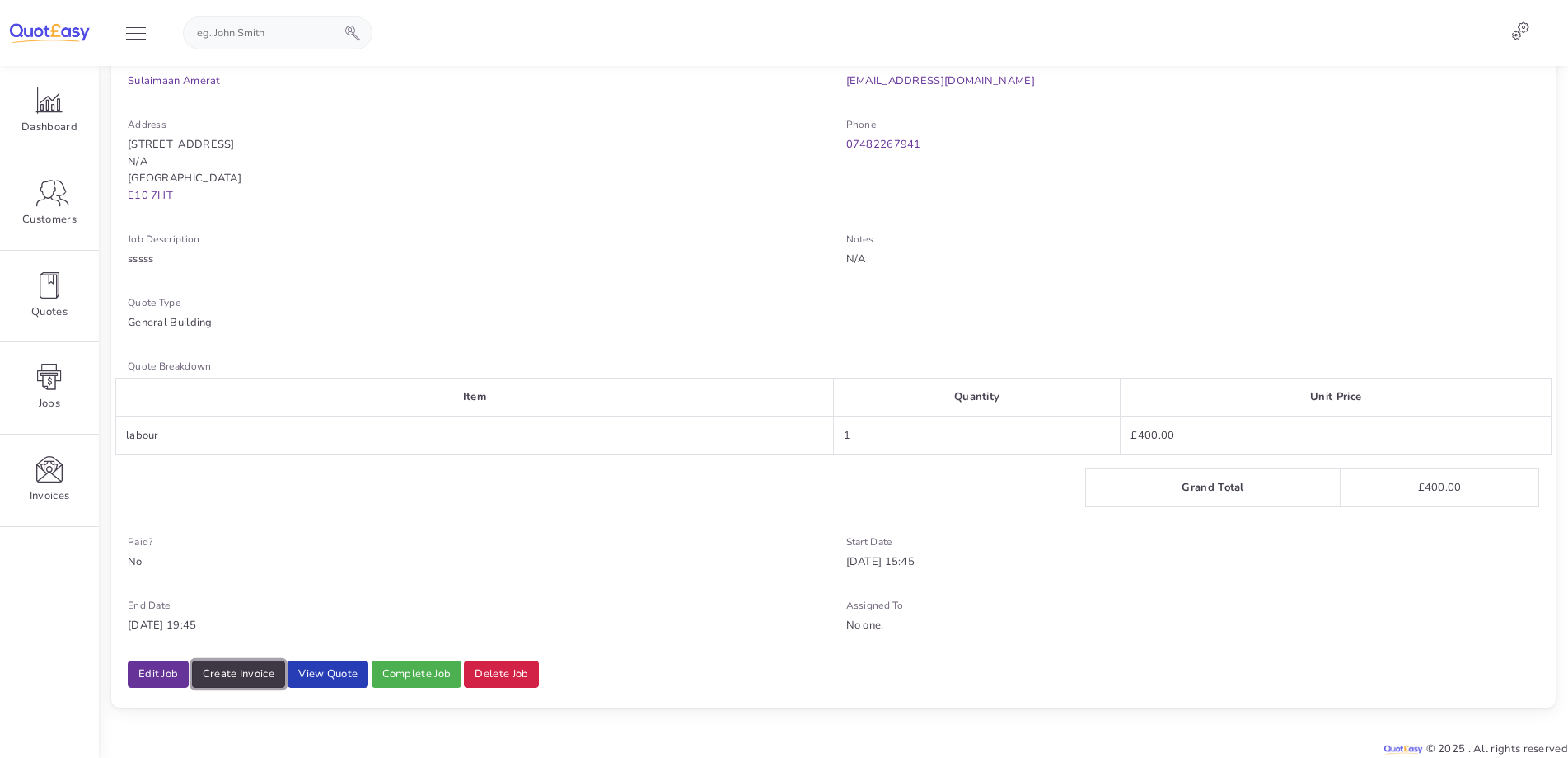
click at [241, 673] on link "Create Invoice" at bounding box center [238, 675] width 93 height 28
